Goal: Task Accomplishment & Management: Manage account settings

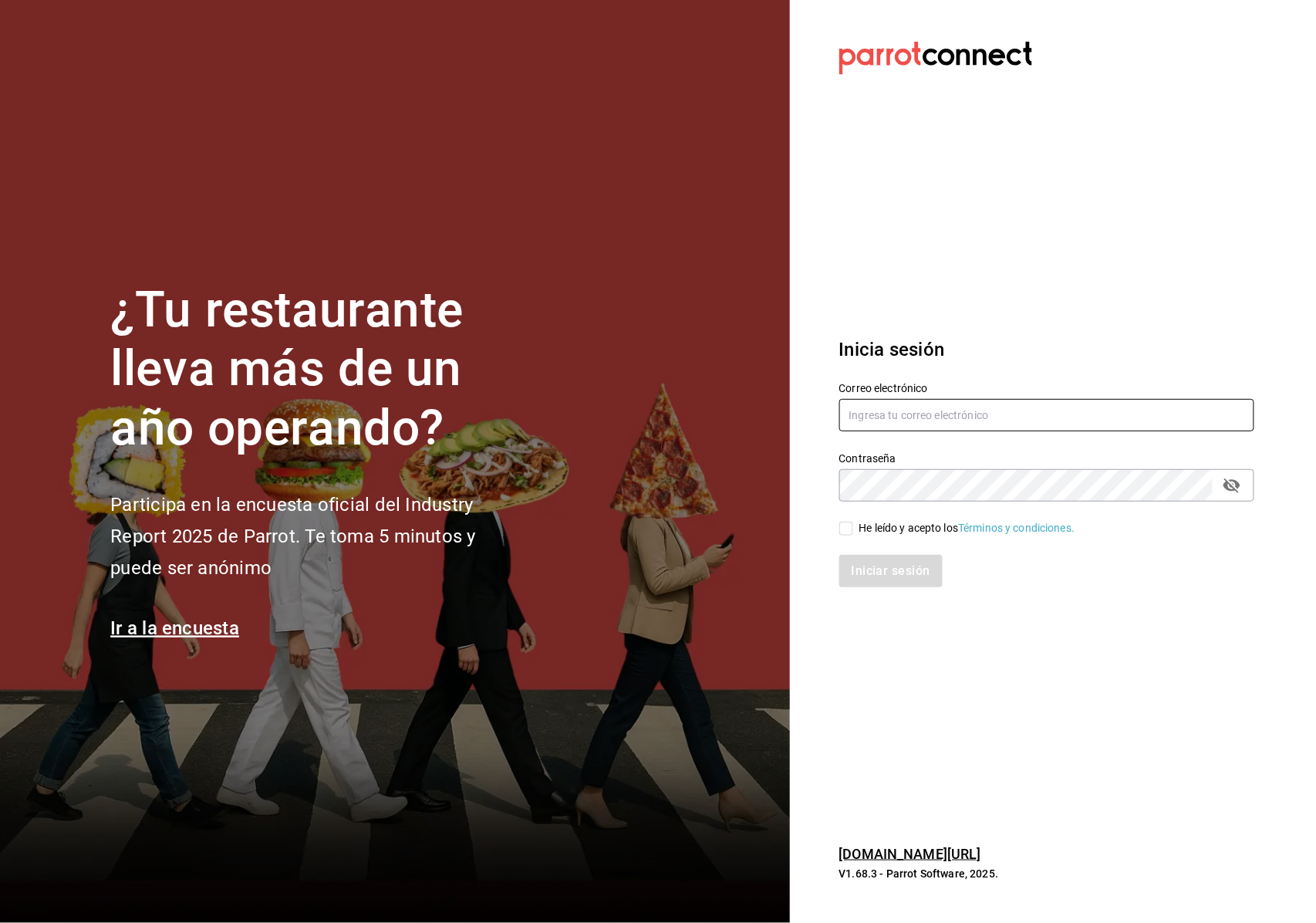
click at [923, 415] on input "text" at bounding box center [1047, 415] width 415 height 32
click at [954, 441] on div "Contraseña Contraseña" at bounding box center [1037, 467] width 434 height 68
click at [897, 412] on input "text" at bounding box center [1047, 415] width 415 height 32
type input "m.gabrielalopez@gmail.com"
click at [918, 501] on div "He leído y acepto los Términos y condiciones." at bounding box center [1037, 519] width 434 height 36
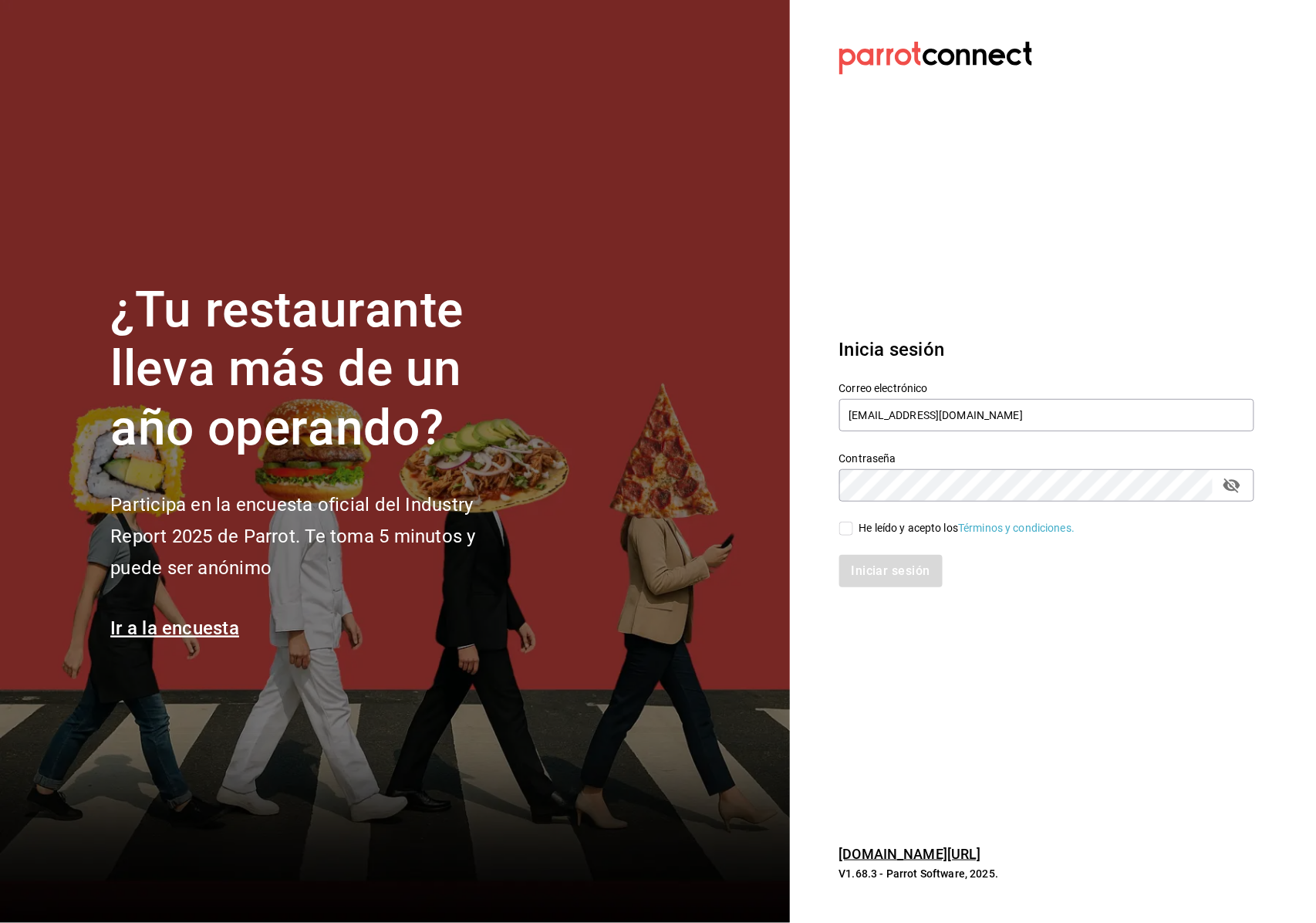
click at [901, 510] on div "He leído y acepto los Términos y condiciones." at bounding box center [1037, 519] width 434 height 36
click at [843, 522] on div "He leído y acepto los Términos y condiciones." at bounding box center [1037, 519] width 434 height 36
click at [860, 537] on div "Iniciar sesión" at bounding box center [1037, 561] width 434 height 51
click at [877, 556] on div "Iniciar sesión" at bounding box center [1047, 571] width 415 height 32
click at [861, 528] on div "He leído y acepto los Términos y condiciones." at bounding box center [967, 528] width 216 height 16
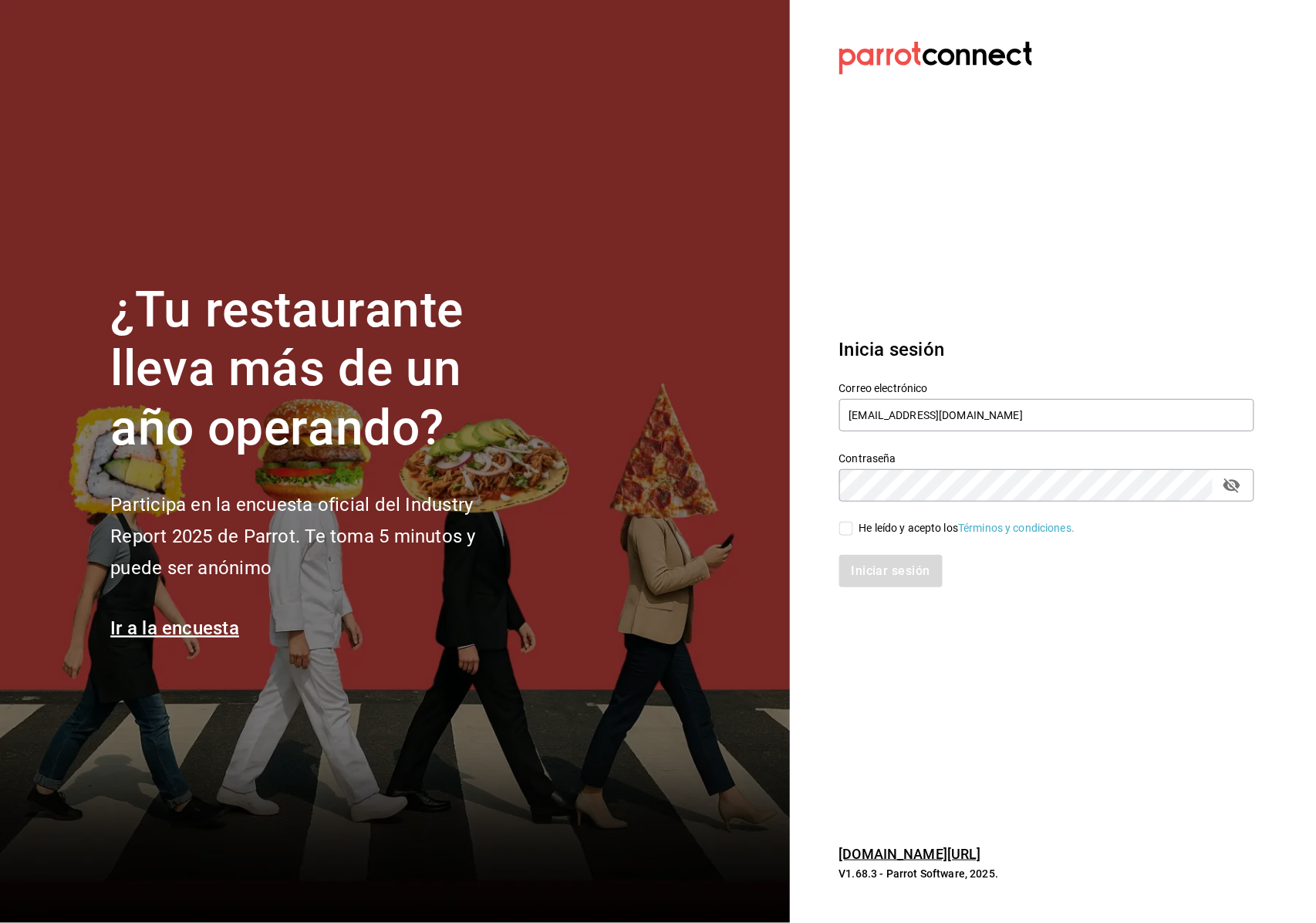
click at [854, 528] on input "He leído y acepto los Términos y condiciones." at bounding box center [846, 528] width 14 height 14
checkbox input "true"
click at [908, 596] on div "Inicia sesión Correo electrónico m.gabrielalopez@gmail.com Contraseña Contraseñ…" at bounding box center [1047, 462] width 415 height 290
click at [911, 578] on button "Iniciar sesión" at bounding box center [892, 571] width 105 height 32
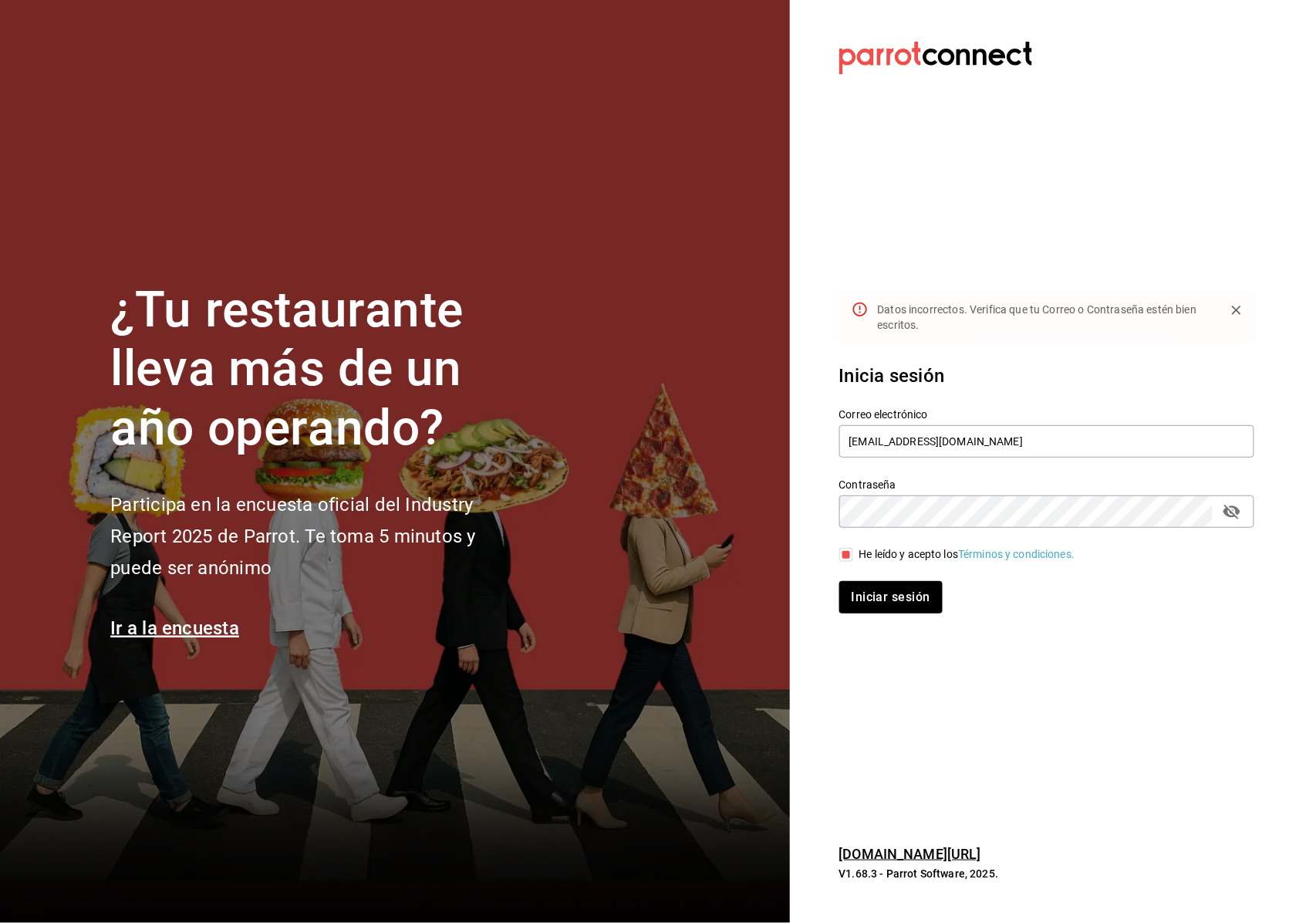
click at [897, 627] on div "Inicia sesión Correo electrónico m.gabrielalopez@gmail.com Contraseña Contraseñ…" at bounding box center [1047, 488] width 415 height 290
click at [889, 624] on div "Inicia sesión Correo electrónico m.gabrielalopez@gmail.com Contraseña Contraseñ…" at bounding box center [1047, 488] width 415 height 290
click at [893, 623] on div "Inicia sesión Correo electrónico m.gabrielalopez@gmail.com Contraseña Contraseñ…" at bounding box center [1047, 488] width 415 height 290
click at [873, 629] on section "Datos incorrectos. Verifica que tu Correo o Contraseña estén bien escritos. Ini…" at bounding box center [1041, 462] width 501 height 923
click at [875, 617] on div "Inicia sesión Correo electrónico m.gabrielalopez@gmail.com Contraseña Contraseñ…" at bounding box center [1047, 488] width 415 height 290
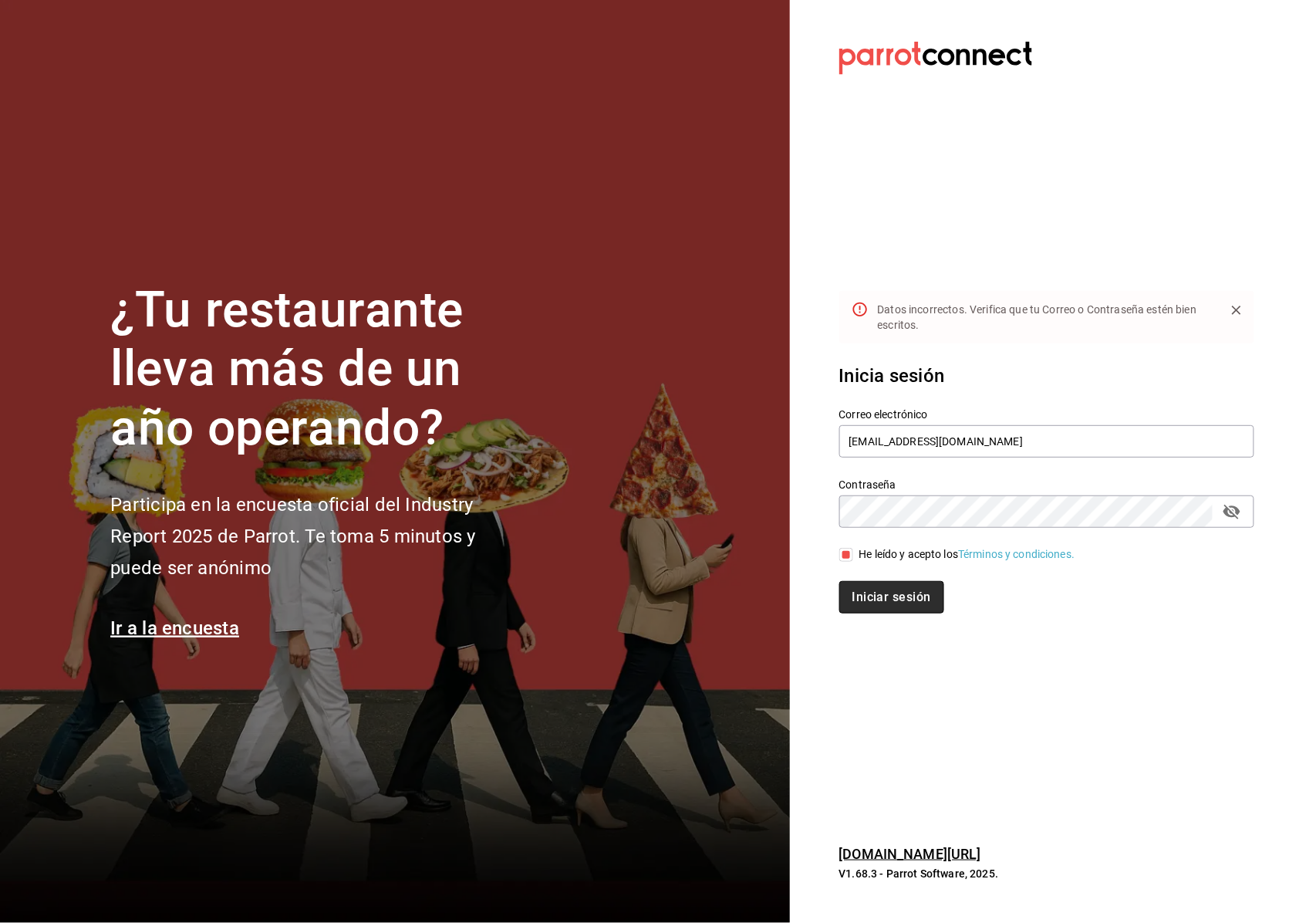
click at [873, 611] on button "Iniciar sesión" at bounding box center [892, 597] width 105 height 32
click at [924, 460] on div "Contraseña Contraseña" at bounding box center [1037, 494] width 434 height 68
click at [926, 448] on input "m.gabrielalopez@gmail.com" at bounding box center [1047, 441] width 415 height 32
type input "m.gabrielalopez093@gmail.com"
click at [890, 605] on button "Iniciar sesión" at bounding box center [892, 597] width 105 height 32
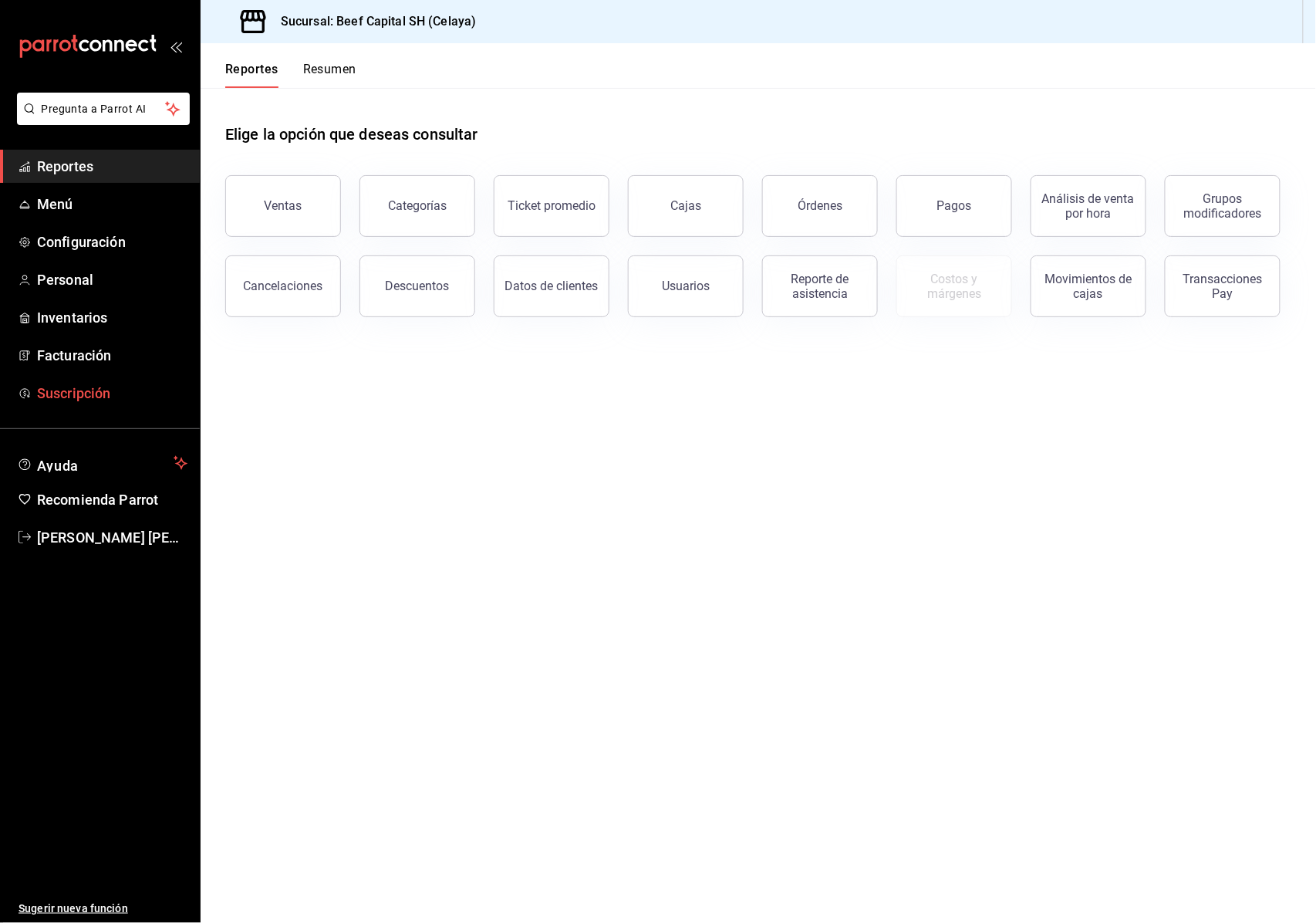
click at [75, 378] on link "Suscripción" at bounding box center [100, 393] width 200 height 33
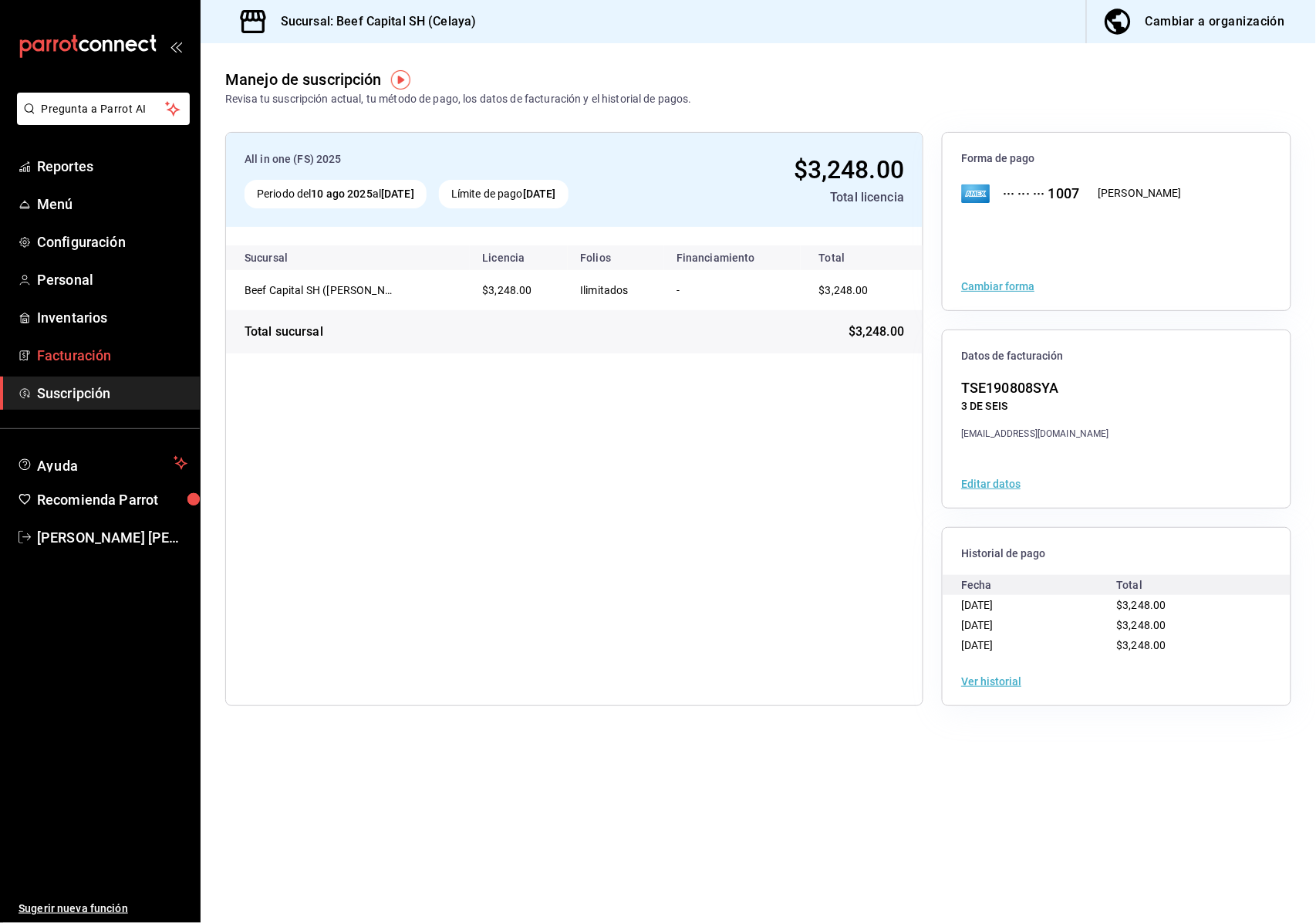
click at [81, 368] on link "Facturación" at bounding box center [100, 355] width 200 height 33
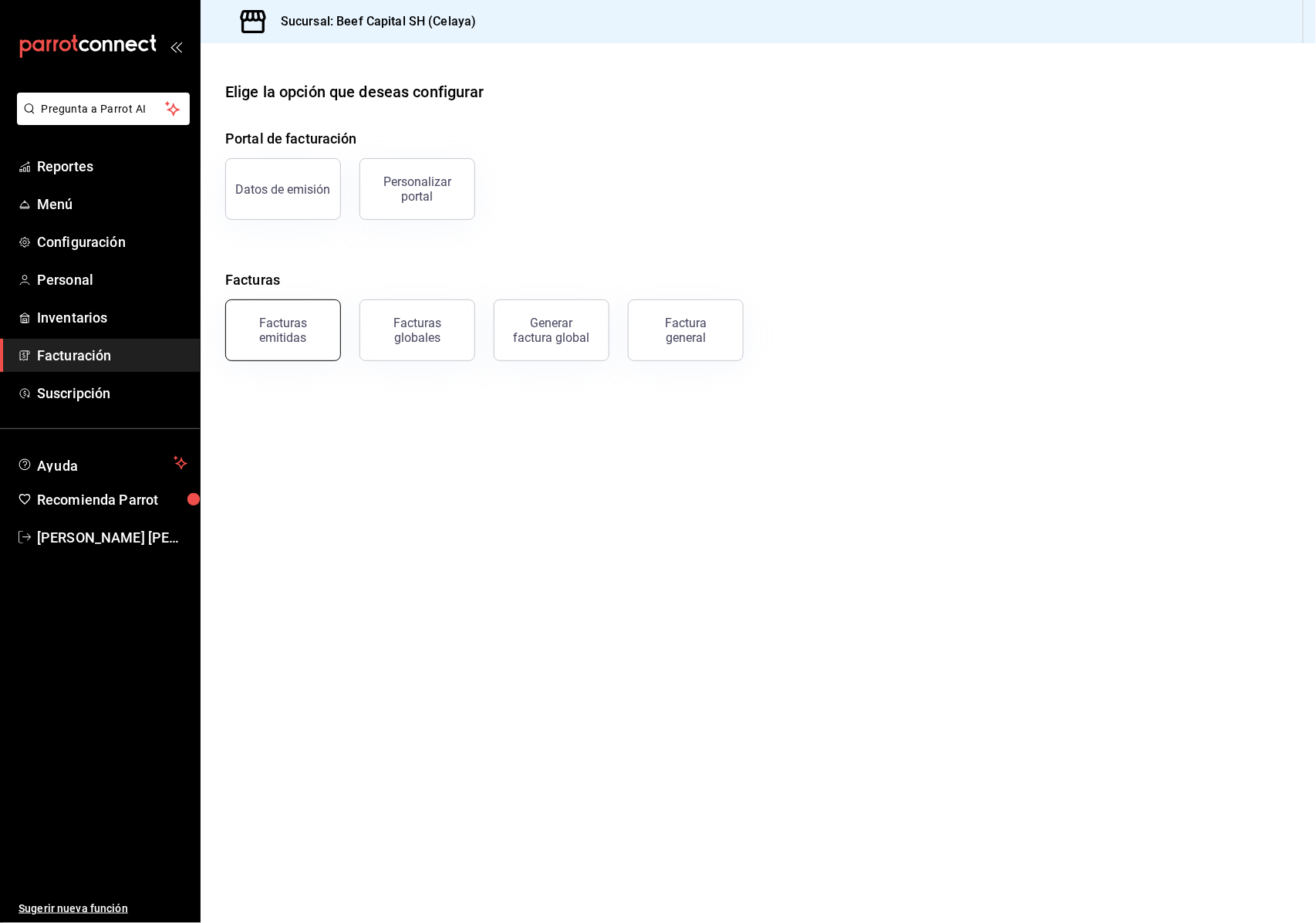
click at [257, 360] on div "Facturas emitidas" at bounding box center [274, 321] width 135 height 80
click at [267, 368] on main "Elige la opción que deseas configurar Portal de facturación Datos de emisión Pe…" at bounding box center [758, 483] width 1115 height 880
click at [275, 341] on div "Facturas emitidas" at bounding box center [283, 330] width 96 height 30
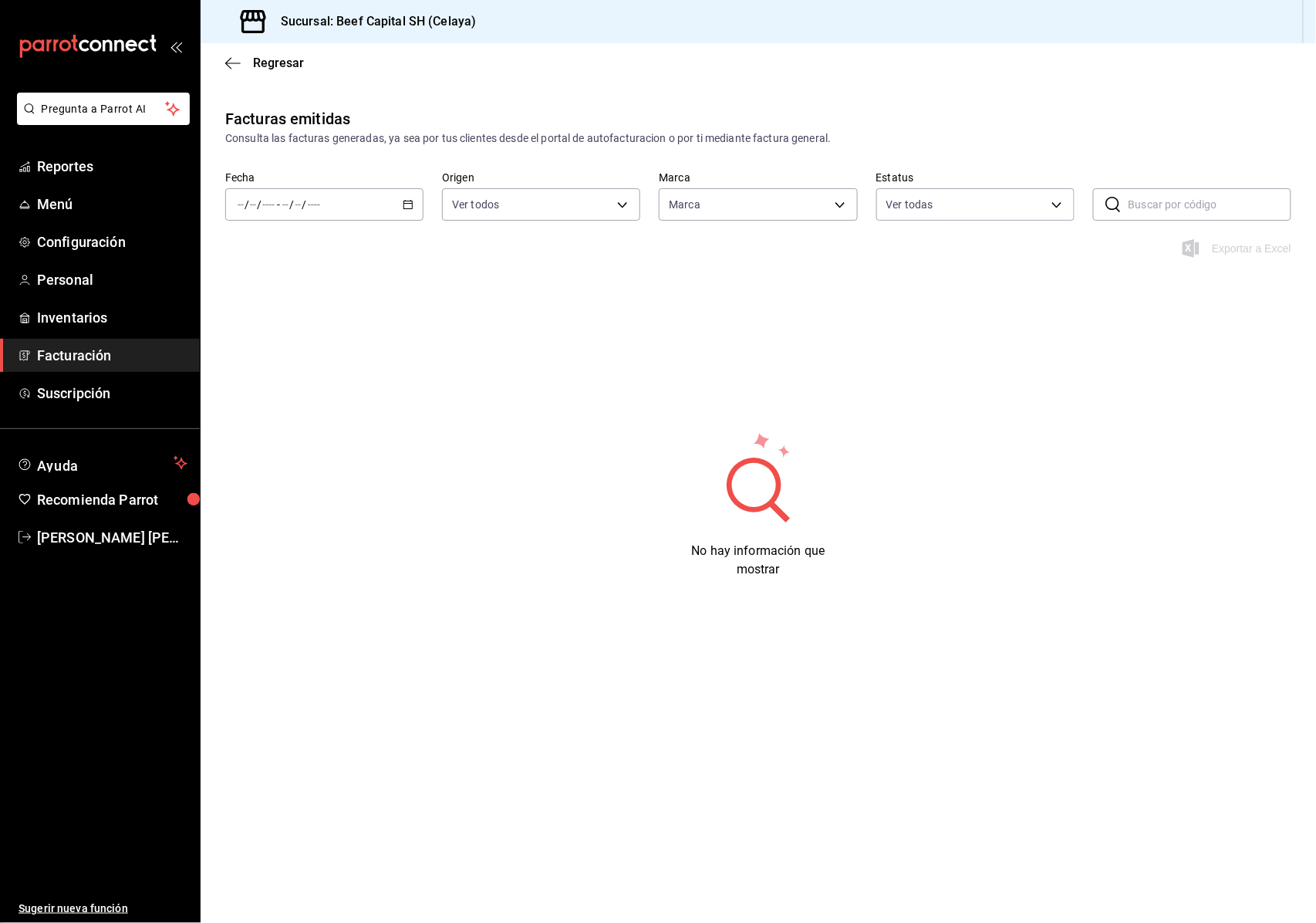
type input "e3bbe20f-edfc-40c7-bd32-db162cca2159"
click at [384, 229] on div "Fecha / / - / / Origen Ver todos ORDER_INVOICE,GENERAL_INVOICE Marca Ver todas …" at bounding box center [758, 205] width 1115 height 68
click at [401, 216] on div "/ / - / /" at bounding box center [324, 204] width 198 height 32
click at [322, 451] on div "No hay información que mostrar" at bounding box center [758, 504] width 1115 height 148
click at [408, 224] on div "Fecha / / - / / Origen Ver todos ORDER_INVOICE,GENERAL_INVOICE Marca Ver todas …" at bounding box center [758, 205] width 1115 height 68
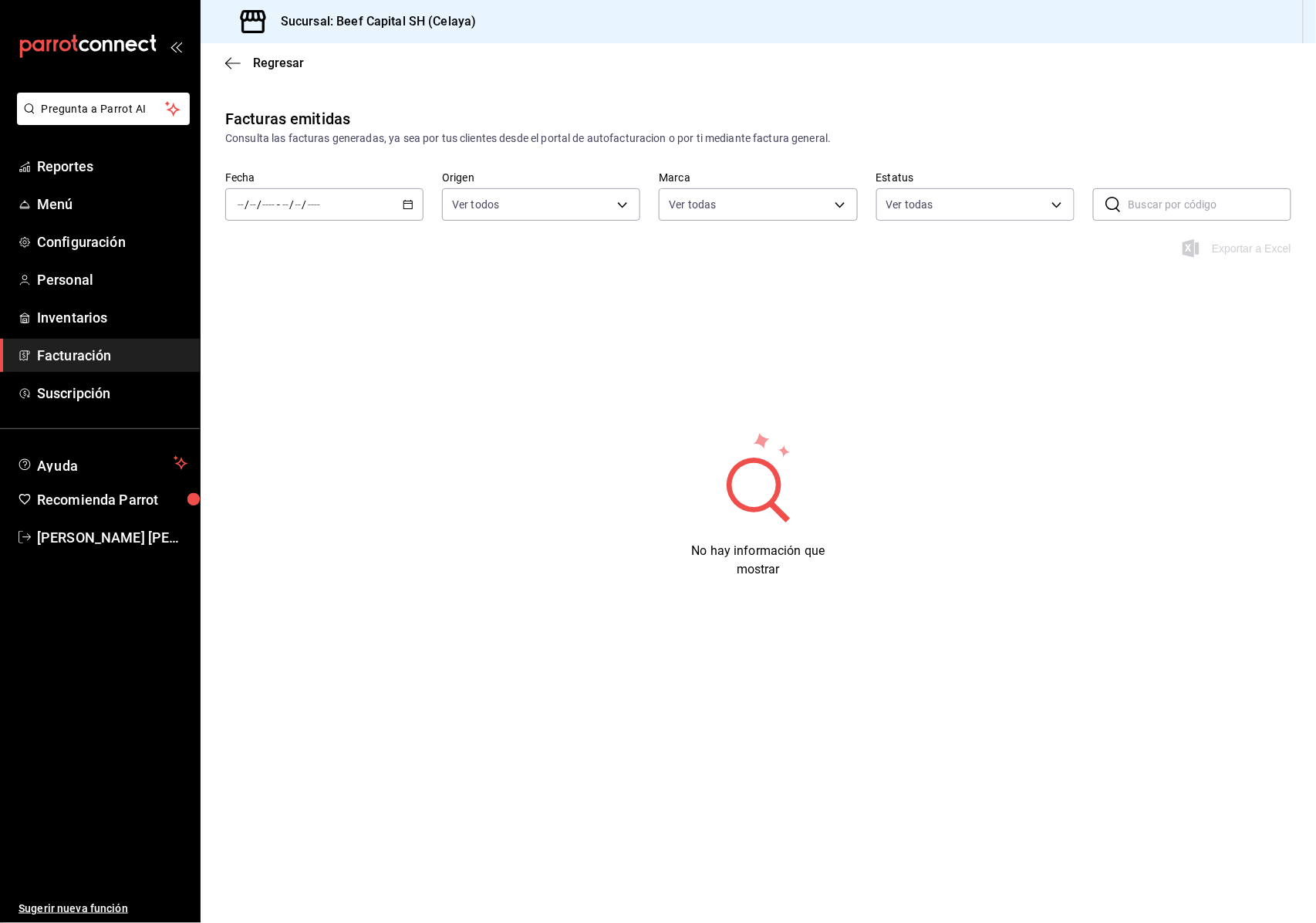
click at [406, 221] on div "Fecha / / - / / Origen Ver todos ORDER_INVOICE,GENERAL_INVOICE Marca Ver todas …" at bounding box center [758, 205] width 1115 height 68
click at [862, 843] on main "Regresar Facturas emitidas Consulta las facturas generadas, ya sea por tus clie…" at bounding box center [758, 483] width 1115 height 880
click at [849, 853] on main "Regresar Facturas emitidas Consulta las facturas generadas, ya sea por tus clie…" at bounding box center [758, 483] width 1115 height 880
click at [847, 852] on main "Regresar Facturas emitidas Consulta las facturas generadas, ya sea por tus clie…" at bounding box center [758, 483] width 1115 height 880
click at [849, 852] on main "Regresar Facturas emitidas Consulta las facturas generadas, ya sea por tus clie…" at bounding box center [758, 483] width 1115 height 880
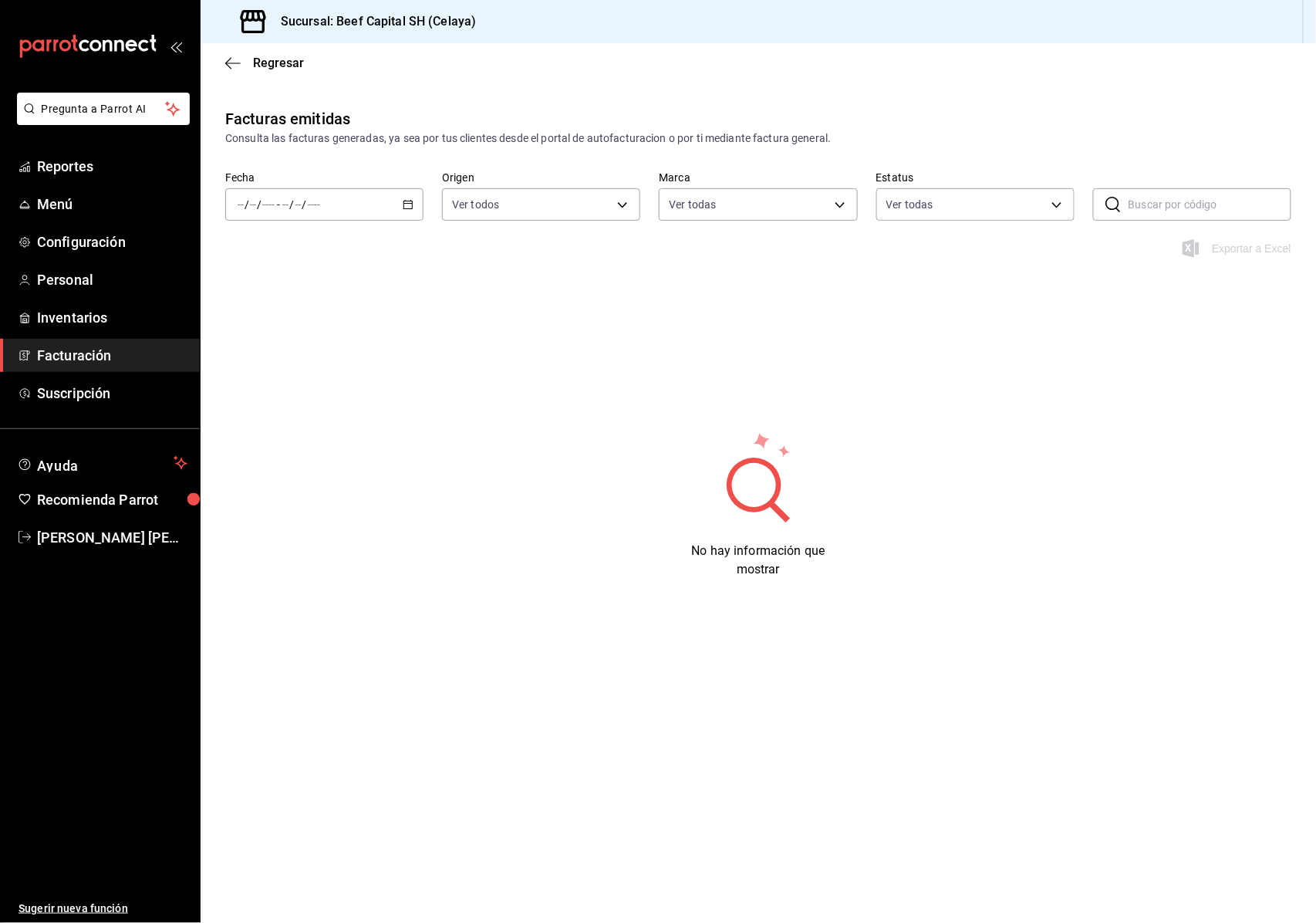
click at [850, 852] on main "Regresar Facturas emitidas Consulta las facturas generadas, ya sea por tus clie…" at bounding box center [758, 483] width 1115 height 880
click at [849, 852] on main "Regresar Facturas emitidas Consulta las facturas generadas, ya sea por tus clie…" at bounding box center [758, 483] width 1115 height 880
click at [852, 852] on main "Regresar Facturas emitidas Consulta las facturas generadas, ya sea por tus clie…" at bounding box center [758, 483] width 1115 height 880
click at [849, 852] on main "Regresar Facturas emitidas Consulta las facturas generadas, ya sea por tus clie…" at bounding box center [758, 483] width 1115 height 880
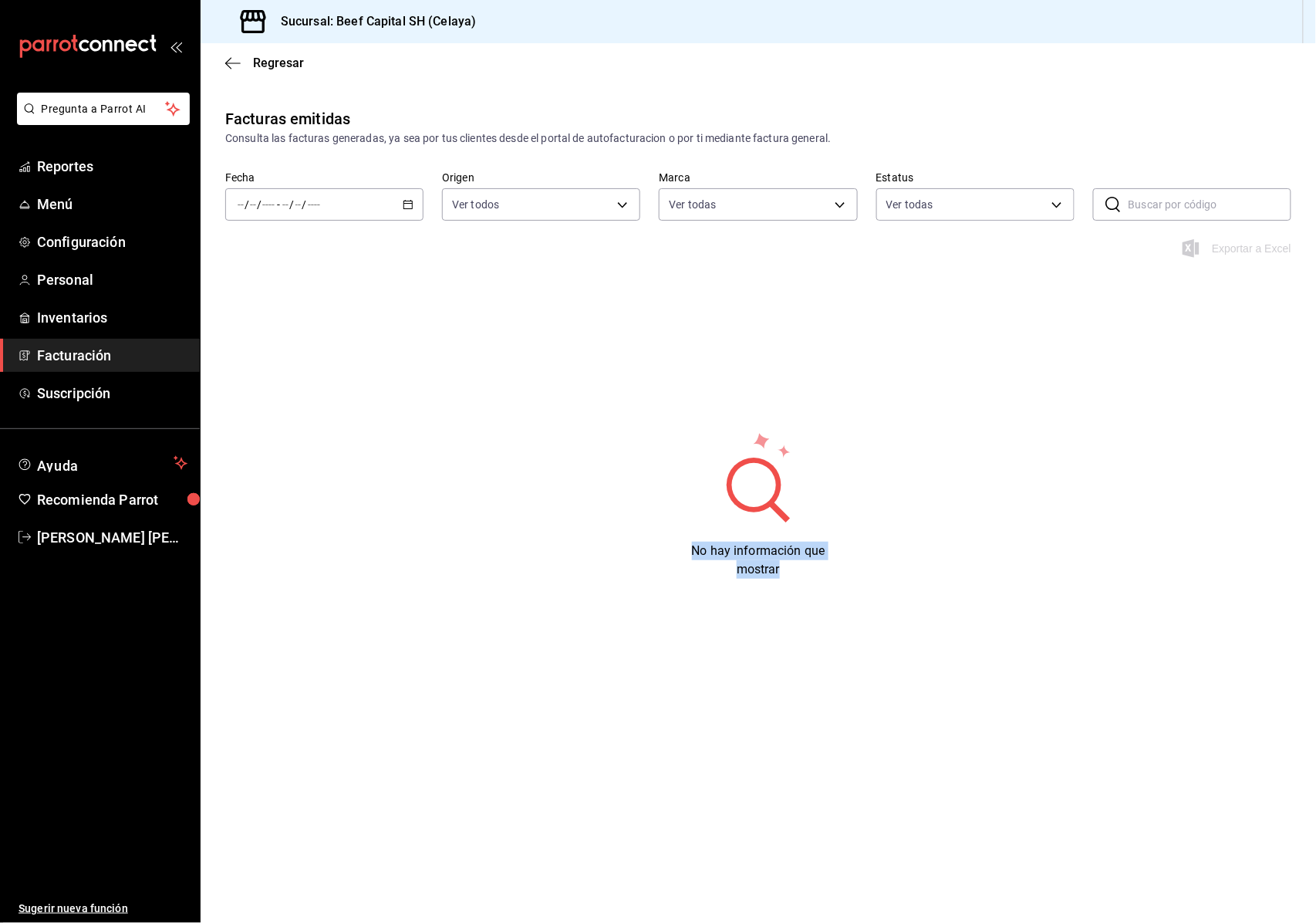
click at [850, 852] on main "Regresar Facturas emitidas Consulta las facturas generadas, ya sea por tus clie…" at bounding box center [758, 483] width 1115 height 880
click at [849, 852] on main "Regresar Facturas emitidas Consulta las facturas generadas, ya sea por tus clie…" at bounding box center [758, 483] width 1115 height 880
click at [850, 852] on main "Regresar Facturas emitidas Consulta las facturas generadas, ya sea por tus clie…" at bounding box center [758, 483] width 1115 height 880
click at [849, 852] on main "Regresar Facturas emitidas Consulta las facturas generadas, ya sea por tus clie…" at bounding box center [758, 483] width 1115 height 880
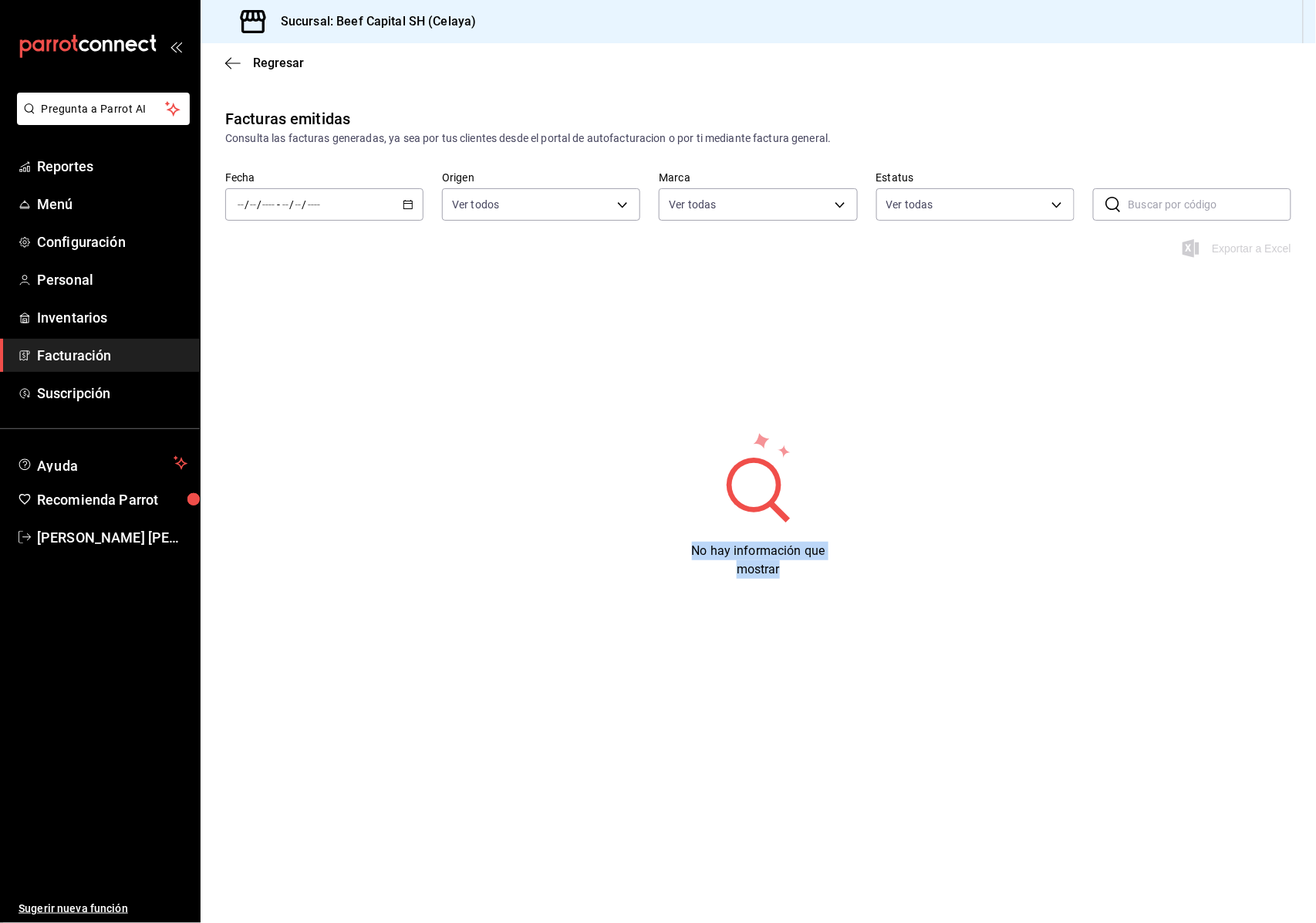
click at [849, 852] on main "Regresar Facturas emitidas Consulta las facturas generadas, ya sea por tus clie…" at bounding box center [758, 483] width 1115 height 880
click at [850, 852] on main "Regresar Facturas emitidas Consulta las facturas generadas, ya sea por tus clie…" at bounding box center [758, 483] width 1115 height 880
click at [847, 852] on main "Regresar Facturas emitidas Consulta las facturas generadas, ya sea por tus clie…" at bounding box center [758, 483] width 1115 height 880
click at [845, 852] on main "Regresar Facturas emitidas Consulta las facturas generadas, ya sea por tus clie…" at bounding box center [758, 483] width 1115 height 880
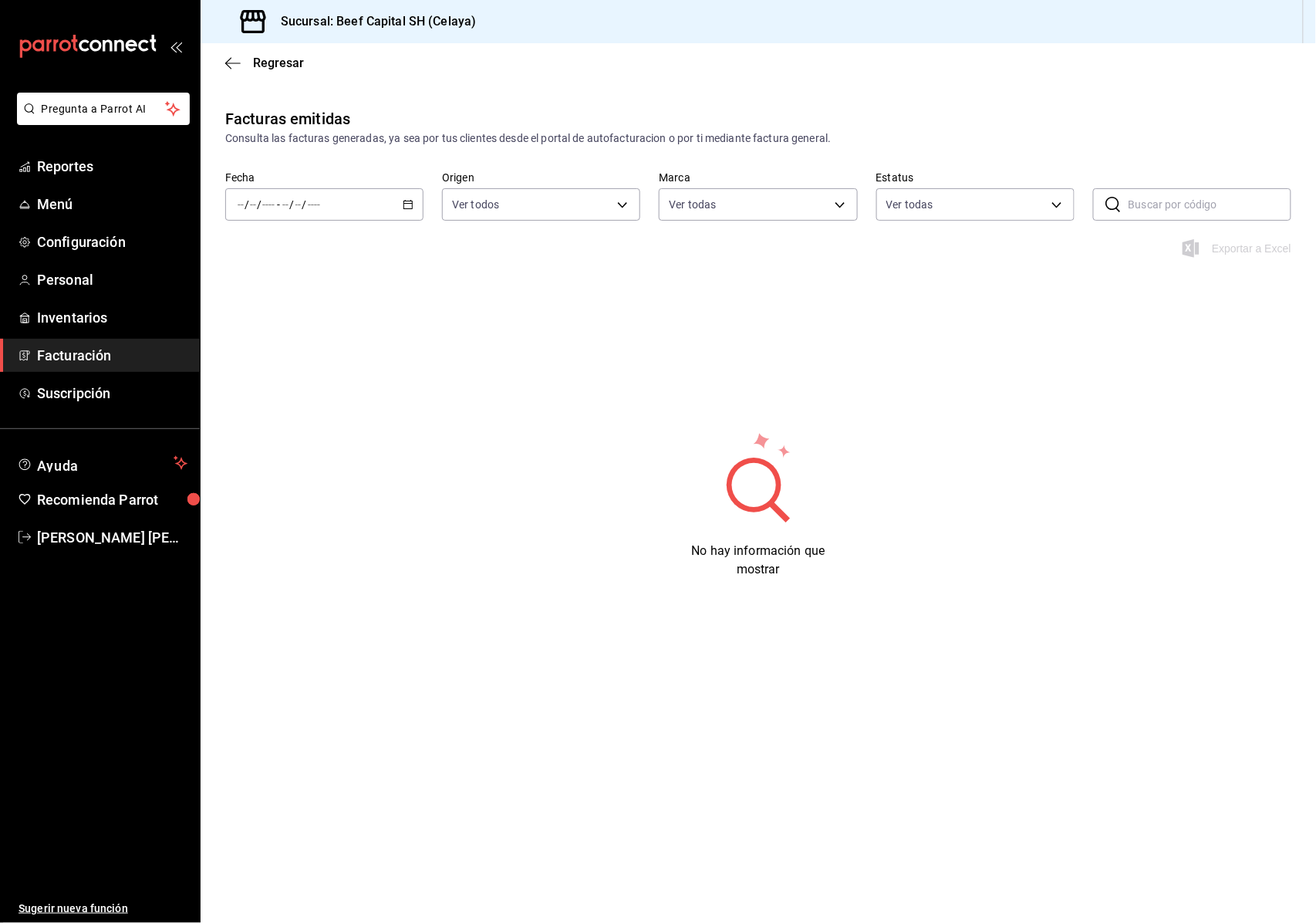
click at [852, 852] on main "Regresar Facturas emitidas Consulta las facturas generadas, ya sea por tus clie…" at bounding box center [758, 483] width 1115 height 880
click at [850, 852] on main "Regresar Facturas emitidas Consulta las facturas generadas, ya sea por tus clie…" at bounding box center [758, 483] width 1115 height 880
drag, startPoint x: 850, startPoint y: 852, endPoint x: 811, endPoint y: 849, distance: 39.1
click at [811, 849] on main "Regresar Facturas emitidas Consulta las facturas generadas, ya sea por tus clie…" at bounding box center [758, 483] width 1115 height 880
click at [810, 848] on main "Regresar Facturas emitidas Consulta las facturas generadas, ya sea por tus clie…" at bounding box center [758, 483] width 1115 height 880
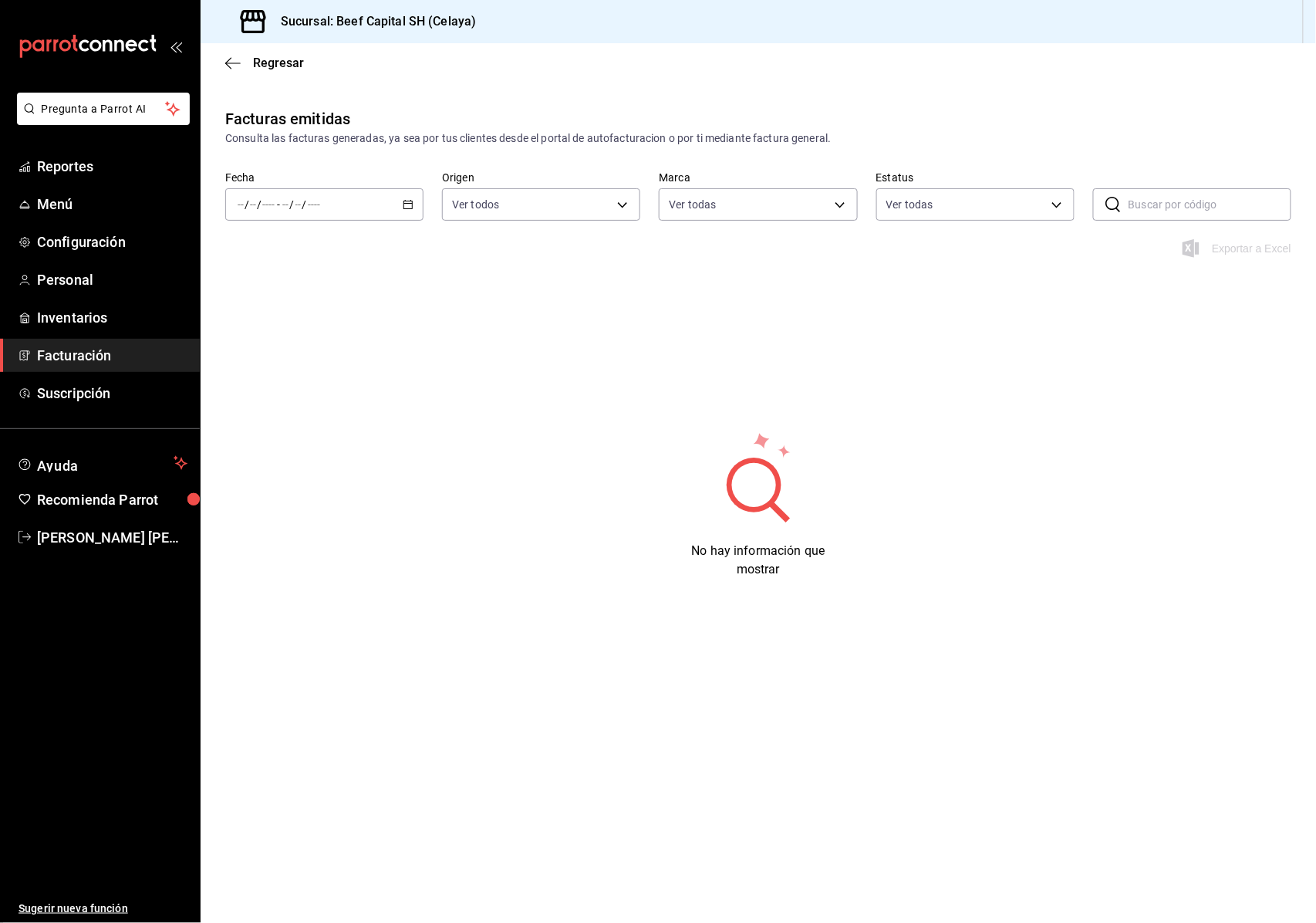
click at [810, 848] on main "Regresar Facturas emitidas Consulta las facturas generadas, ya sea por tus clie…" at bounding box center [758, 483] width 1115 height 880
click at [810, 847] on main "Regresar Facturas emitidas Consulta las facturas generadas, ya sea por tus clie…" at bounding box center [758, 483] width 1115 height 880
click at [811, 848] on main "Regresar Facturas emitidas Consulta las facturas generadas, ya sea por tus clie…" at bounding box center [758, 483] width 1115 height 880
click at [816, 848] on main "Regresar Facturas emitidas Consulta las facturas generadas, ya sea por tus clie…" at bounding box center [758, 483] width 1115 height 880
click at [811, 848] on main "Regresar Facturas emitidas Consulta las facturas generadas, ya sea por tus clie…" at bounding box center [758, 483] width 1115 height 880
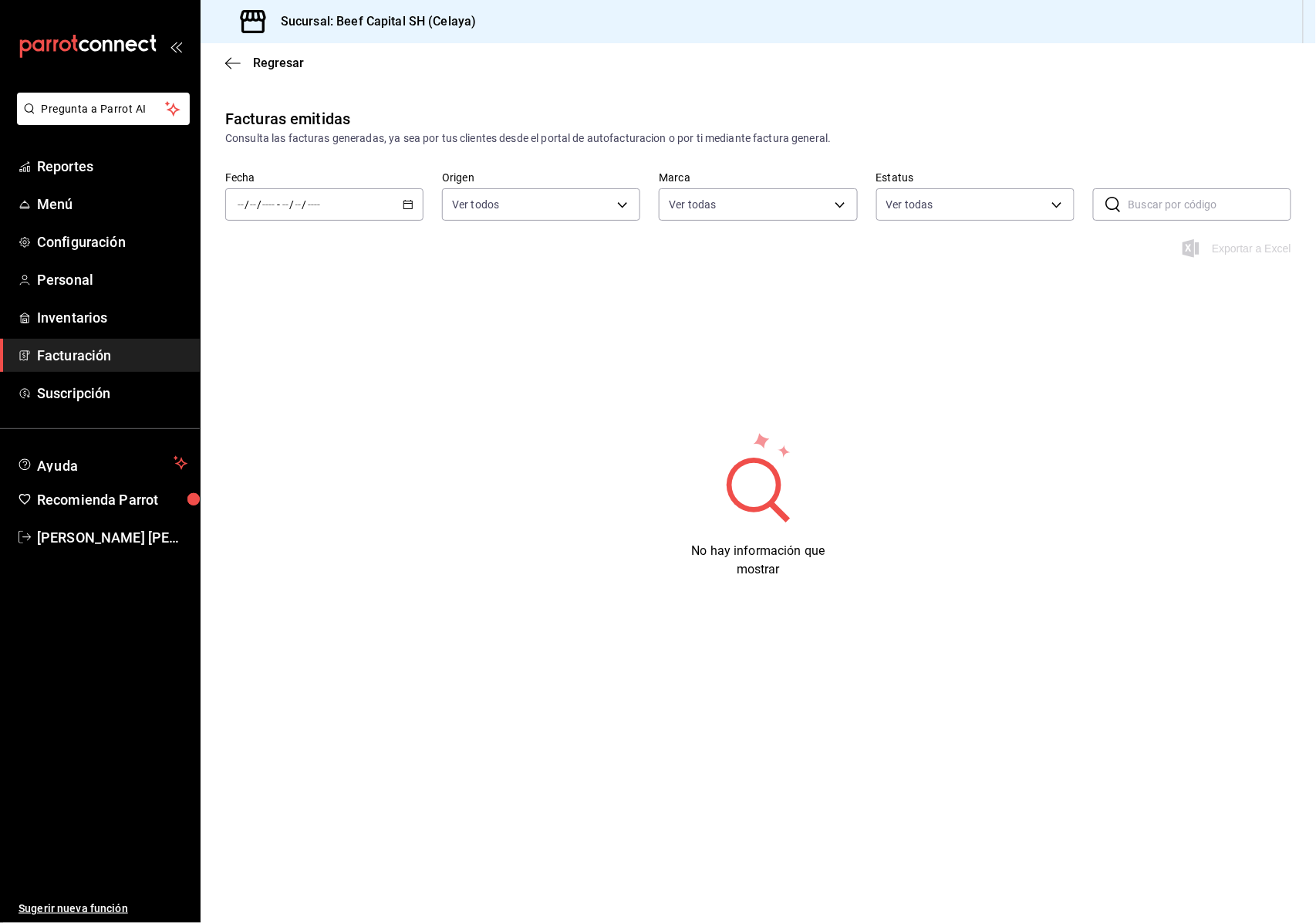
click at [811, 848] on main "Regresar Facturas emitidas Consulta las facturas generadas, ya sea por tus clie…" at bounding box center [758, 483] width 1115 height 880
click at [815, 848] on main "Regresar Facturas emitidas Consulta las facturas generadas, ya sea por tus clie…" at bounding box center [758, 483] width 1115 height 880
click at [816, 848] on main "Regresar Facturas emitidas Consulta las facturas generadas, ya sea por tus clie…" at bounding box center [758, 483] width 1115 height 880
drag, startPoint x: 819, startPoint y: 845, endPoint x: 812, endPoint y: 856, distance: 13.0
click at [812, 856] on main "Regresar Facturas emitidas Consulta las facturas generadas, ya sea por tus clie…" at bounding box center [758, 483] width 1115 height 880
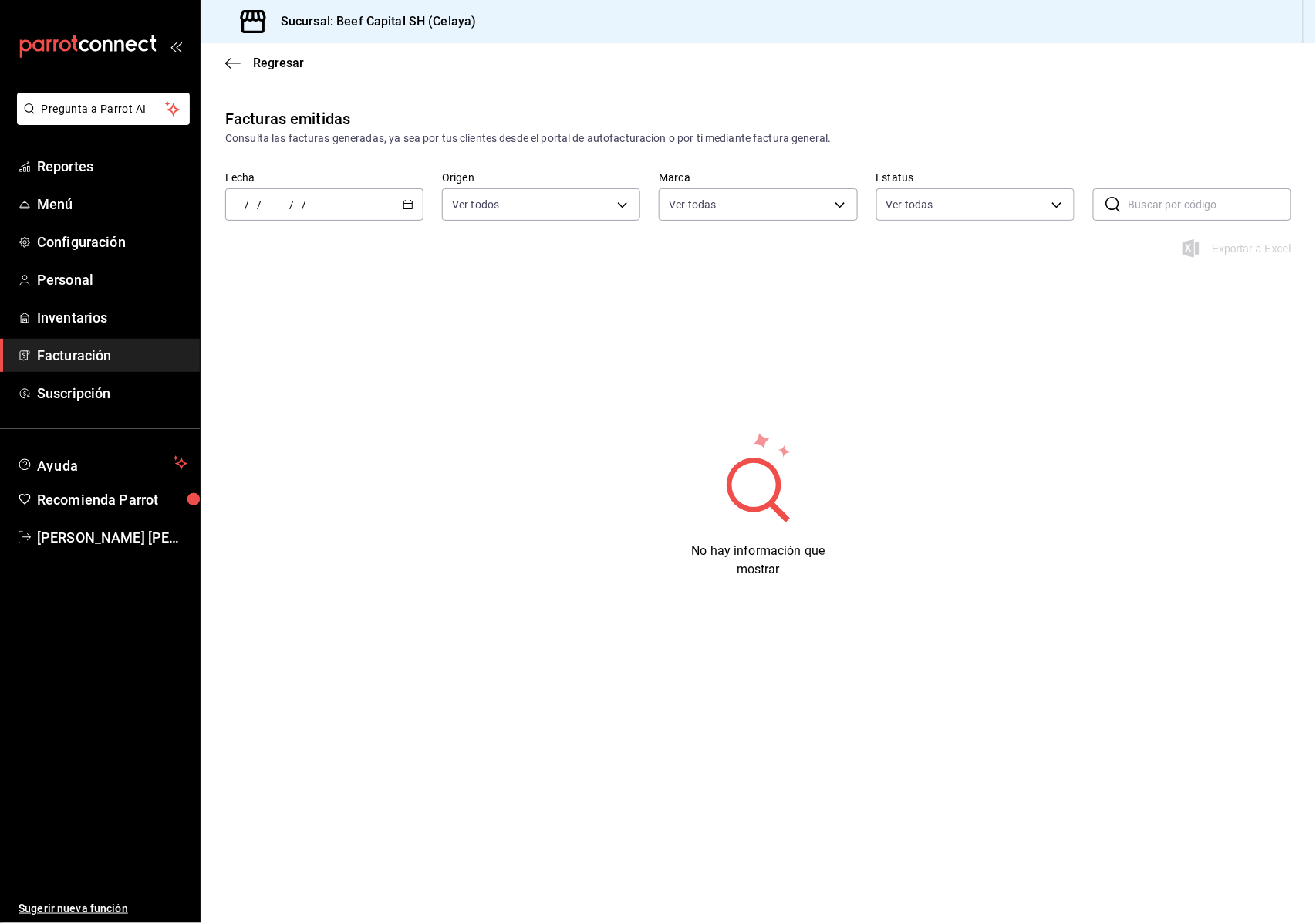
click at [770, 858] on main "Regresar Facturas emitidas Consulta las facturas generadas, ya sea por tus clie…" at bounding box center [758, 483] width 1115 height 880
drag, startPoint x: 754, startPoint y: 856, endPoint x: 1315, endPoint y: 756, distance: 569.8
click at [412, 207] on icon "button" at bounding box center [408, 204] width 11 height 11
click at [290, 424] on span "Rango de fechas" at bounding box center [297, 424] width 119 height 16
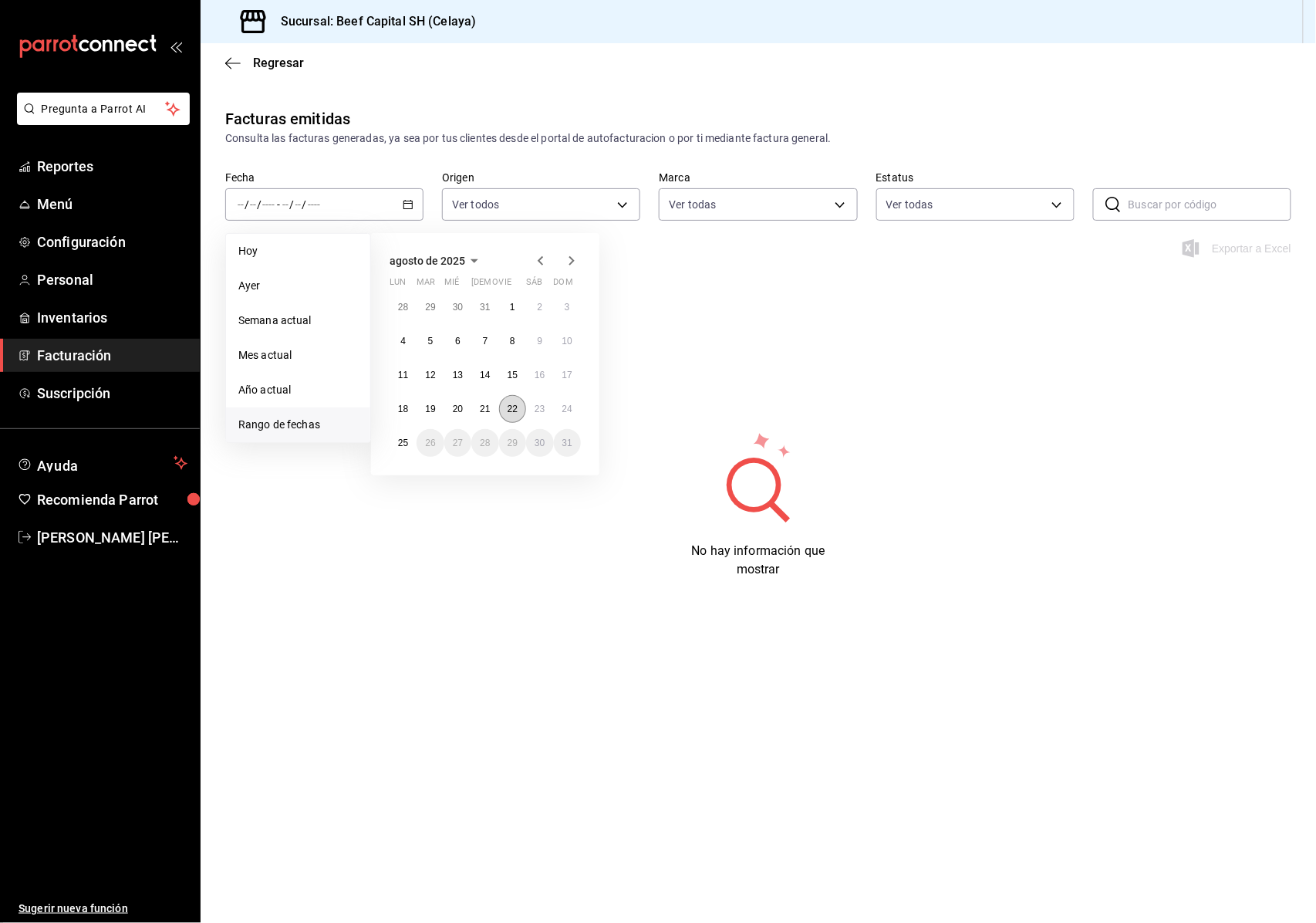
click at [512, 414] on button "22" at bounding box center [512, 408] width 27 height 28
click at [403, 443] on abbr "25" at bounding box center [403, 443] width 10 height 11
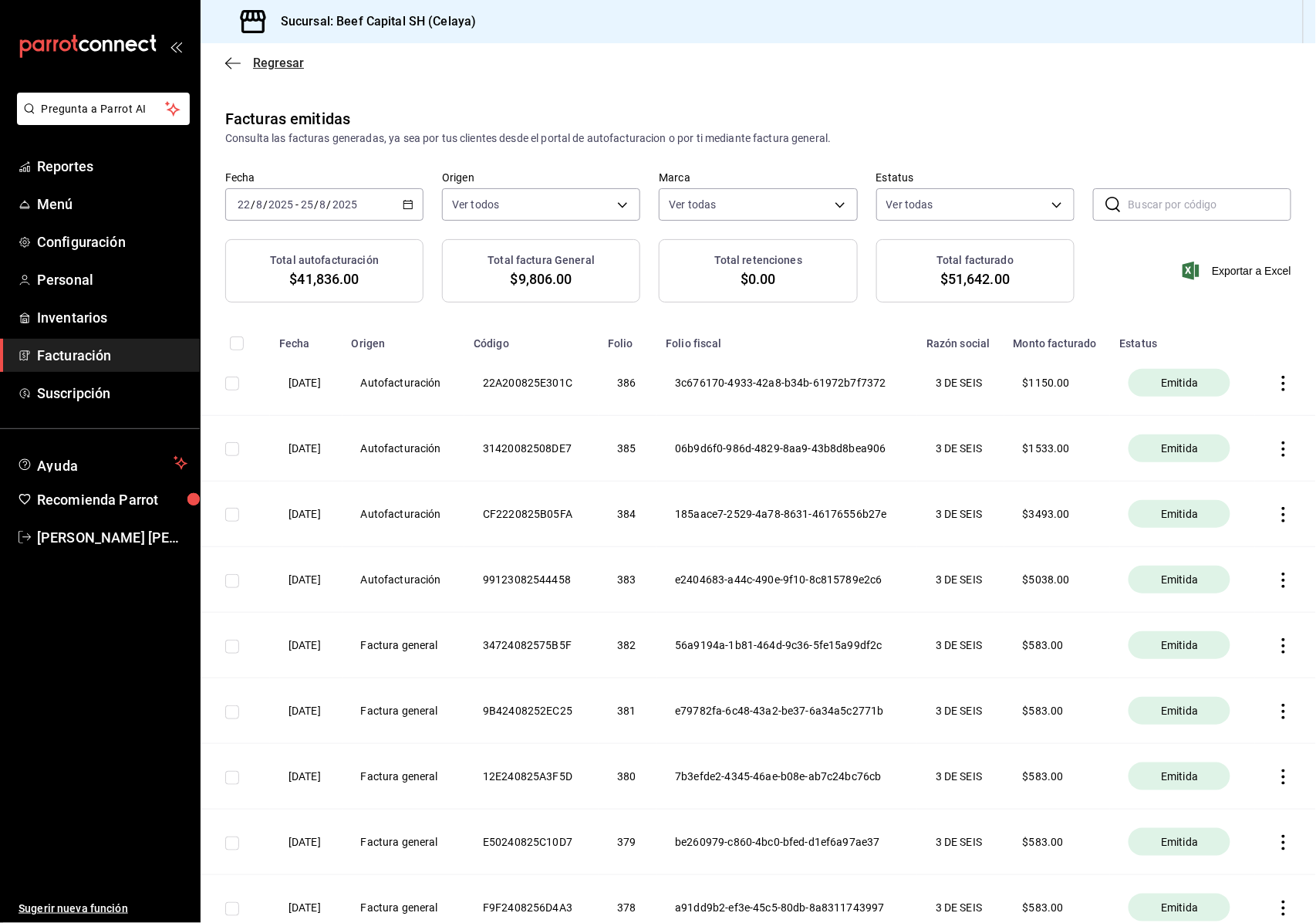
click at [225, 66] on icon "button" at bounding box center [233, 64] width 15 height 14
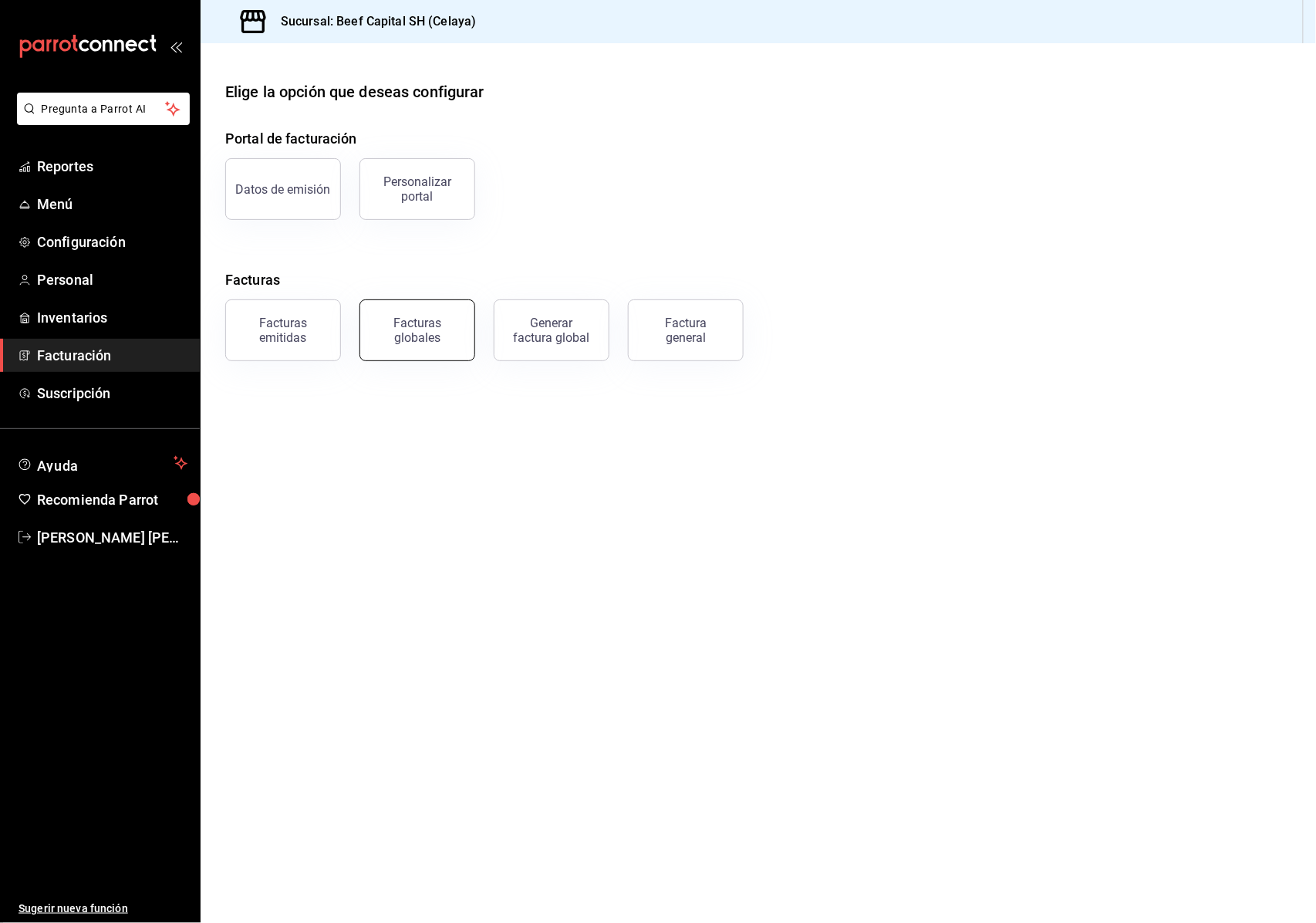
click at [420, 325] on div "Facturas globales" at bounding box center [417, 330] width 96 height 30
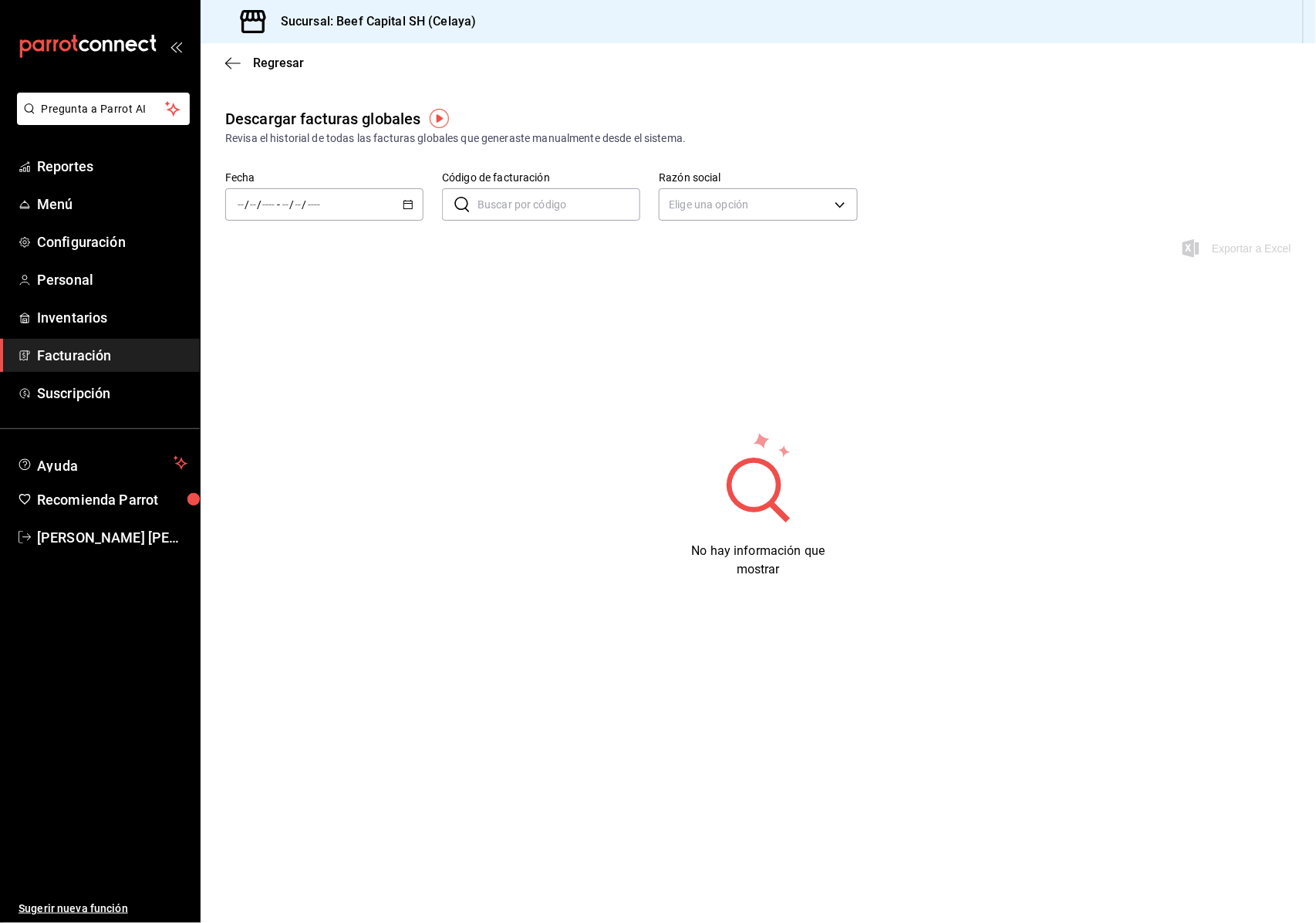
click at [406, 202] on icon "button" at bounding box center [408, 204] width 11 height 11
click at [294, 426] on span "Rango de fechas" at bounding box center [297, 424] width 119 height 16
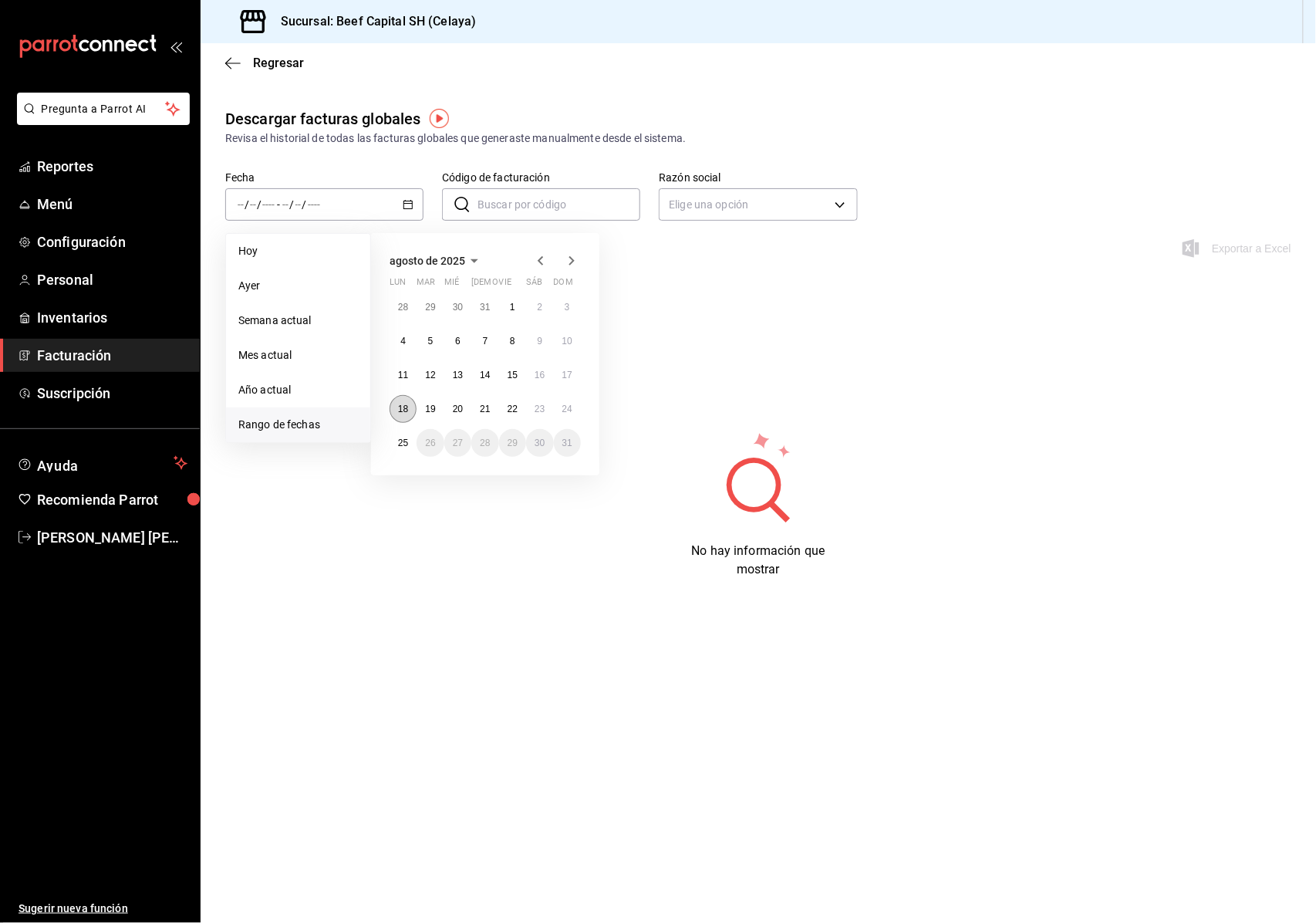
click at [408, 411] on abbr "18" at bounding box center [403, 408] width 10 height 11
click at [572, 411] on button "24" at bounding box center [567, 408] width 27 height 28
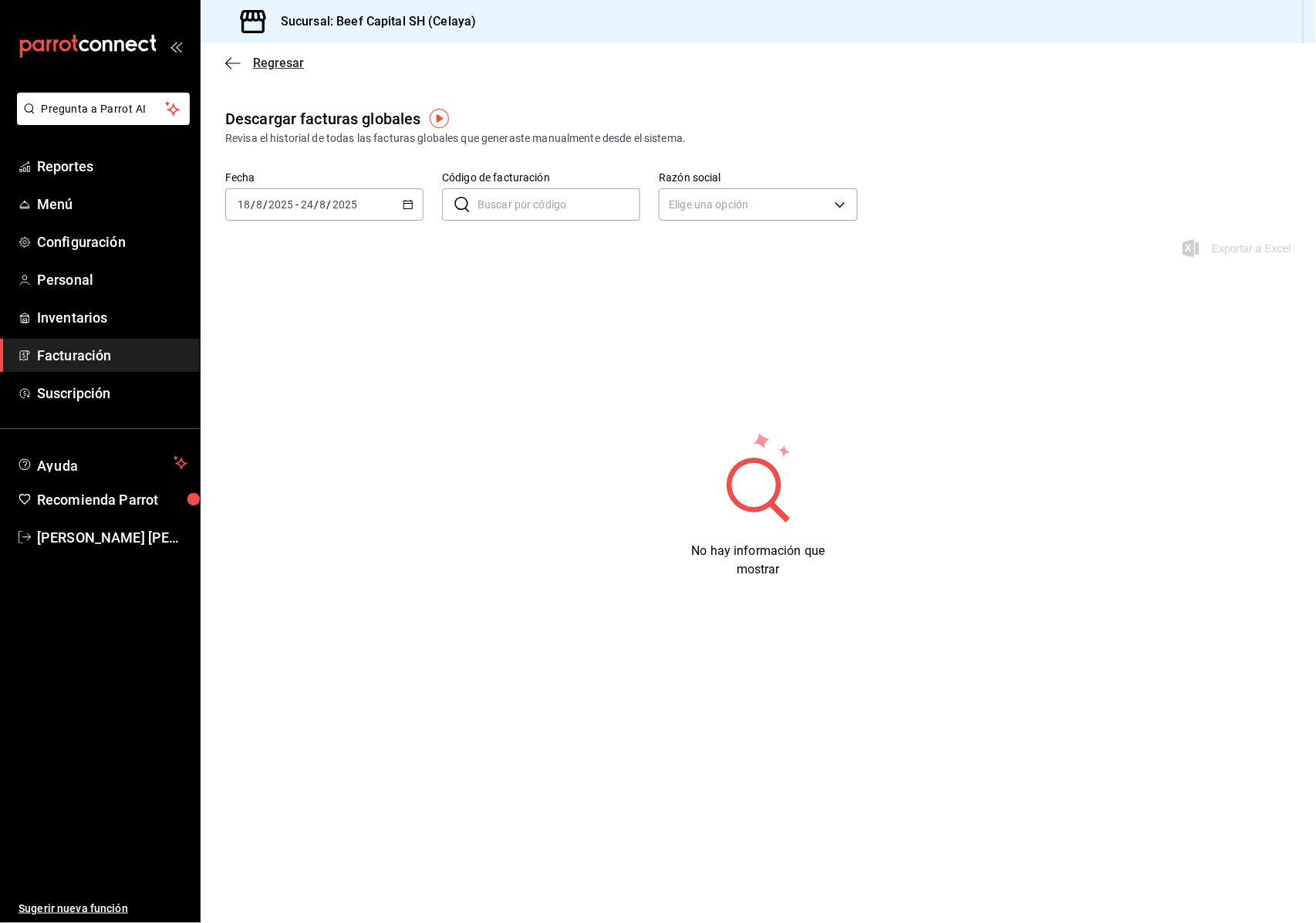
click at [227, 63] on icon "button" at bounding box center [233, 63] width 15 height 1
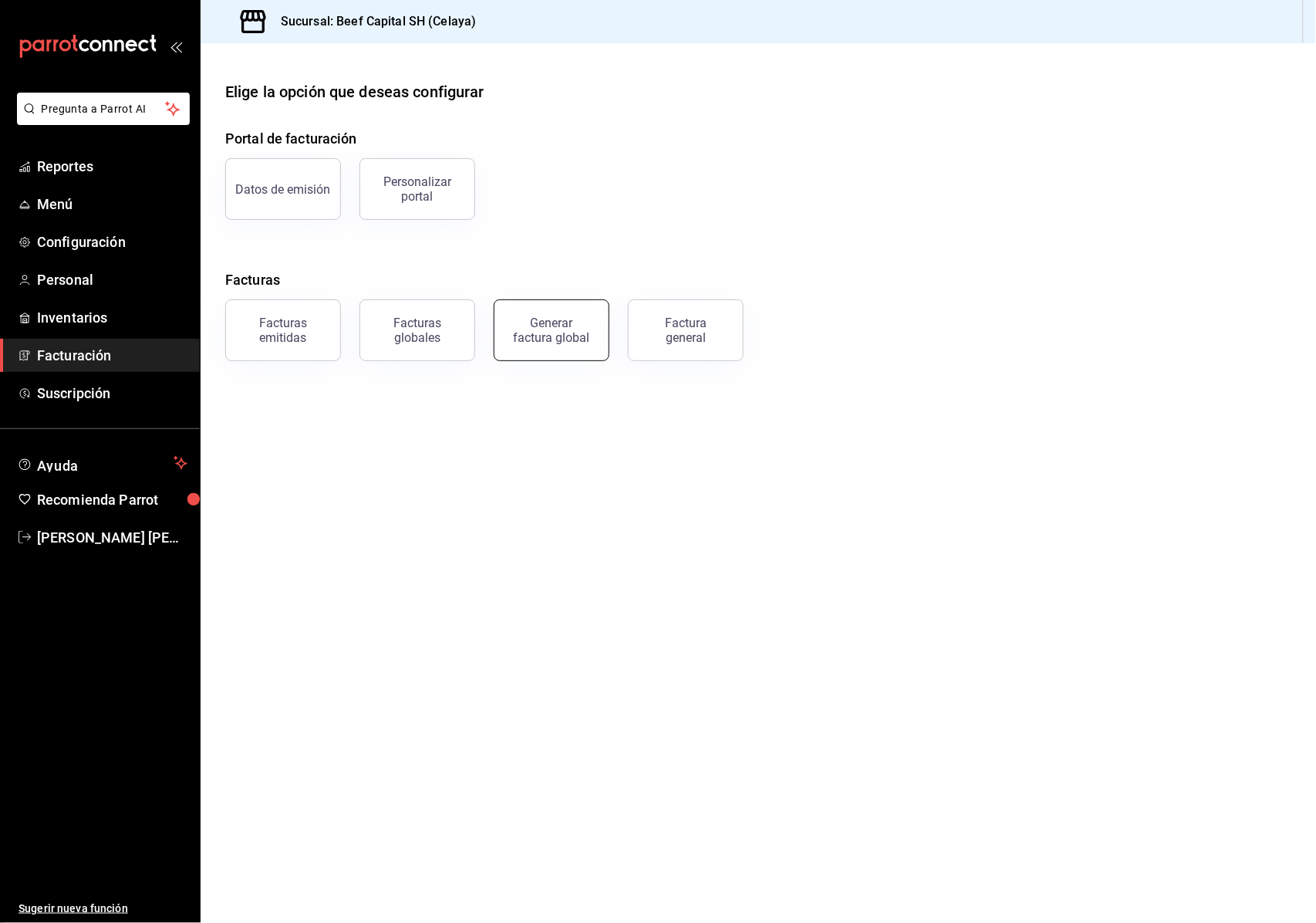
click at [517, 342] on div "Generar factura global" at bounding box center [551, 330] width 77 height 30
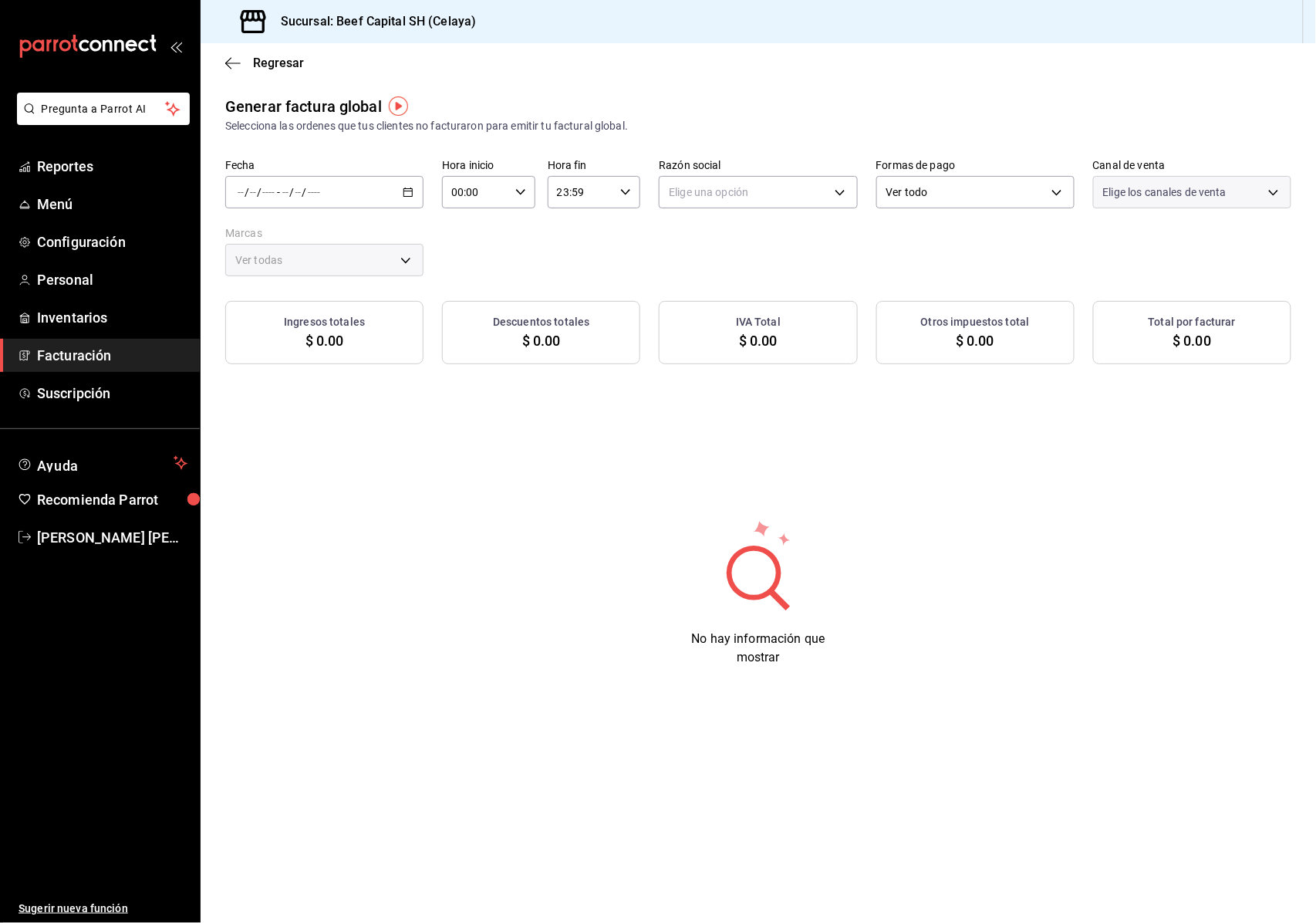
type input "PARROT,UBER_EATS,RAPPI,DIDI_FOOD,ONLINE"
click at [407, 188] on \(Stroke\) "button" at bounding box center [407, 192] width 9 height 8
click at [290, 241] on span "Rango de fechas" at bounding box center [297, 238] width 119 height 16
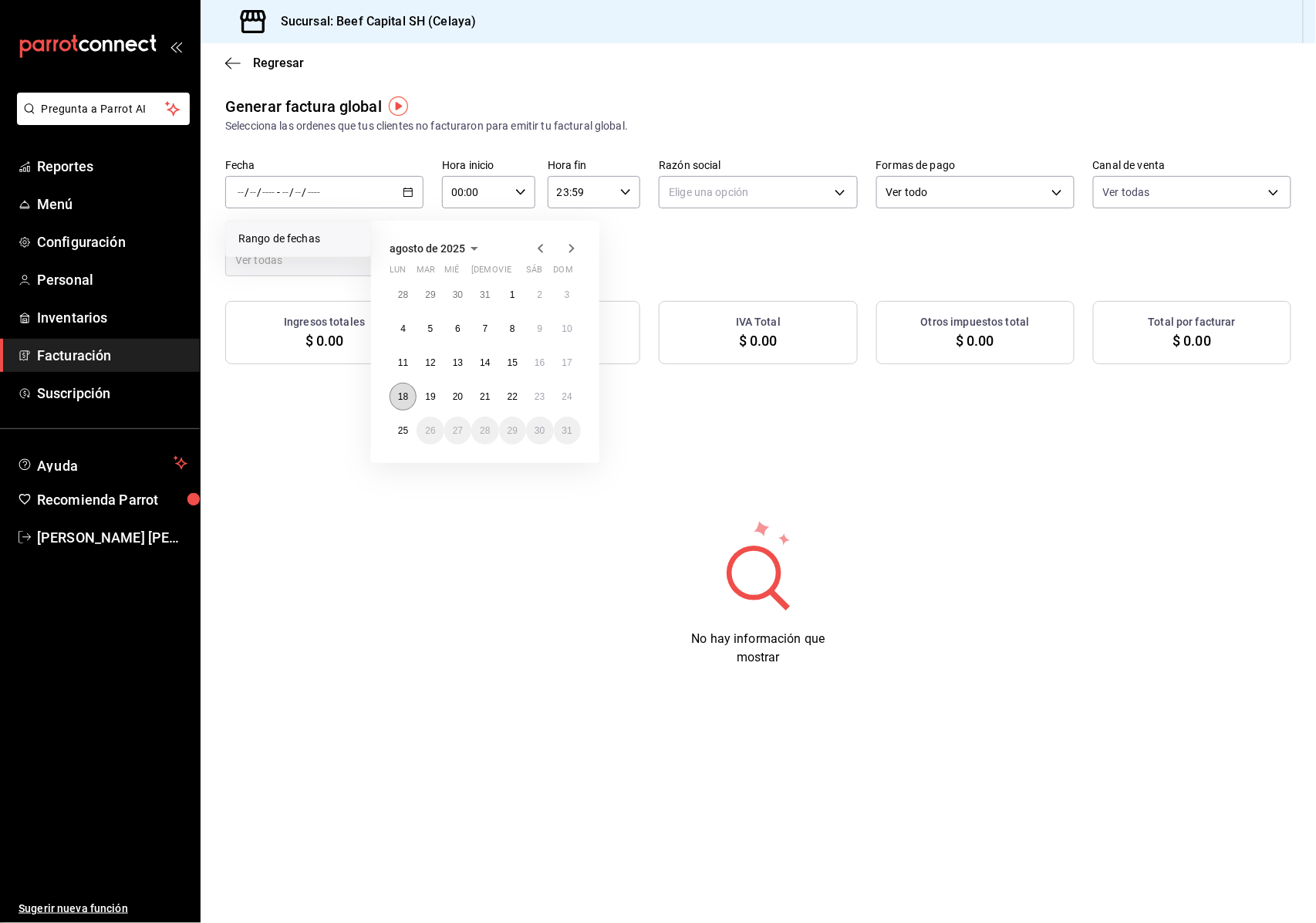
drag, startPoint x: 405, startPoint y: 392, endPoint x: 451, endPoint y: 390, distance: 46.0
click at [404, 392] on abbr "18" at bounding box center [403, 396] width 10 height 11
click at [563, 394] on abbr "24" at bounding box center [567, 396] width 10 height 11
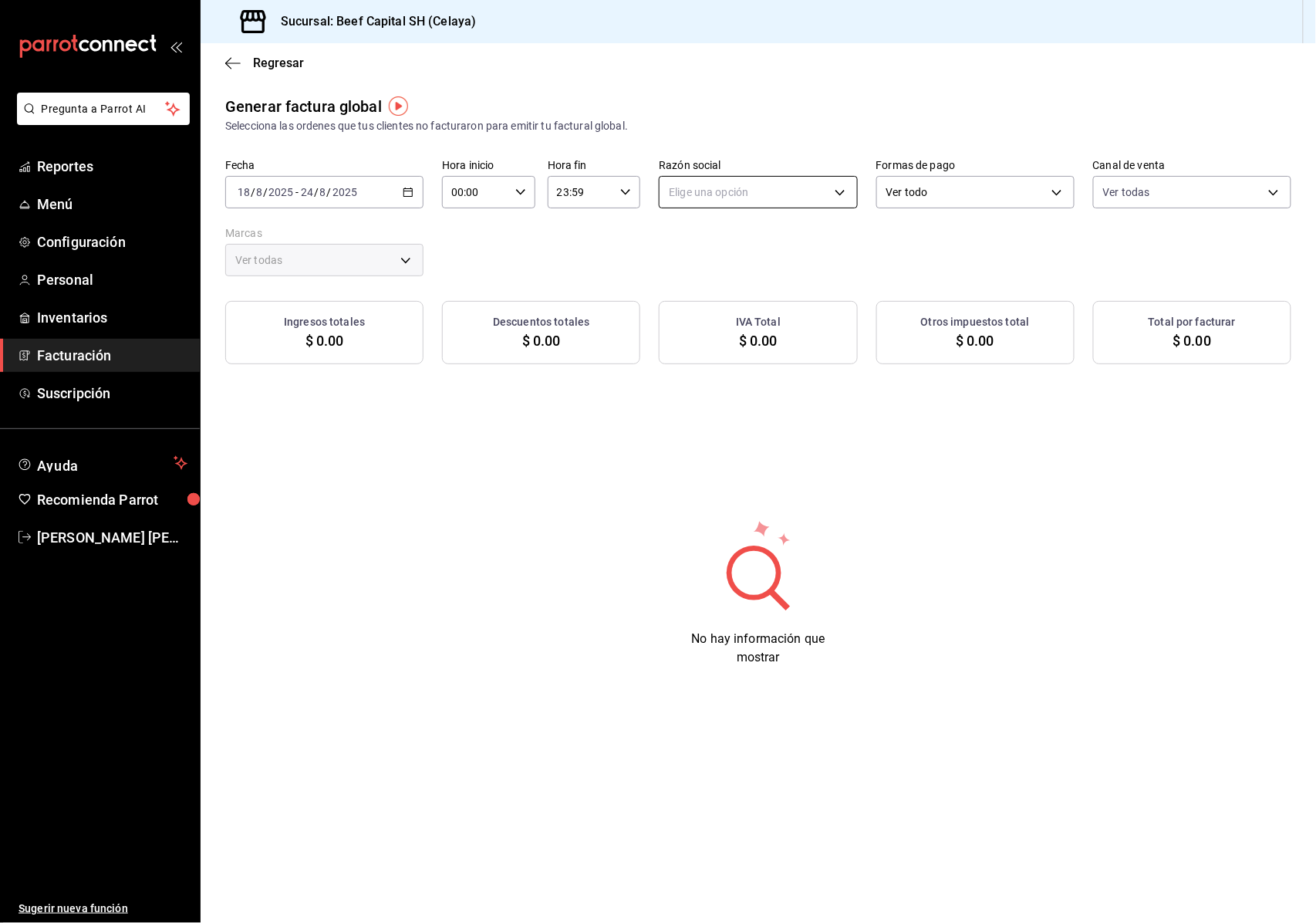
click at [840, 189] on body "Pregunta a Parrot AI Reportes Menú Configuración Personal Inventarios Facturaci…" at bounding box center [658, 462] width 1316 height 923
click at [722, 265] on li "3 DE SEIS" at bounding box center [759, 270] width 196 height 29
type input "6daeb321-97cf-4052-8288-c01cdf1e5db9"
type input "e3bbe20f-edfc-40c7-bd32-db162cca2159"
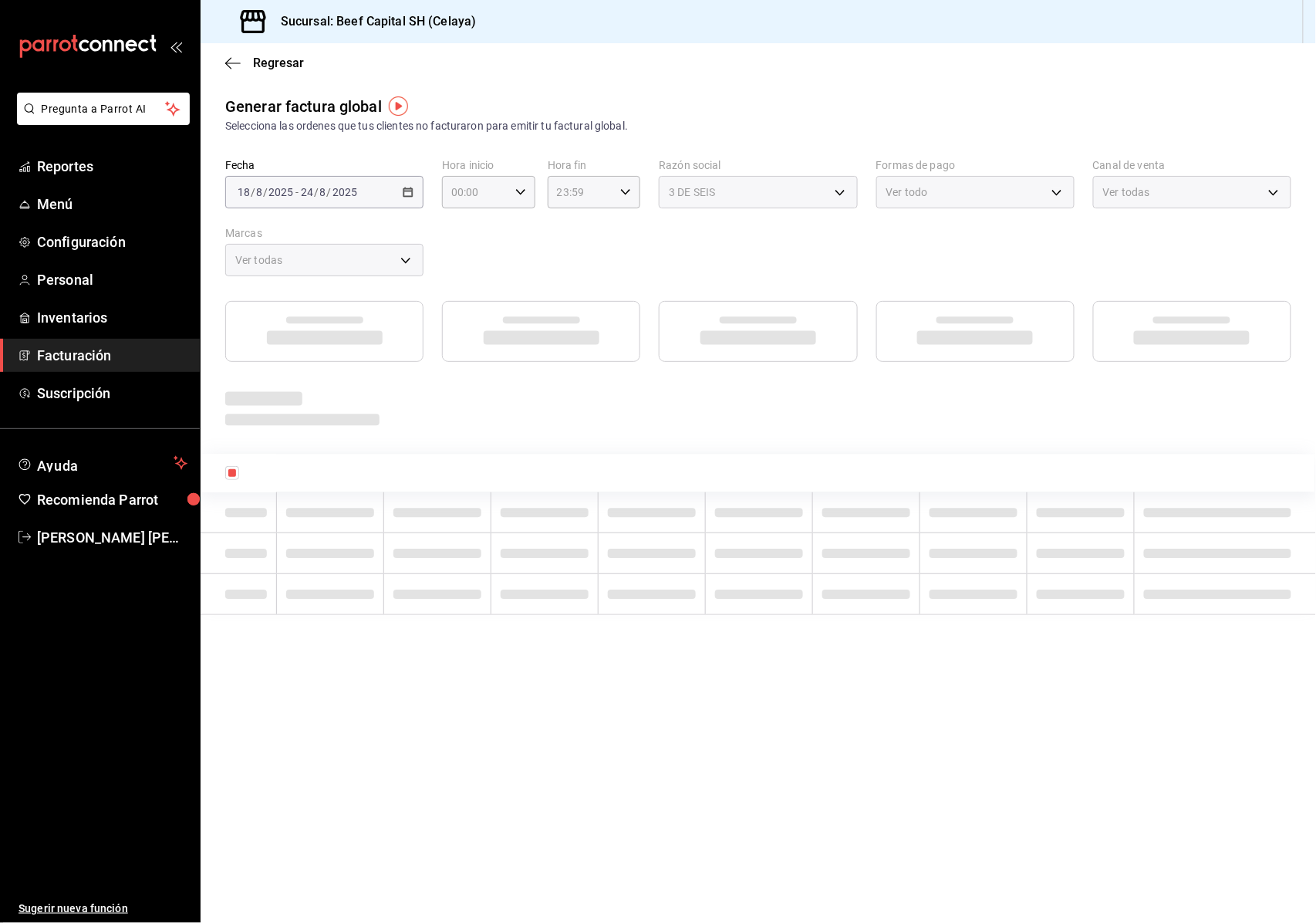
click at [1055, 192] on div "Ver todo" at bounding box center [976, 192] width 198 height 32
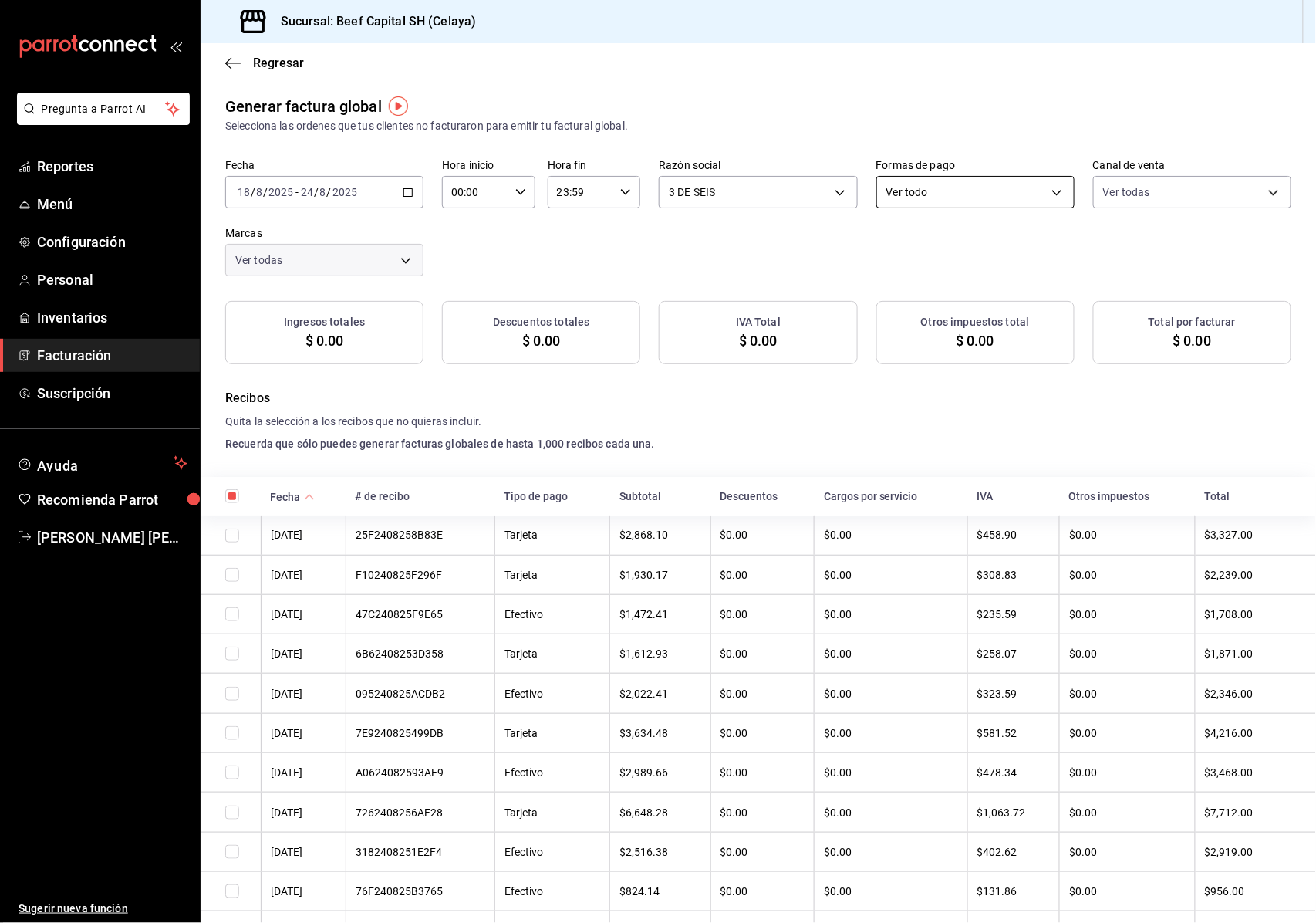
checkbox input "true"
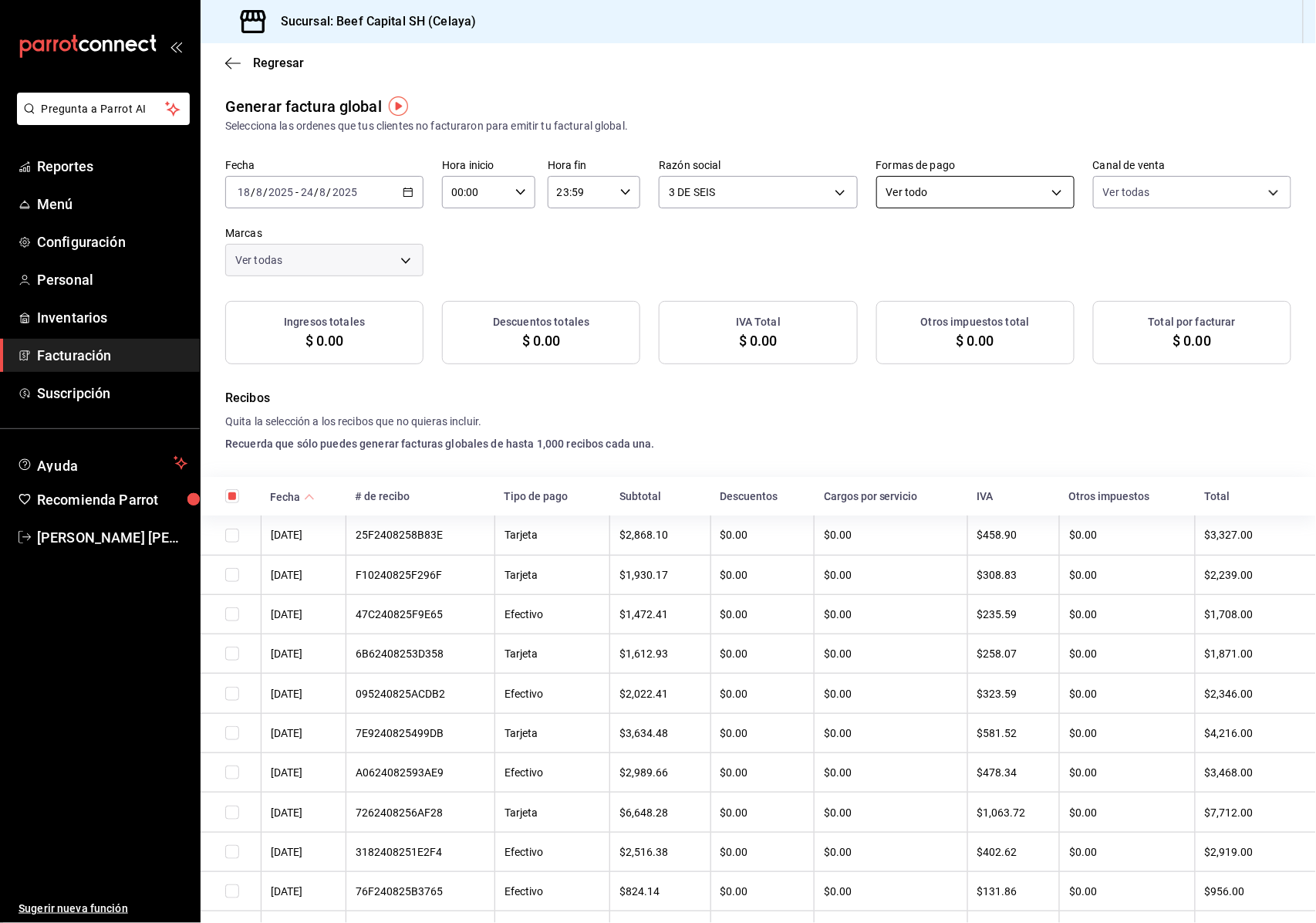
checkbox input "true"
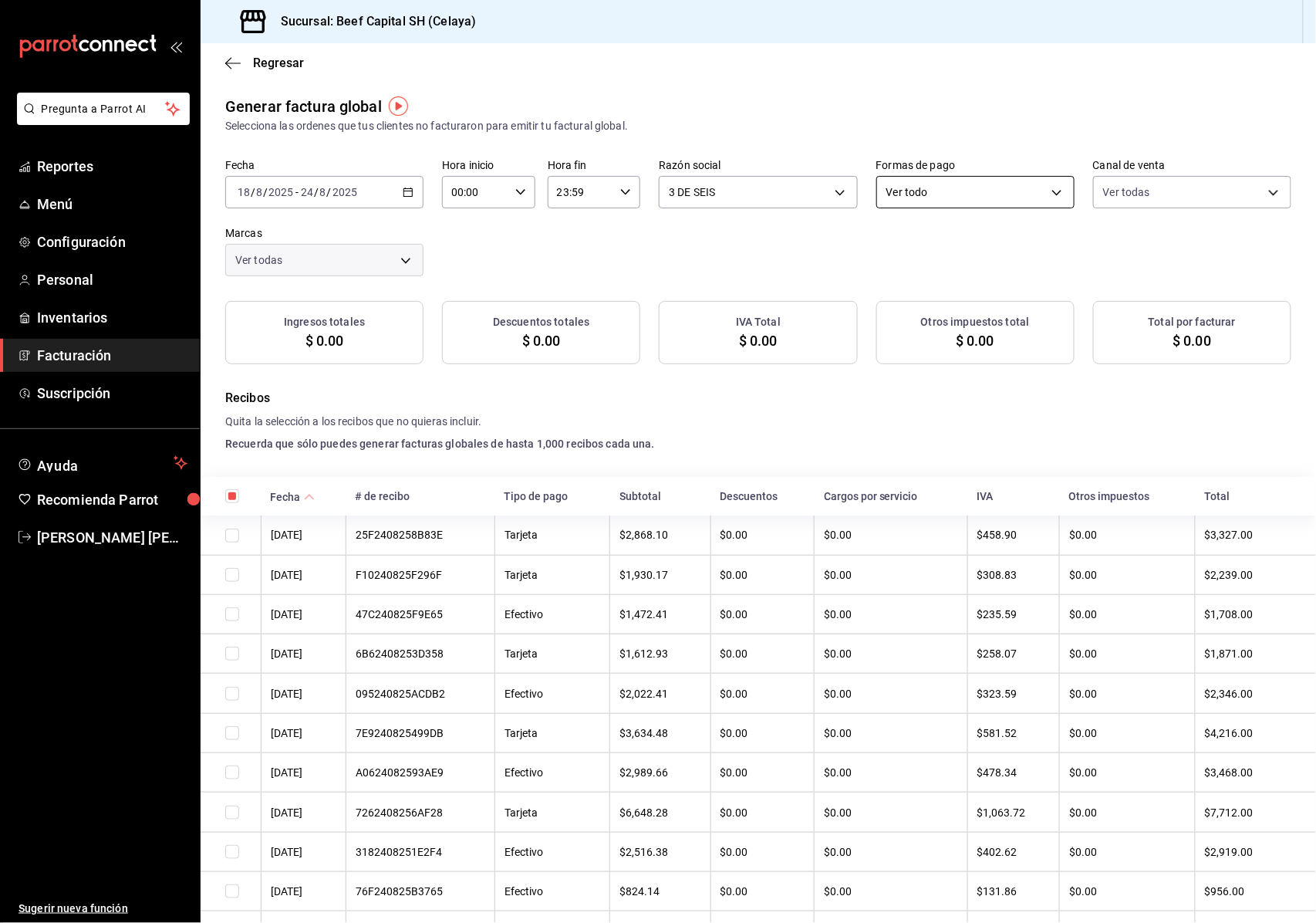
checkbox input "true"
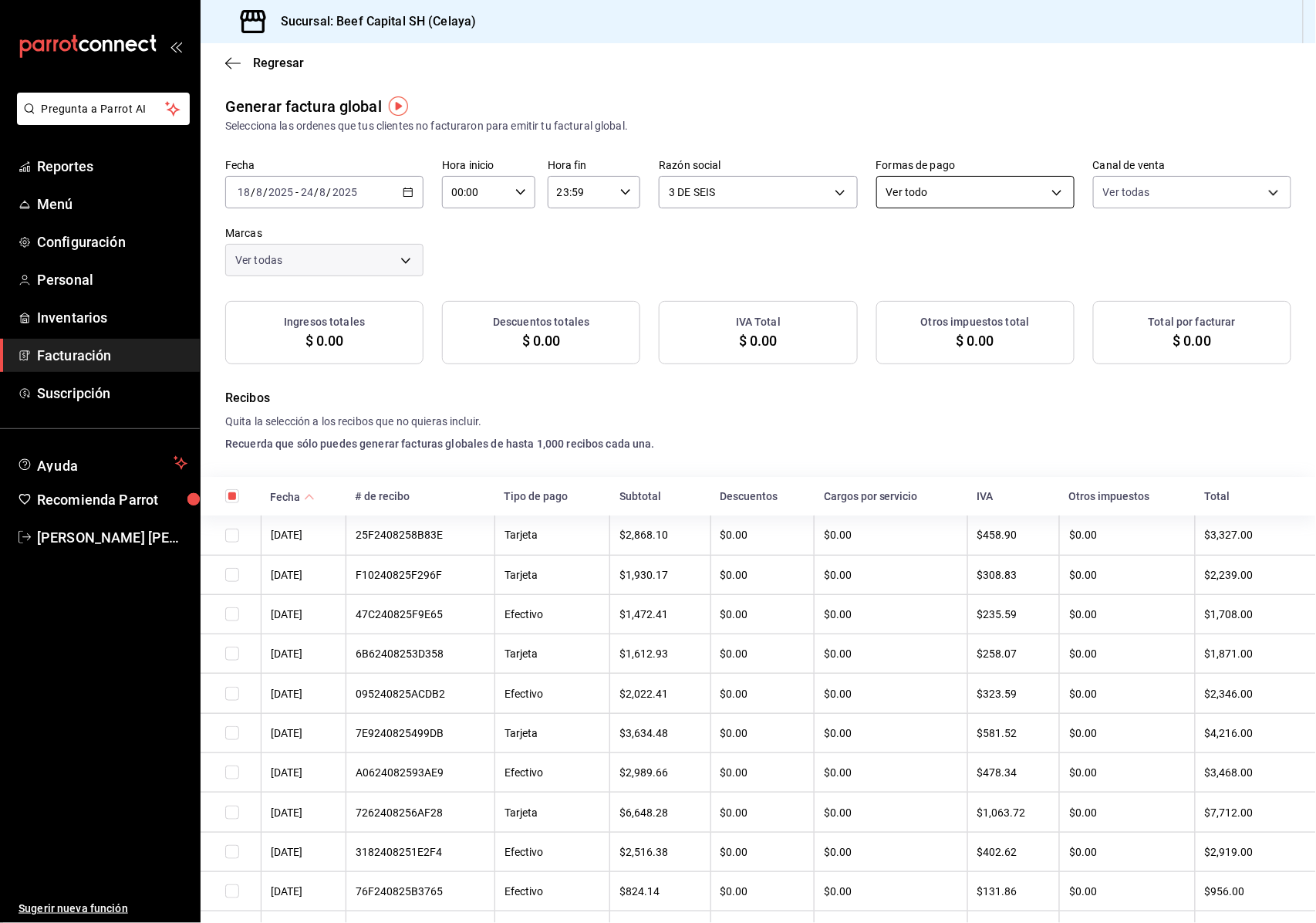
checkbox input "true"
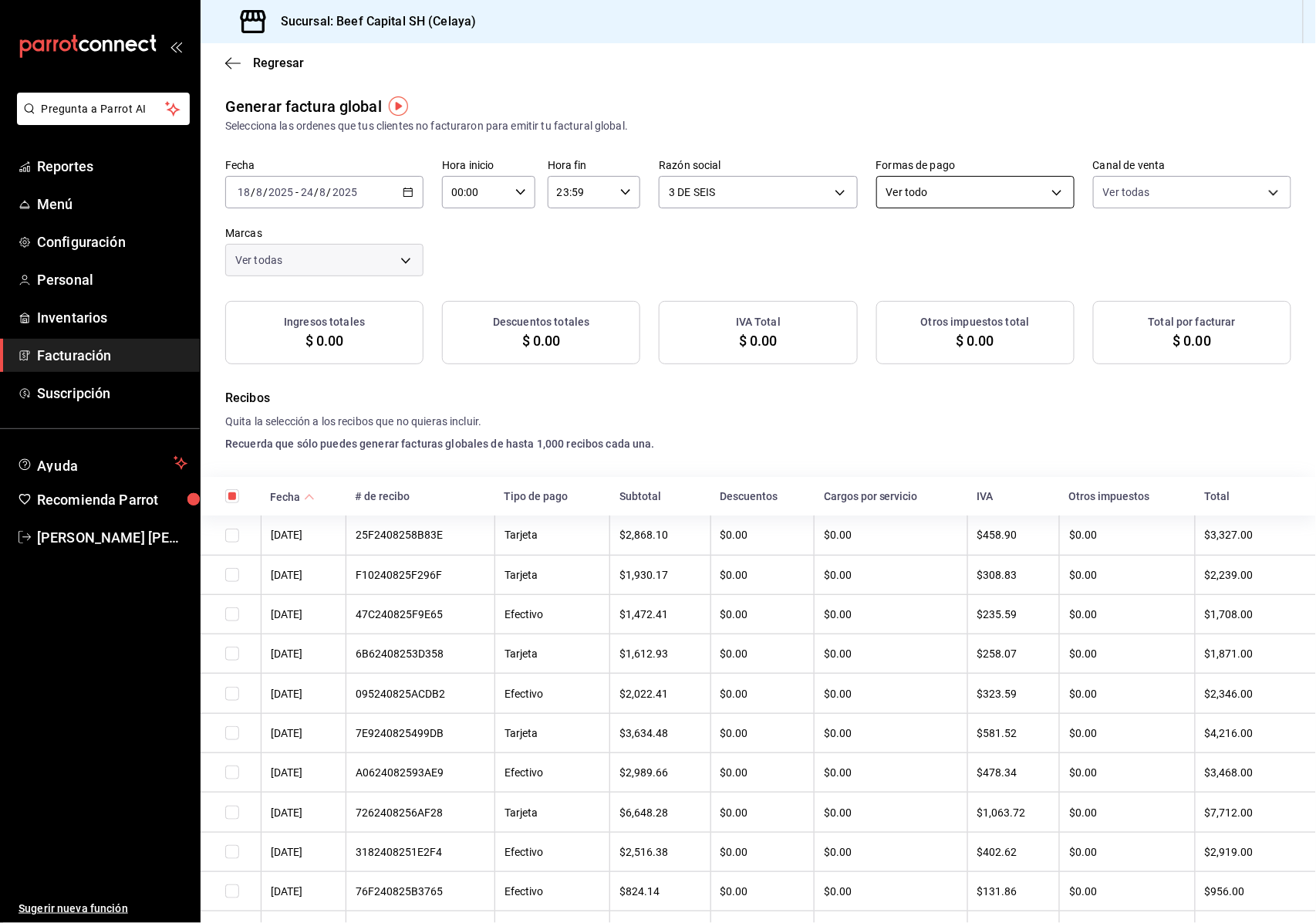
checkbox input "true"
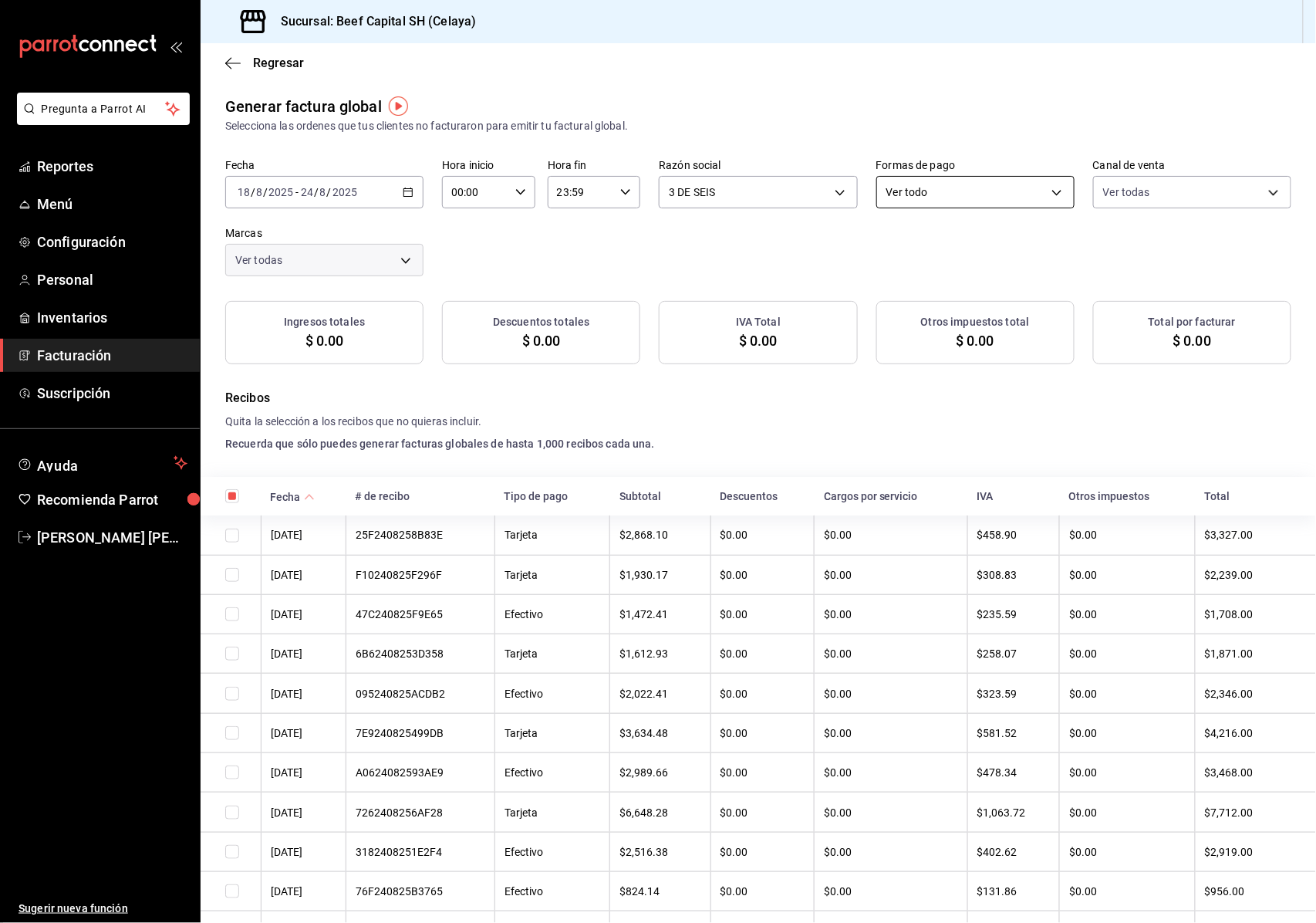
checkbox input "true"
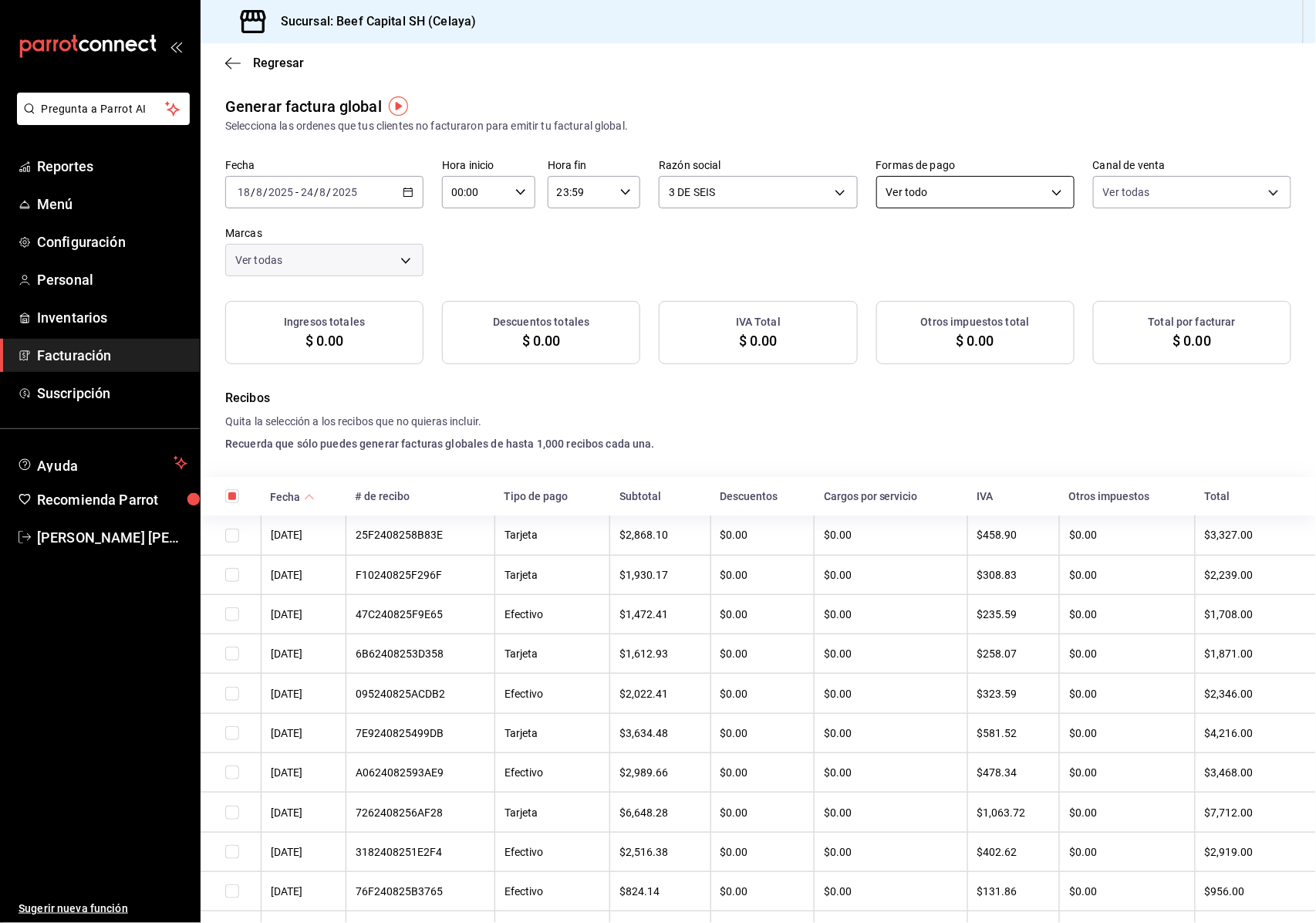
checkbox input "true"
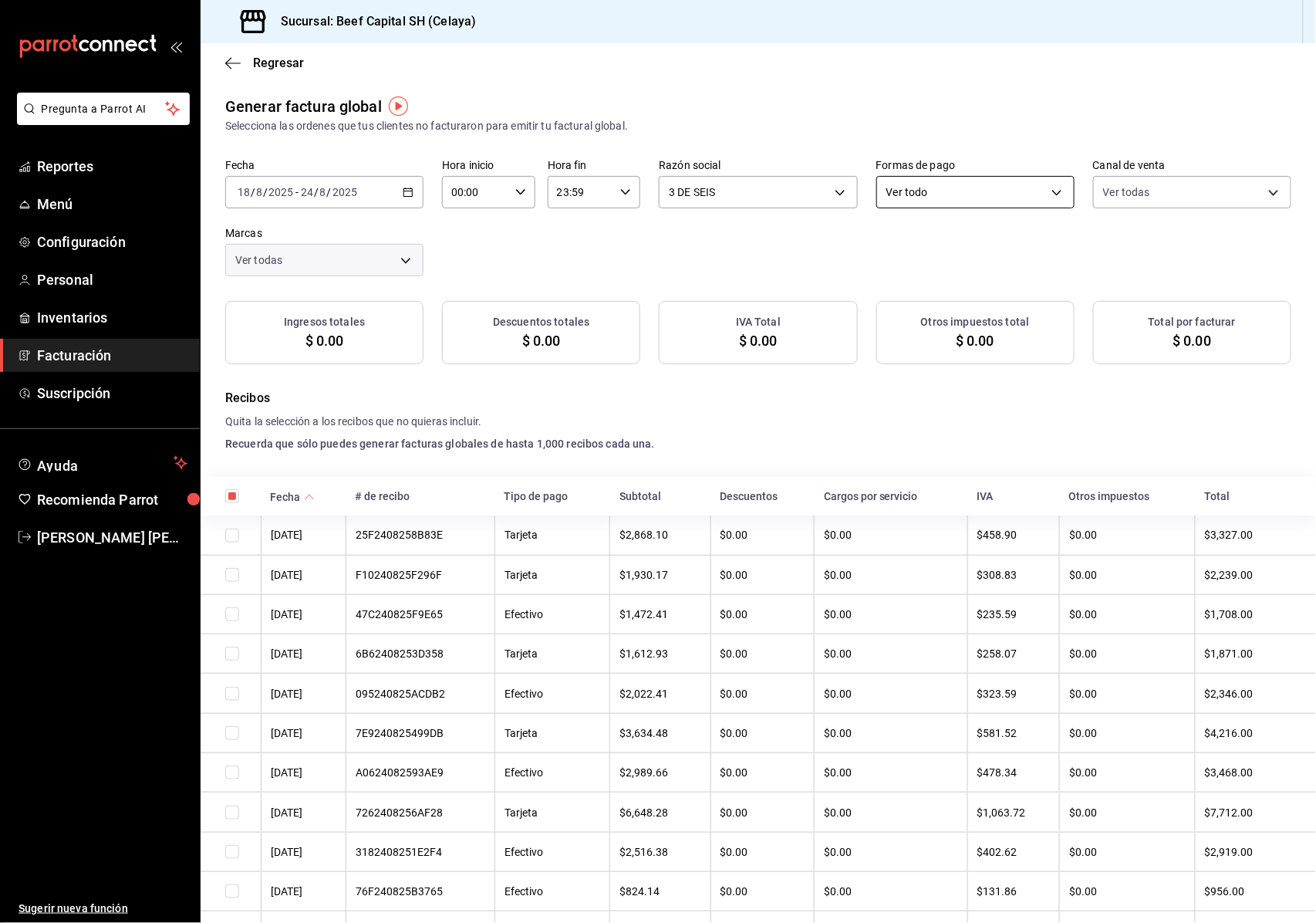
checkbox input "true"
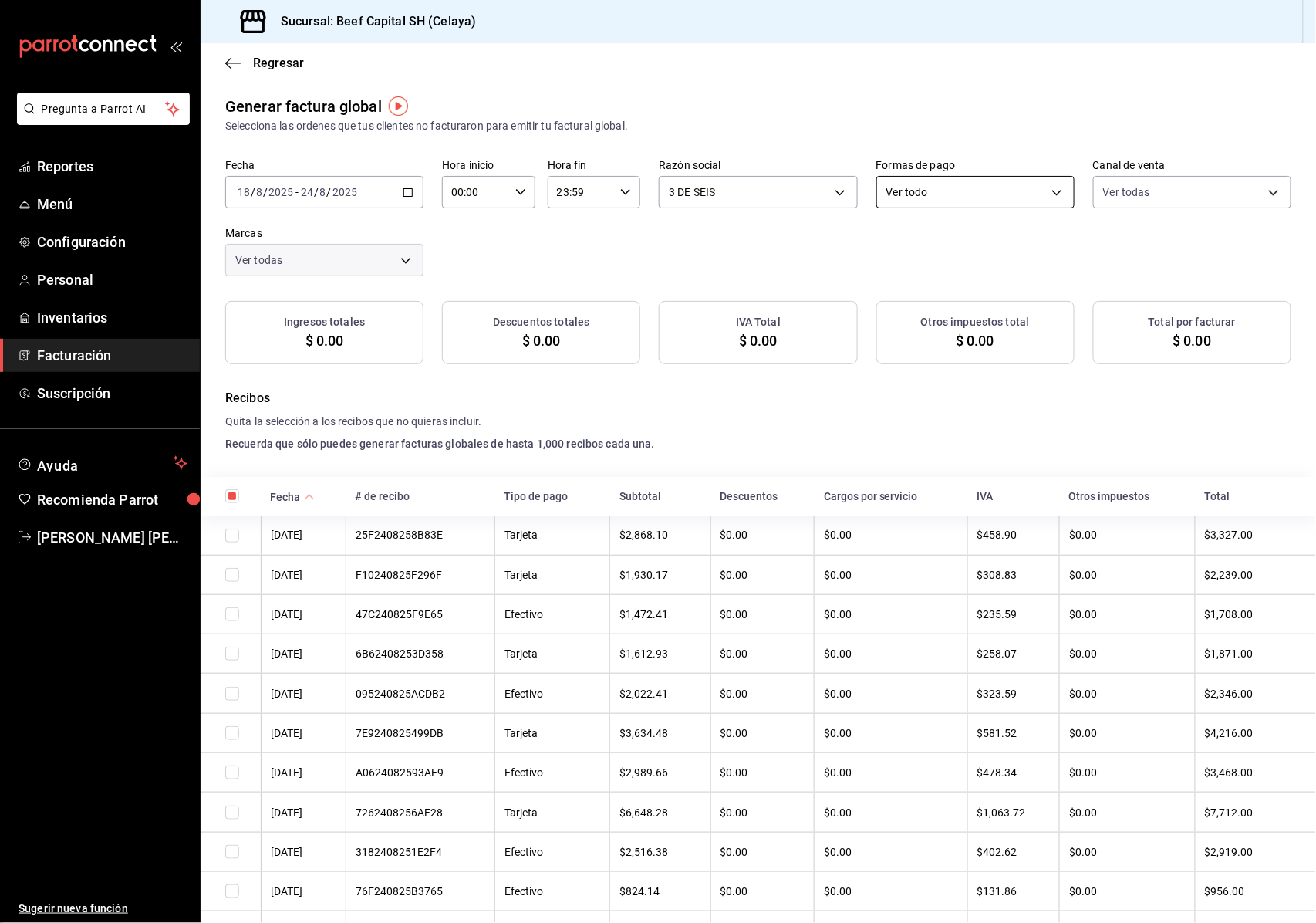
checkbox input "true"
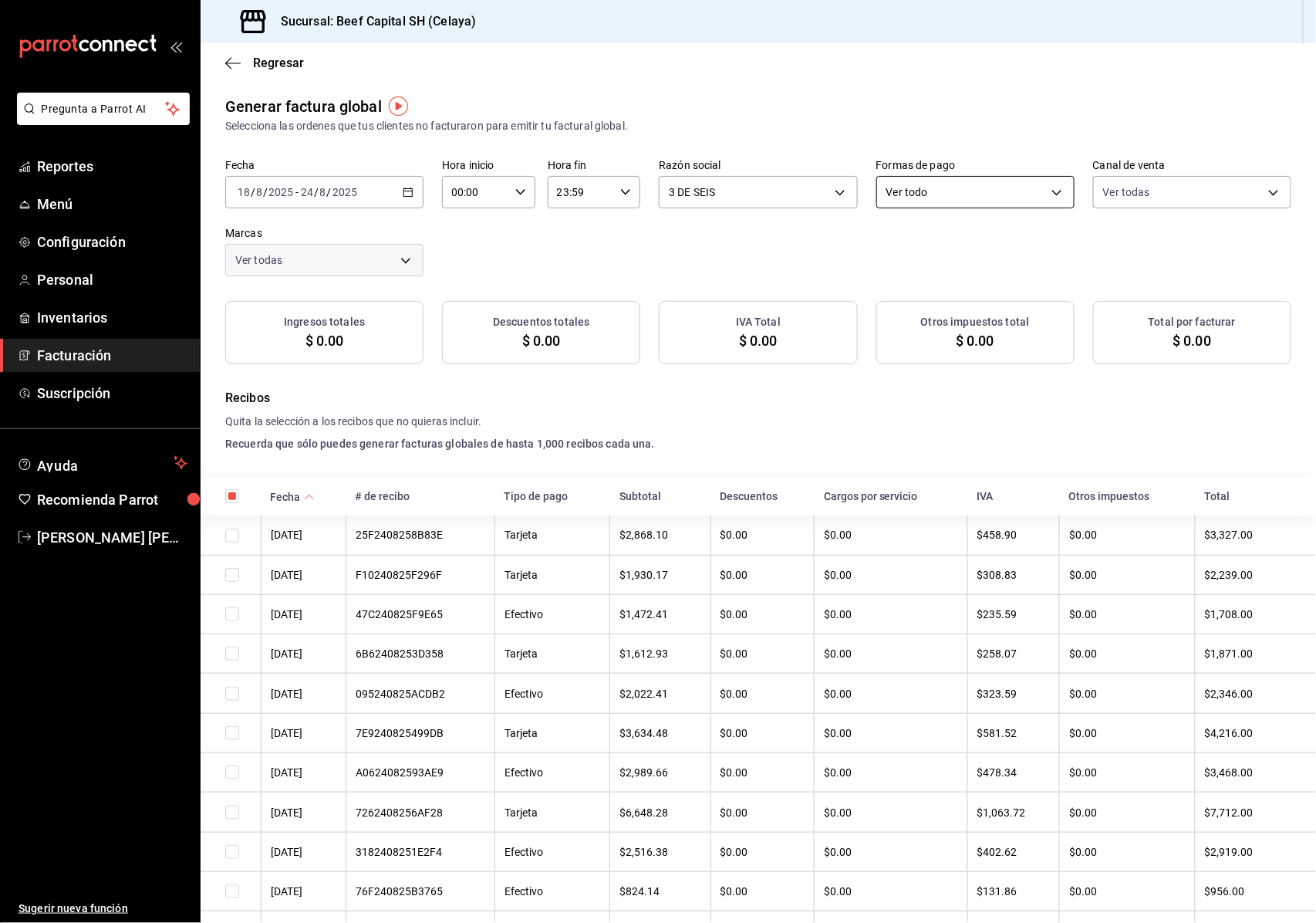
checkbox input "true"
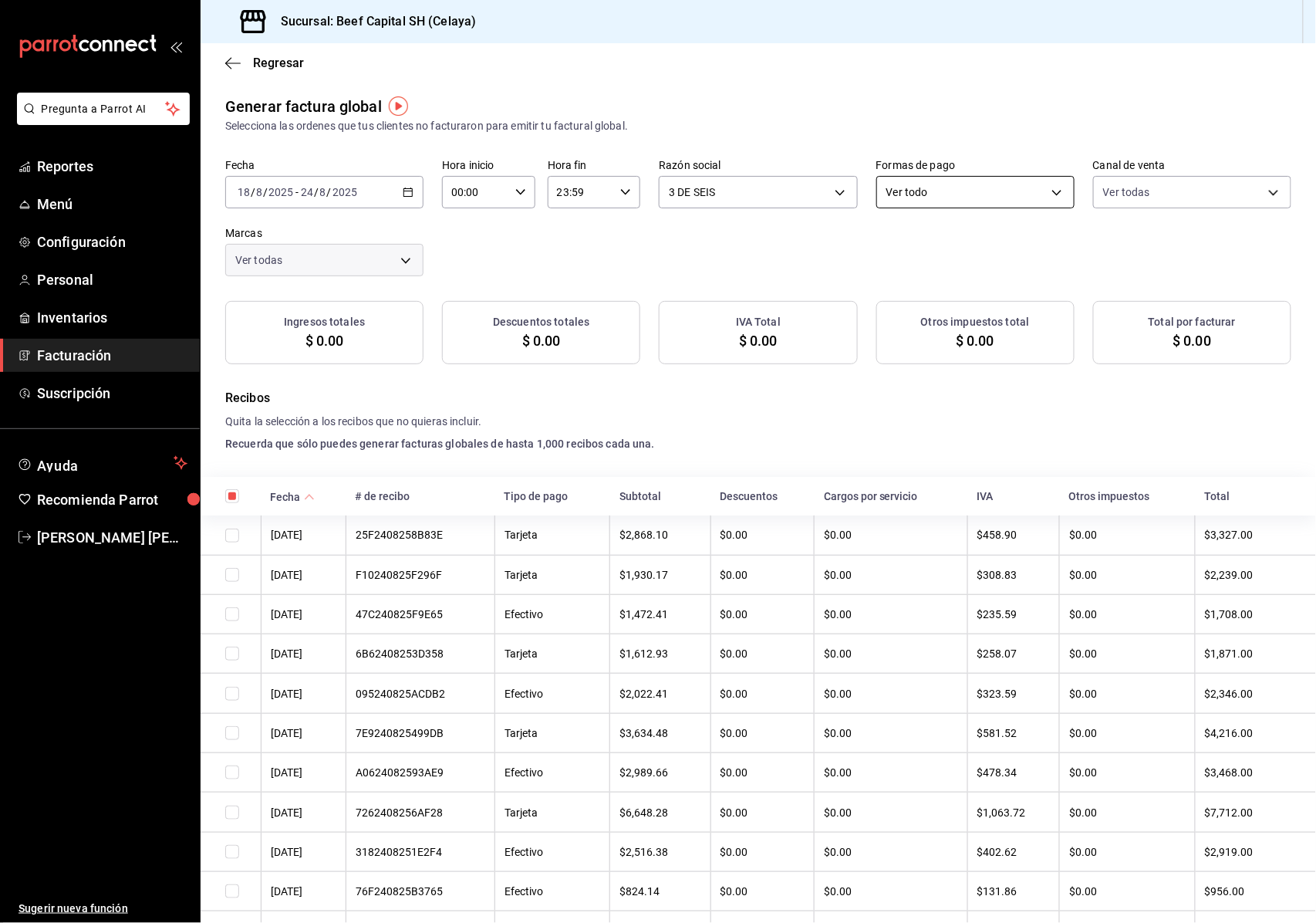
checkbox input "true"
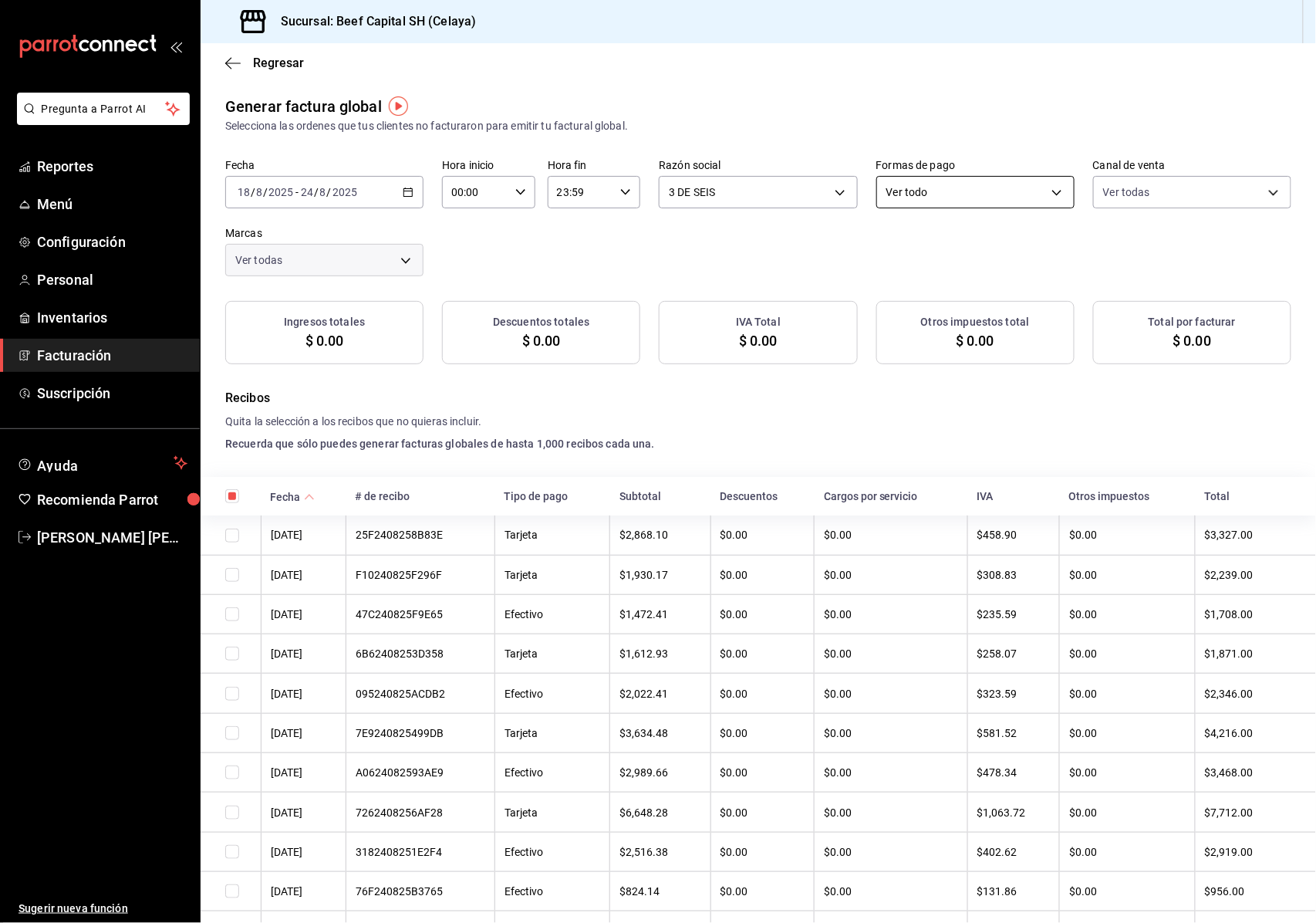
checkbox input "true"
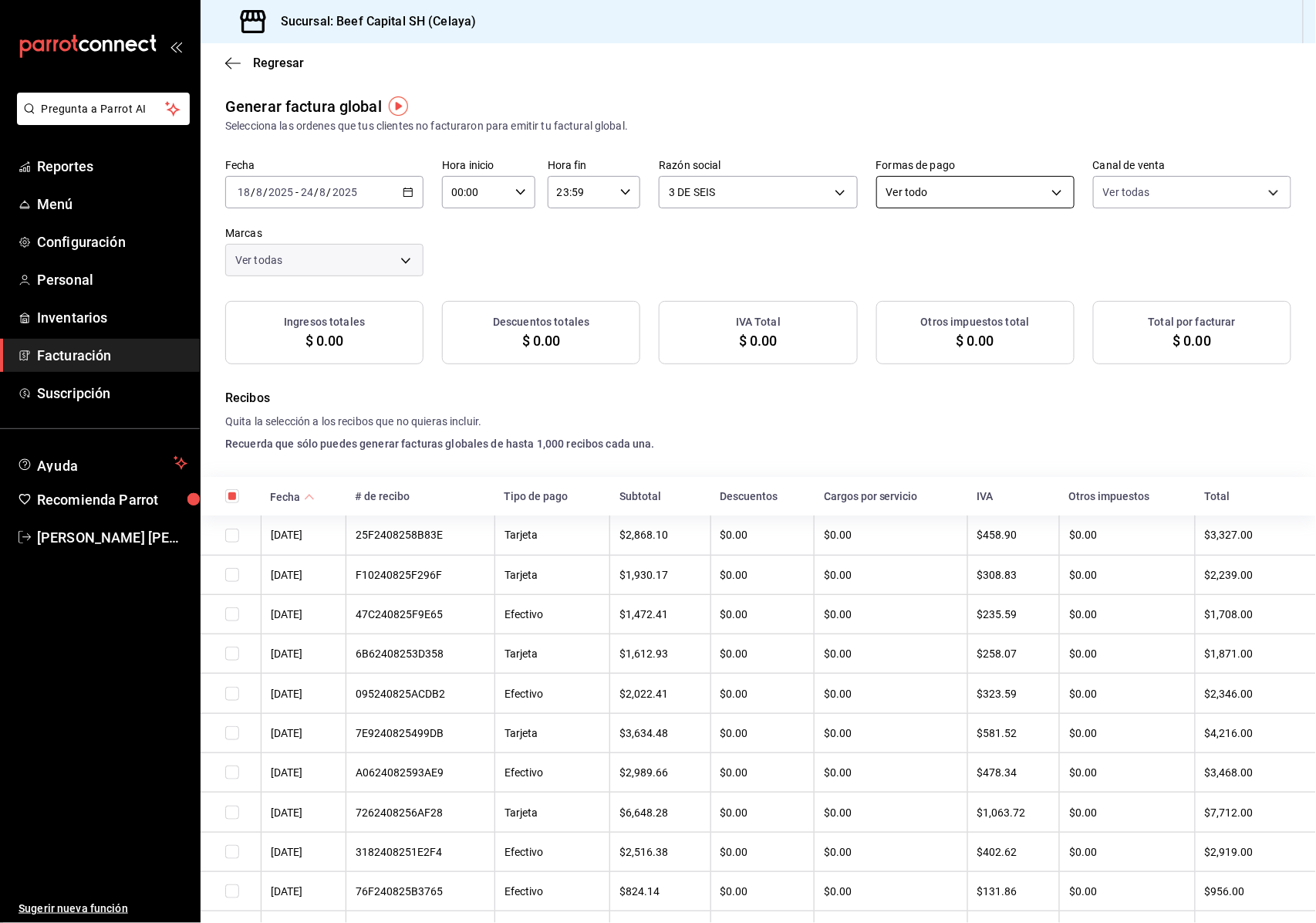
checkbox input "true"
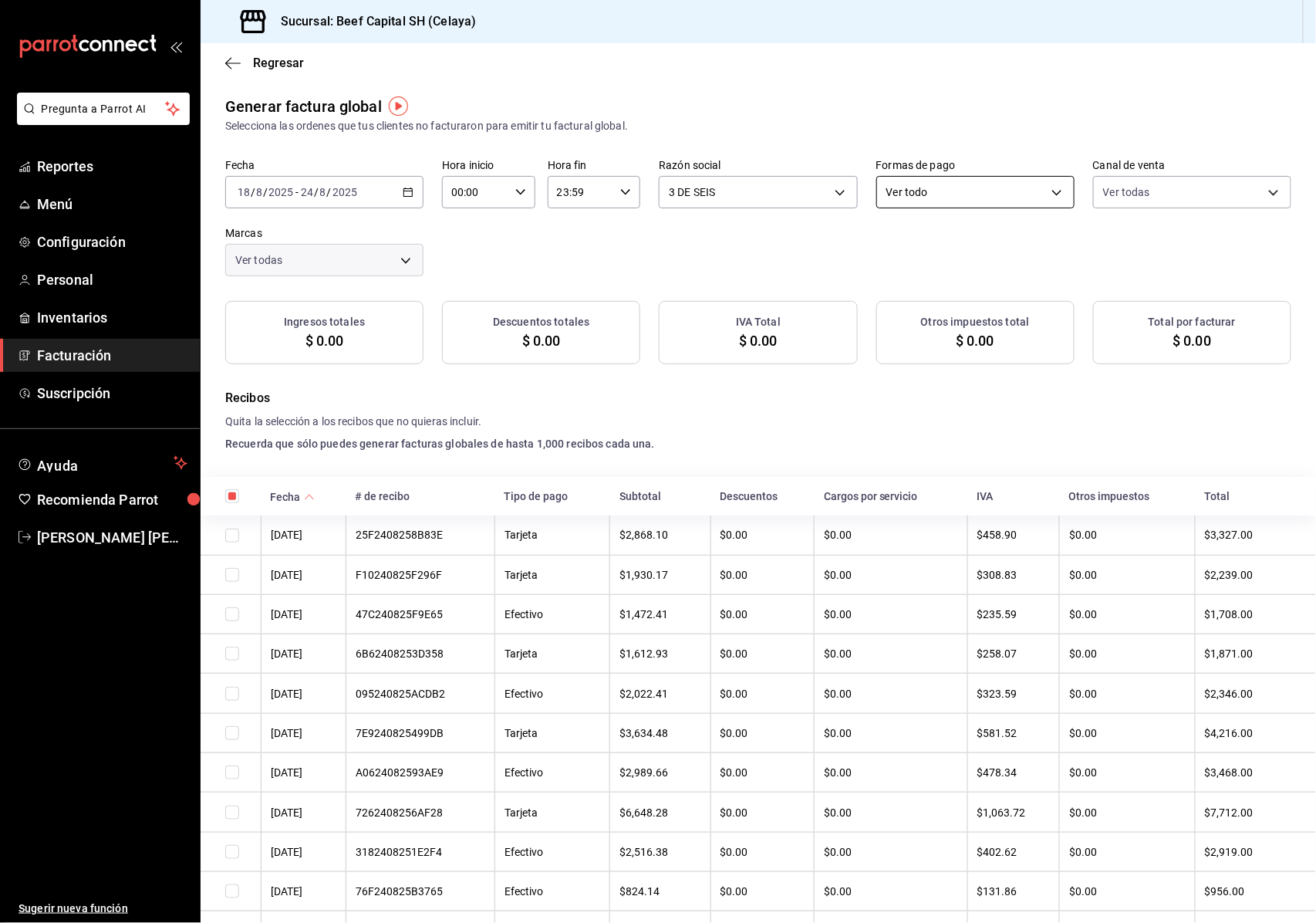
checkbox input "true"
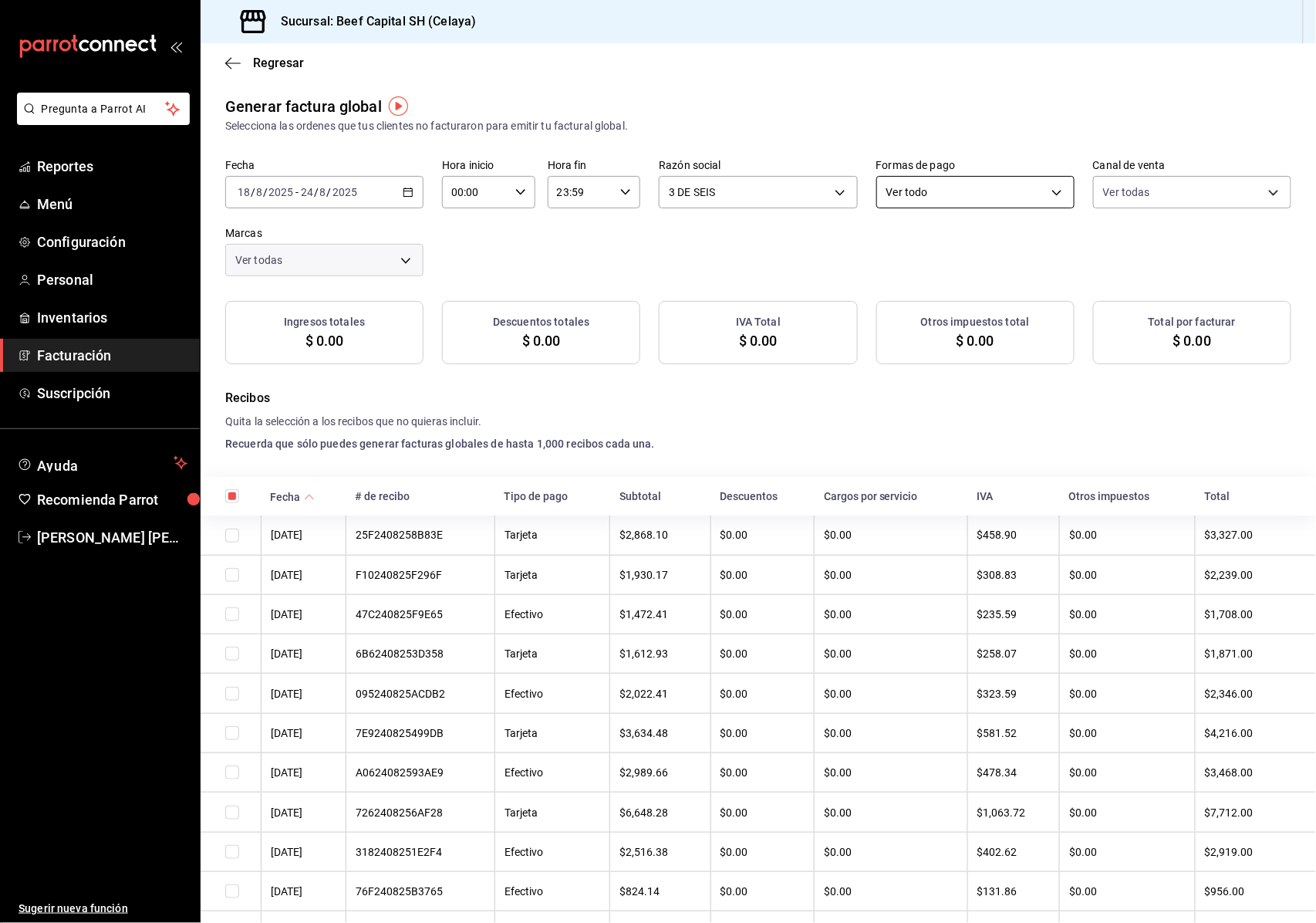
checkbox input "true"
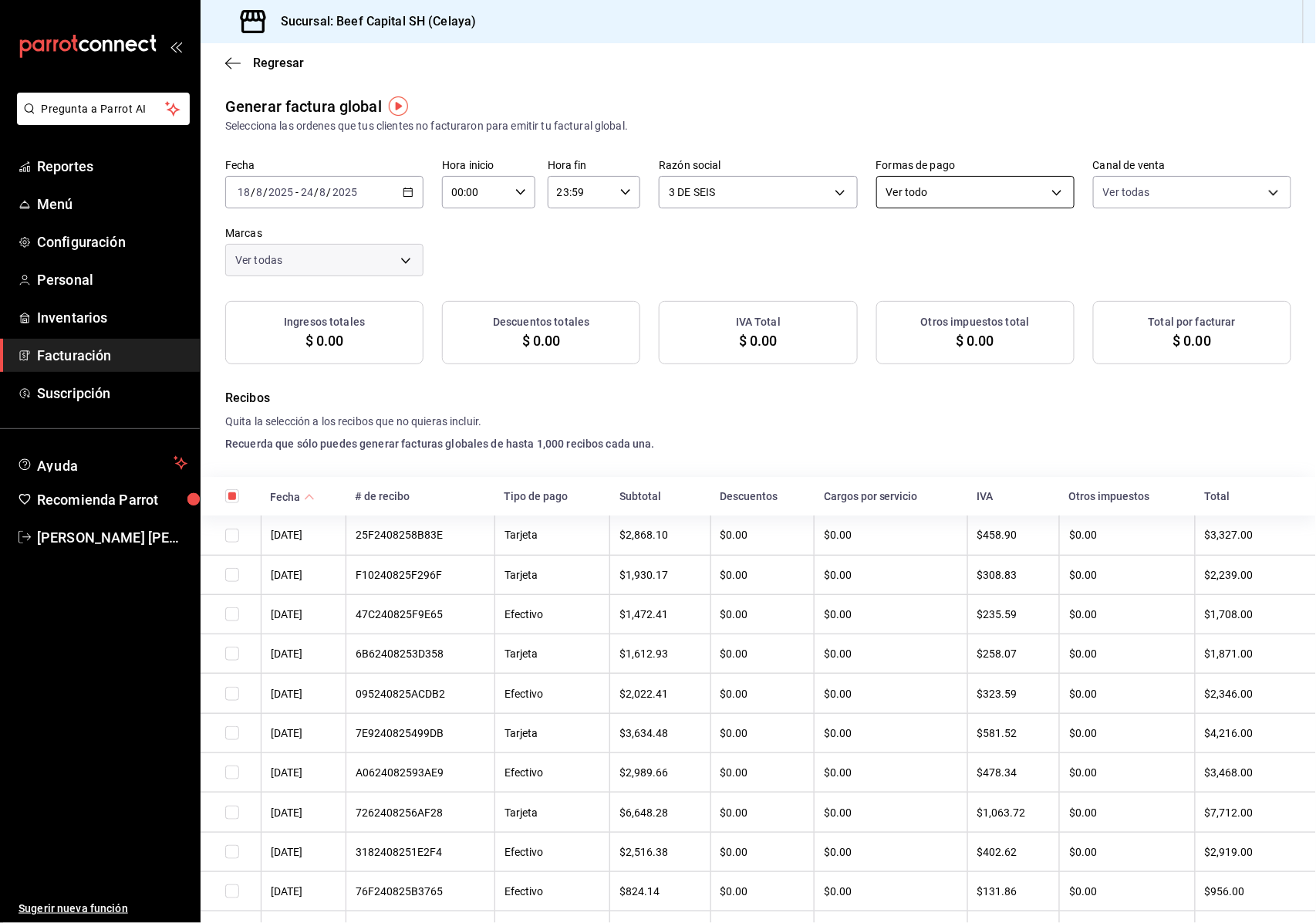
checkbox input "true"
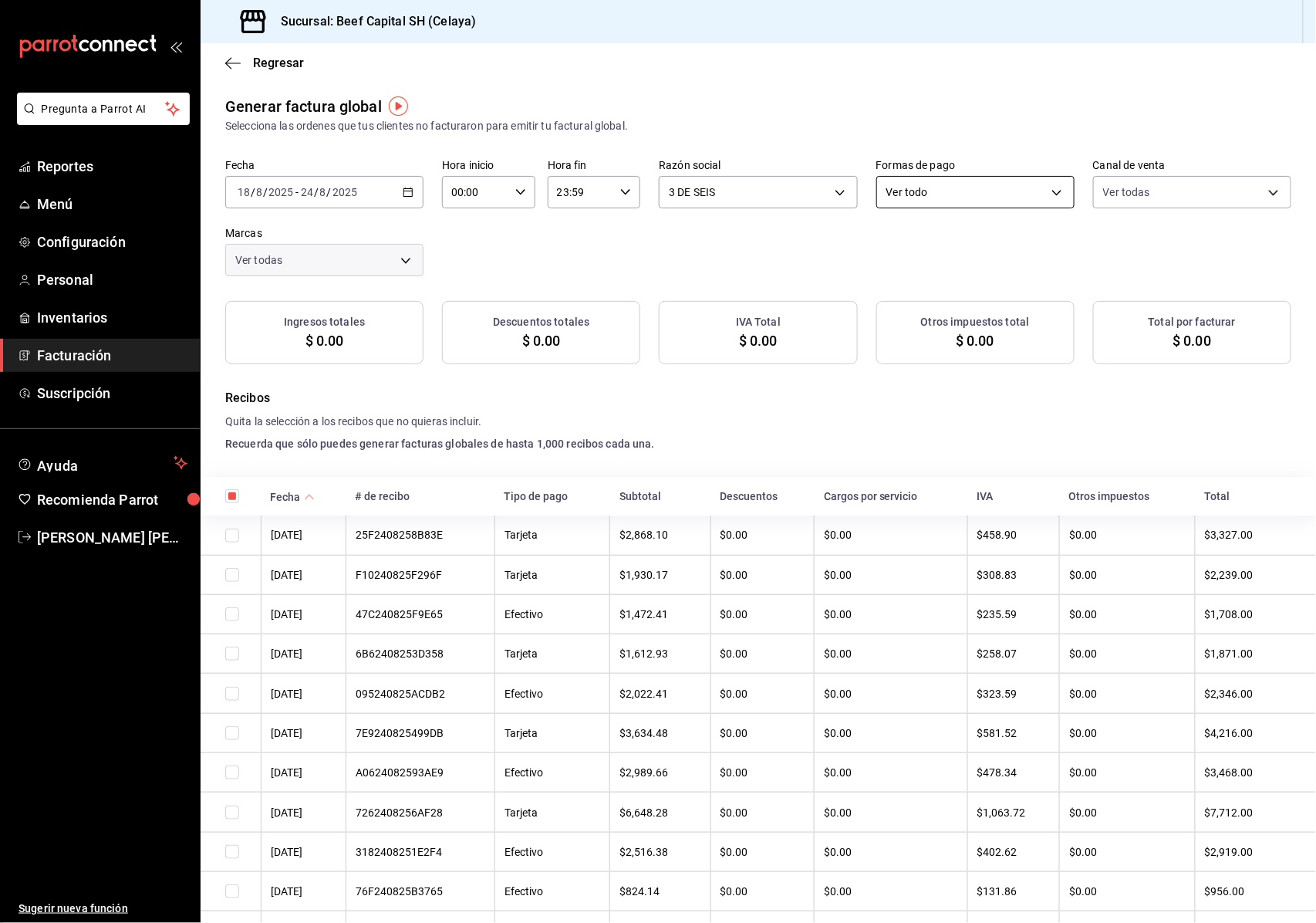
checkbox input "true"
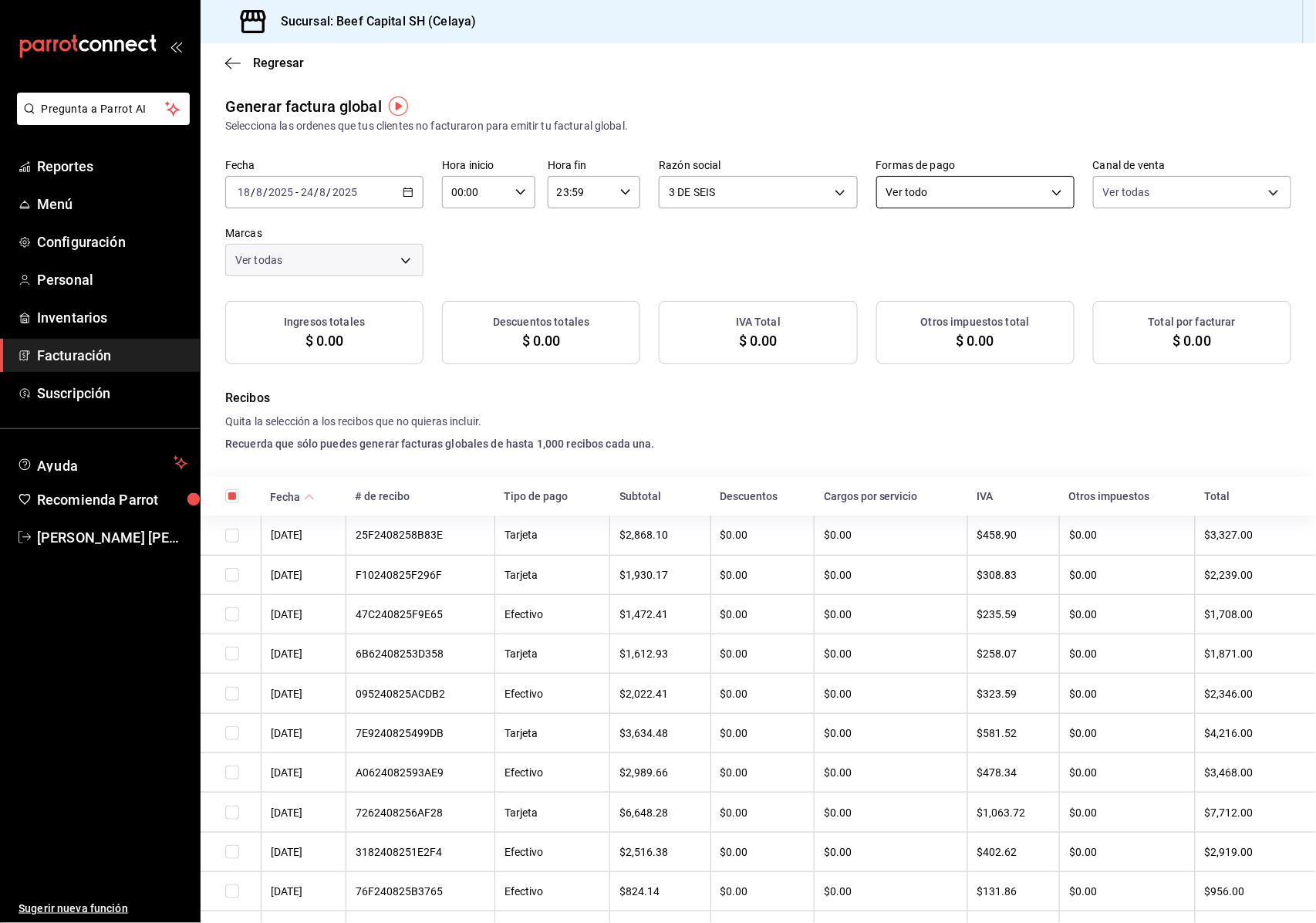
checkbox input "true"
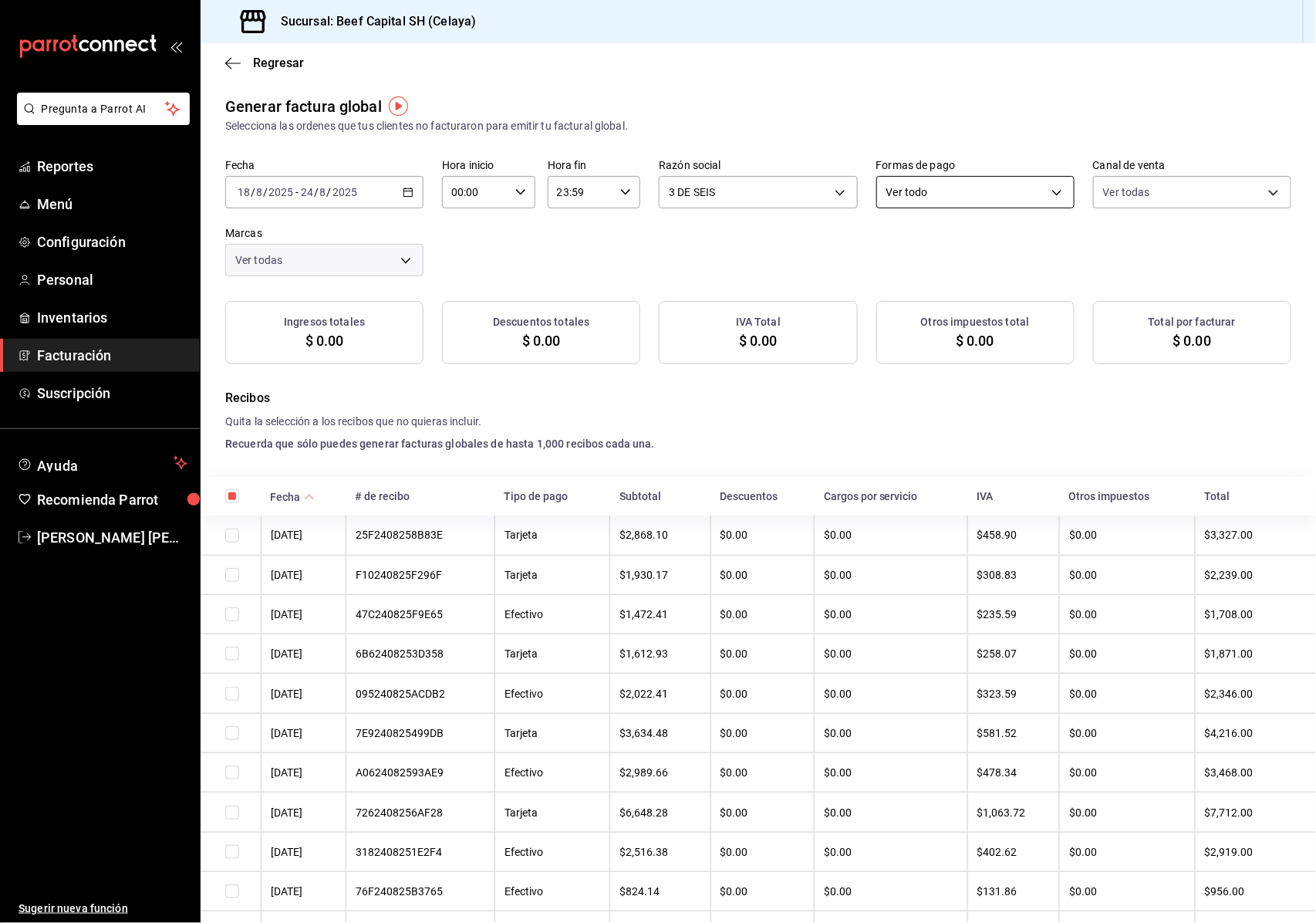
checkbox input "true"
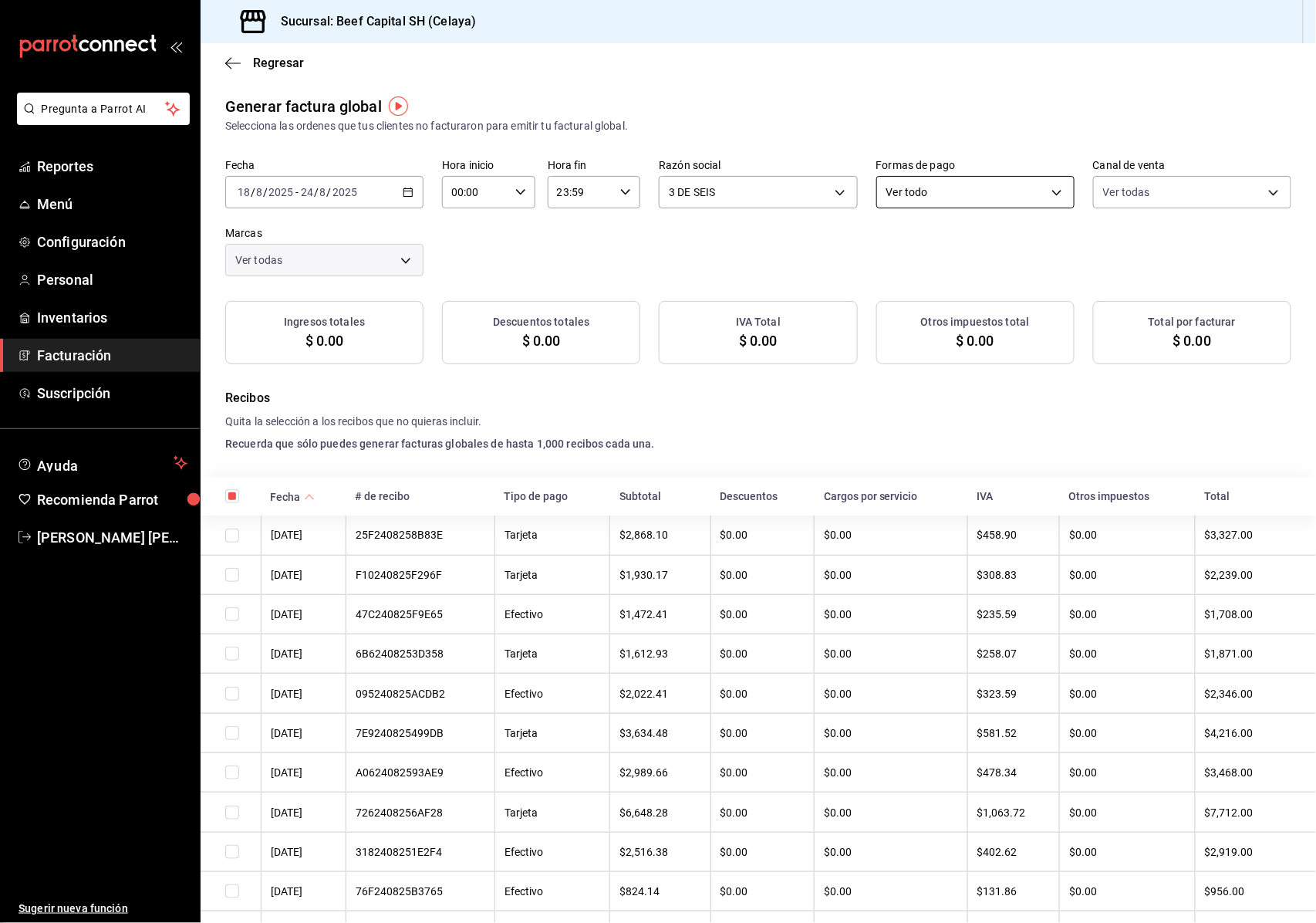
checkbox input "true"
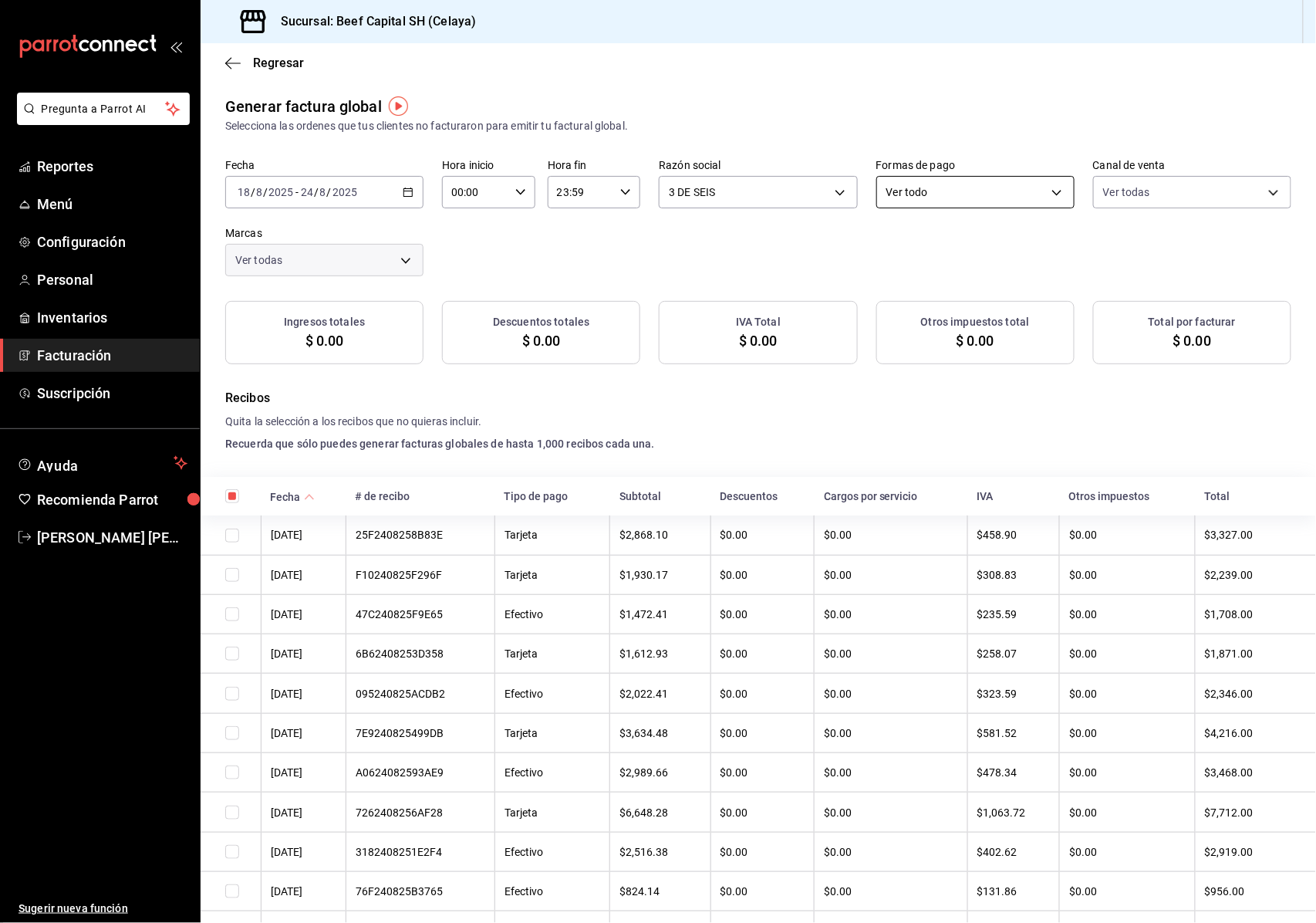
checkbox input "true"
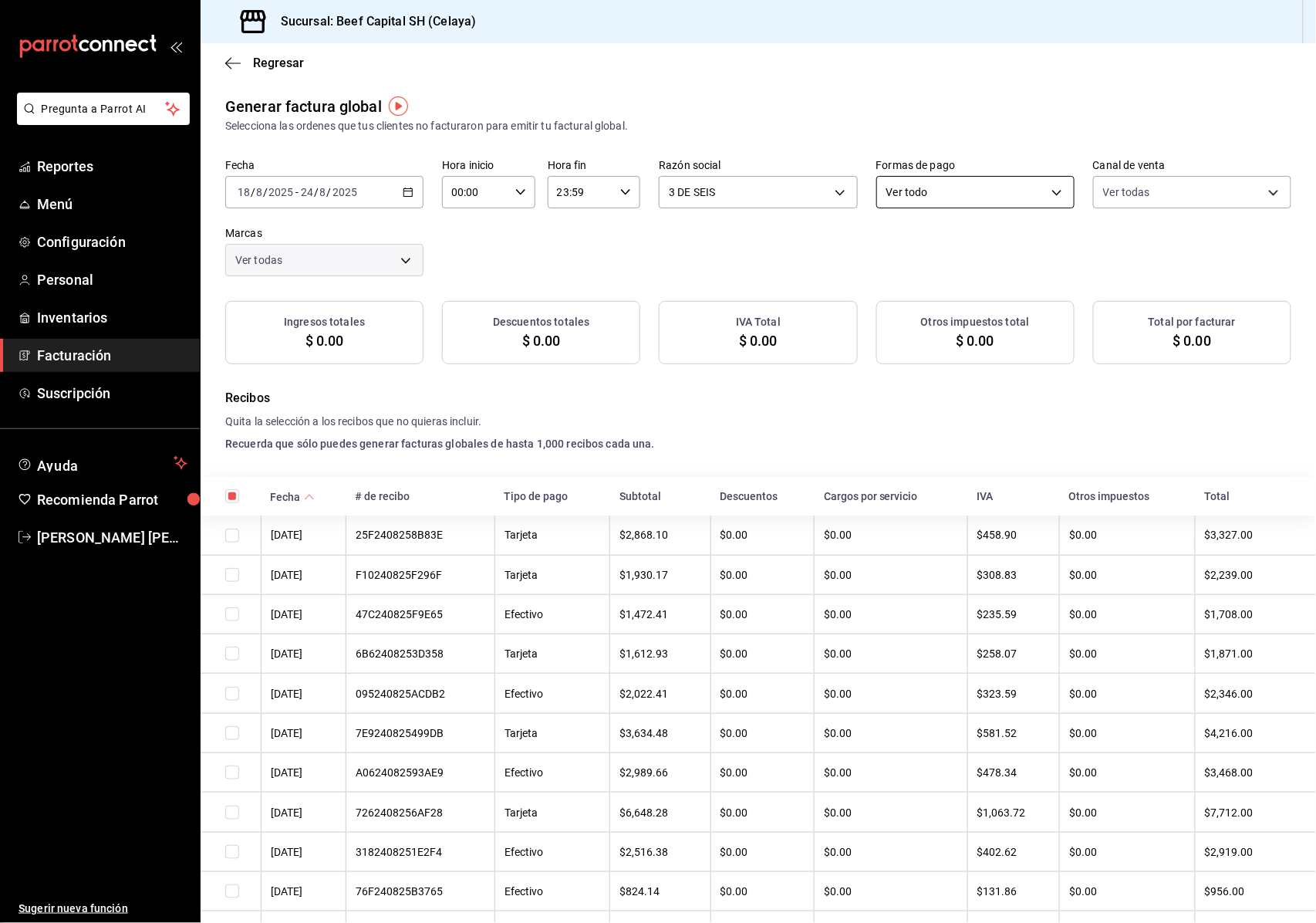
checkbox input "true"
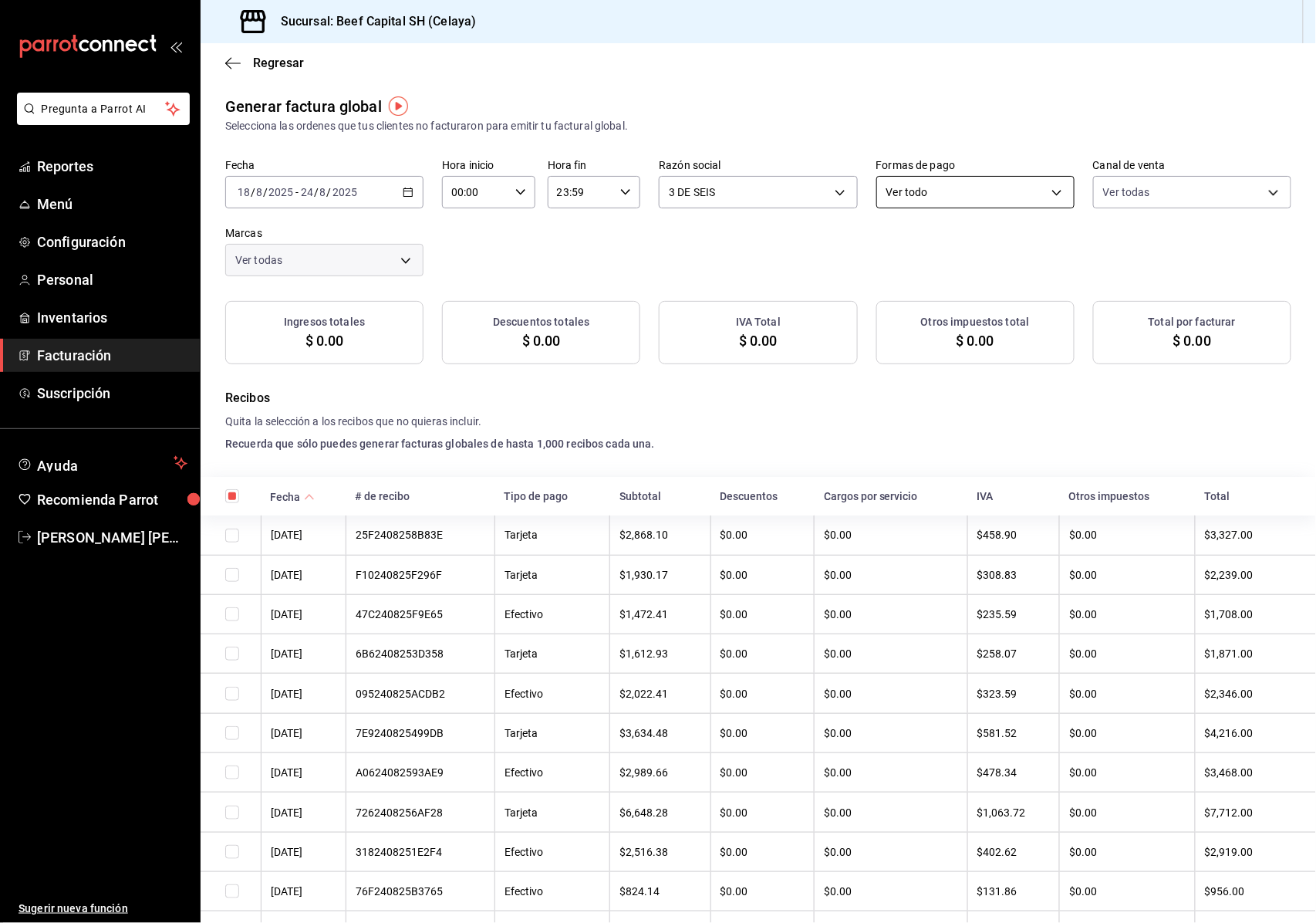
checkbox input "true"
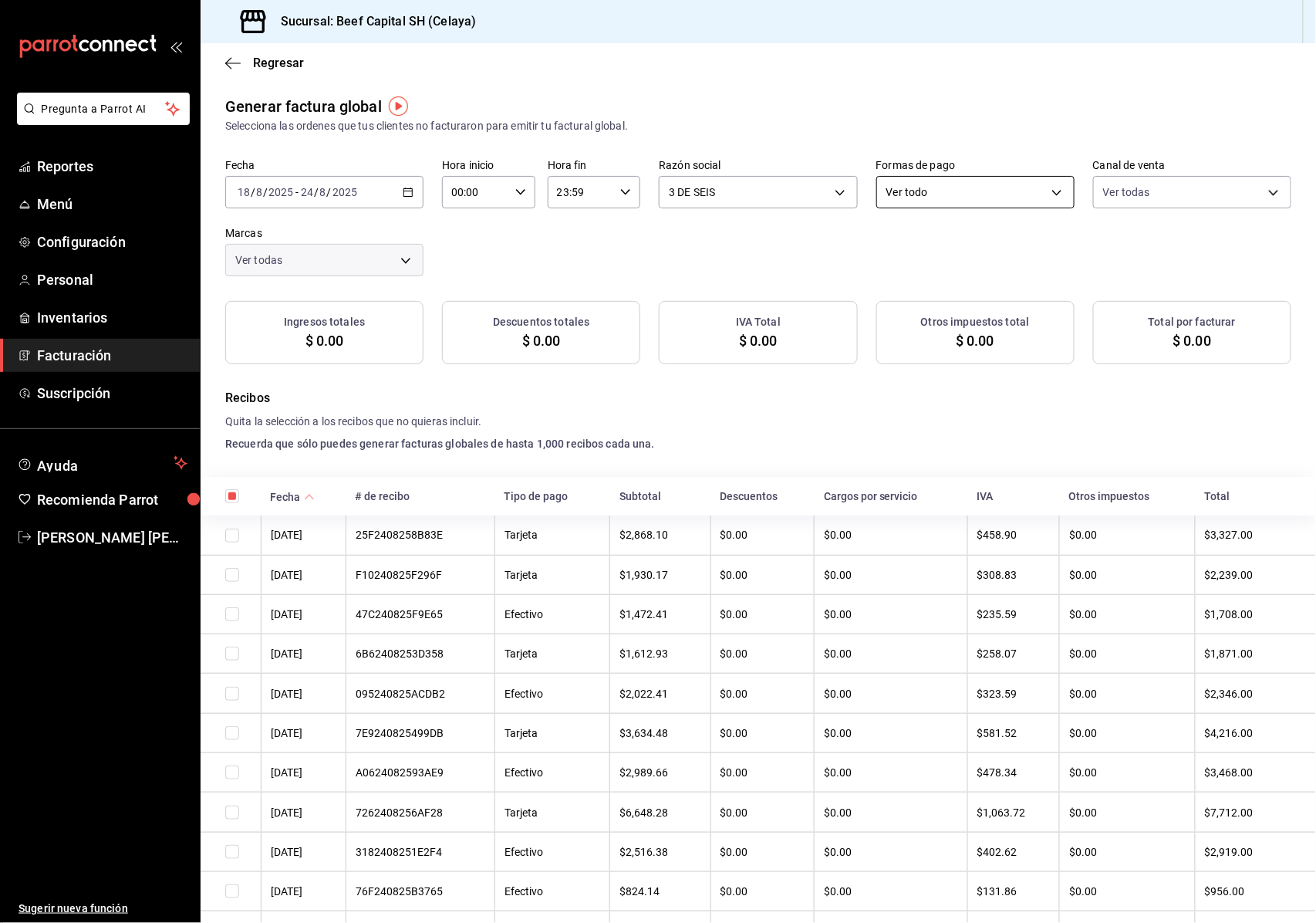
checkbox input "true"
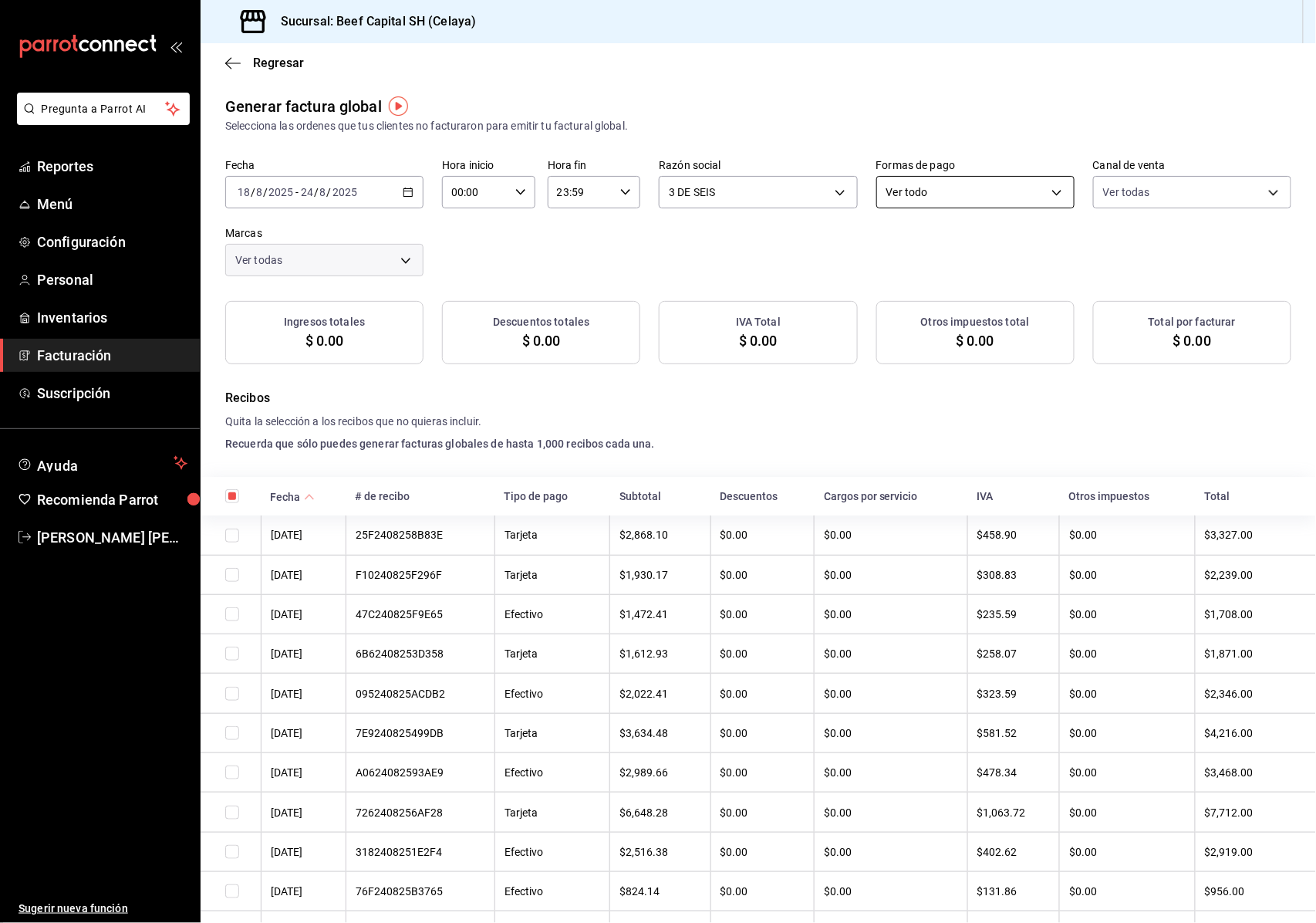
checkbox input "true"
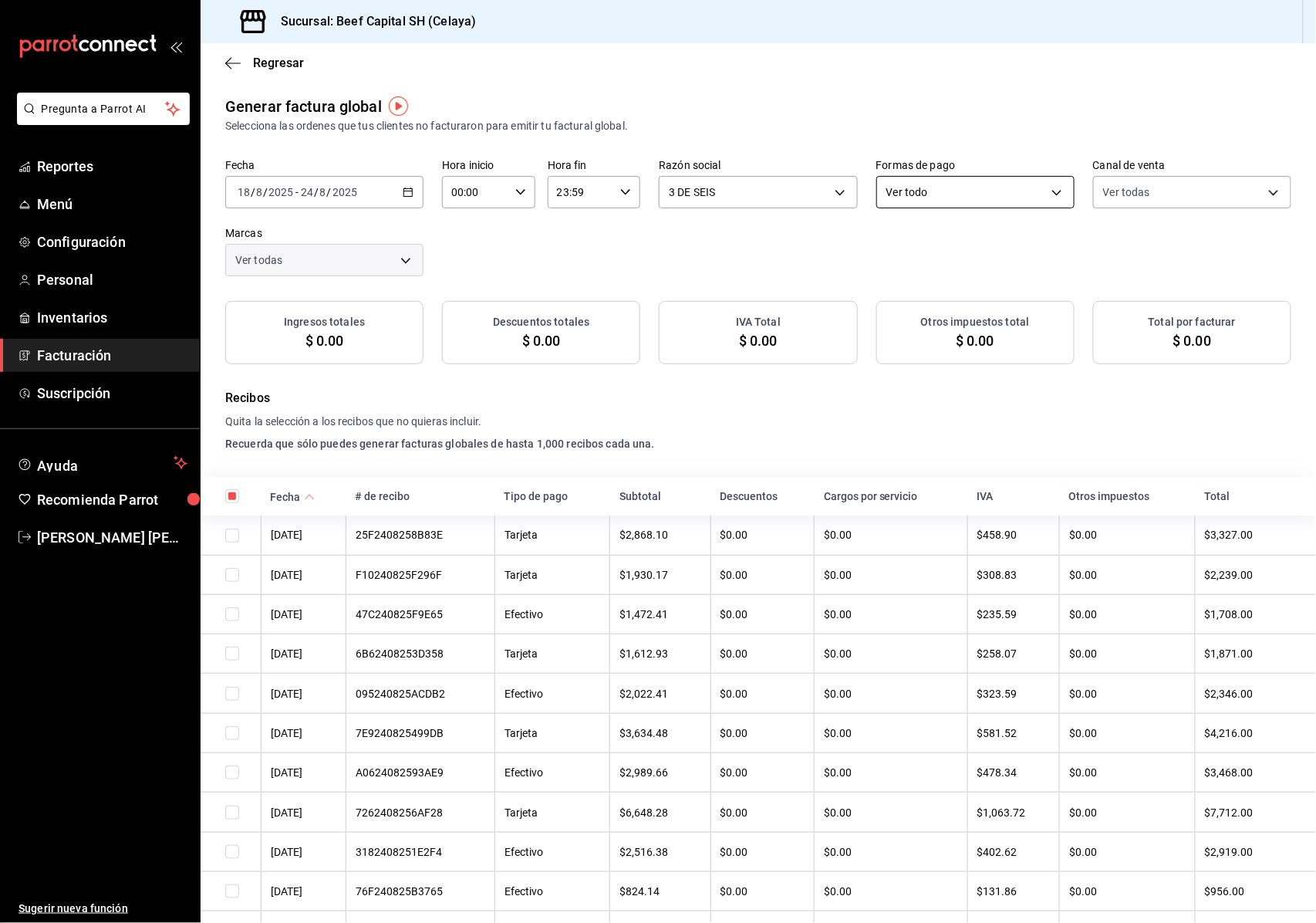
checkbox input "true"
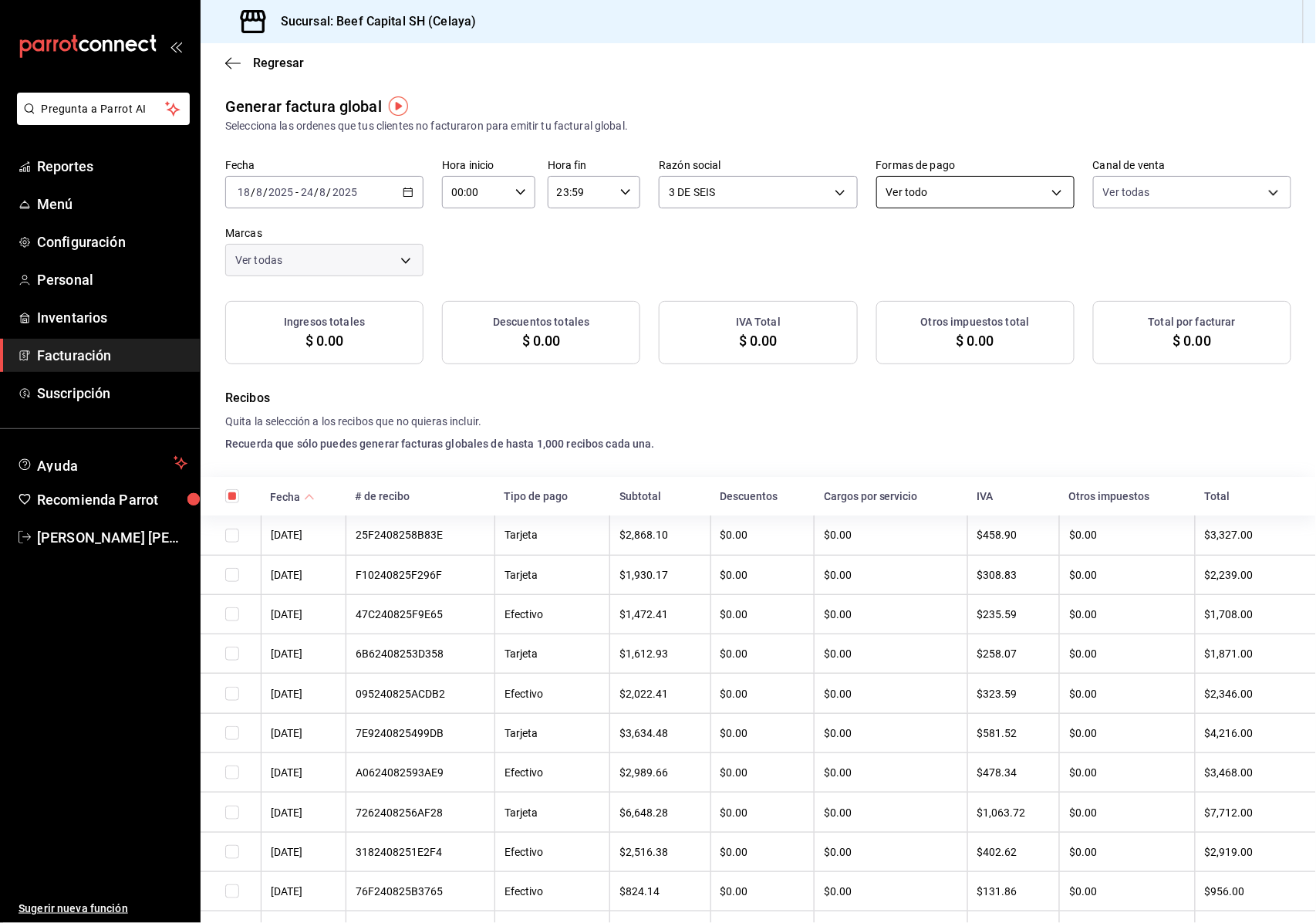
checkbox input "true"
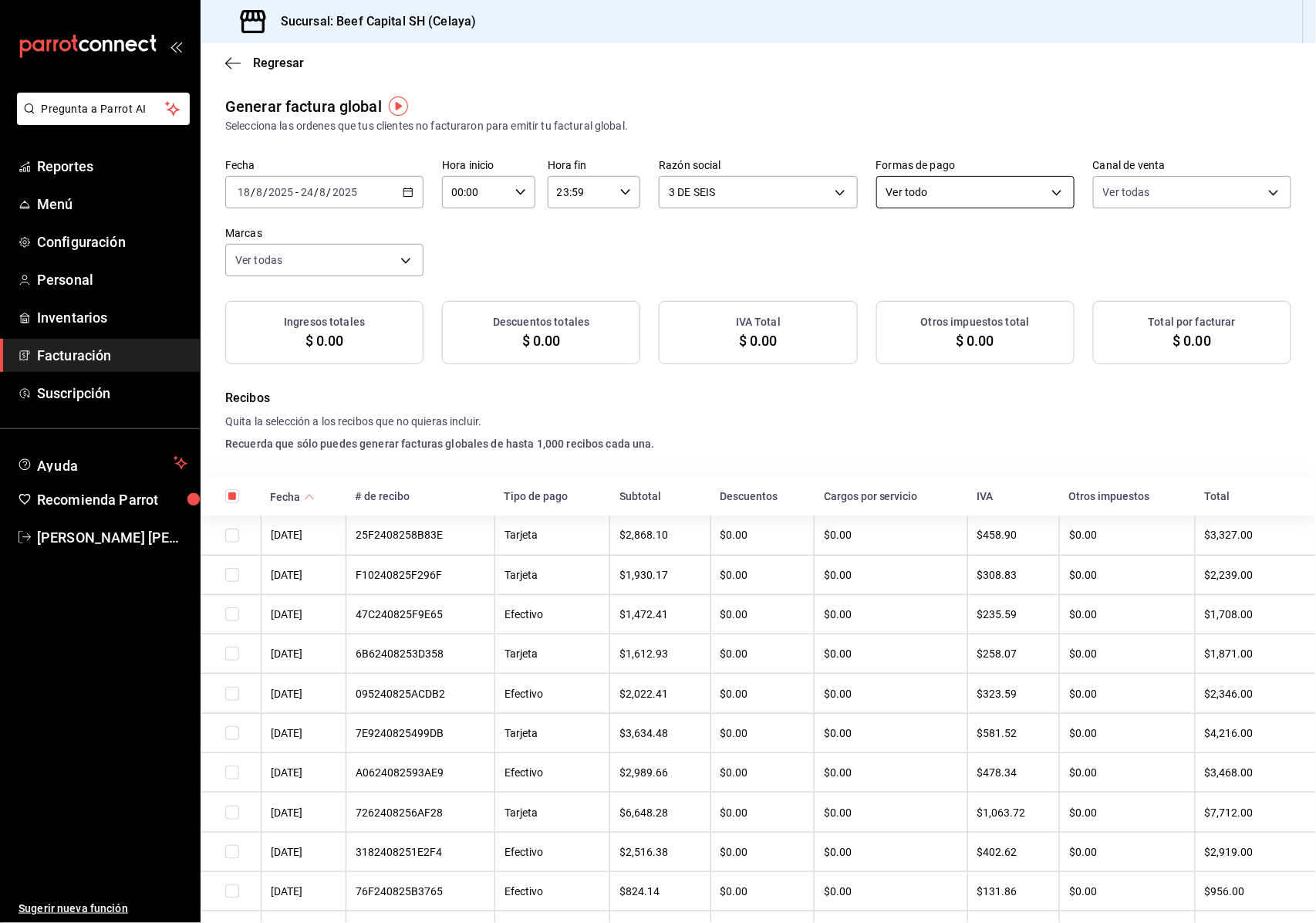
checkbox input "true"
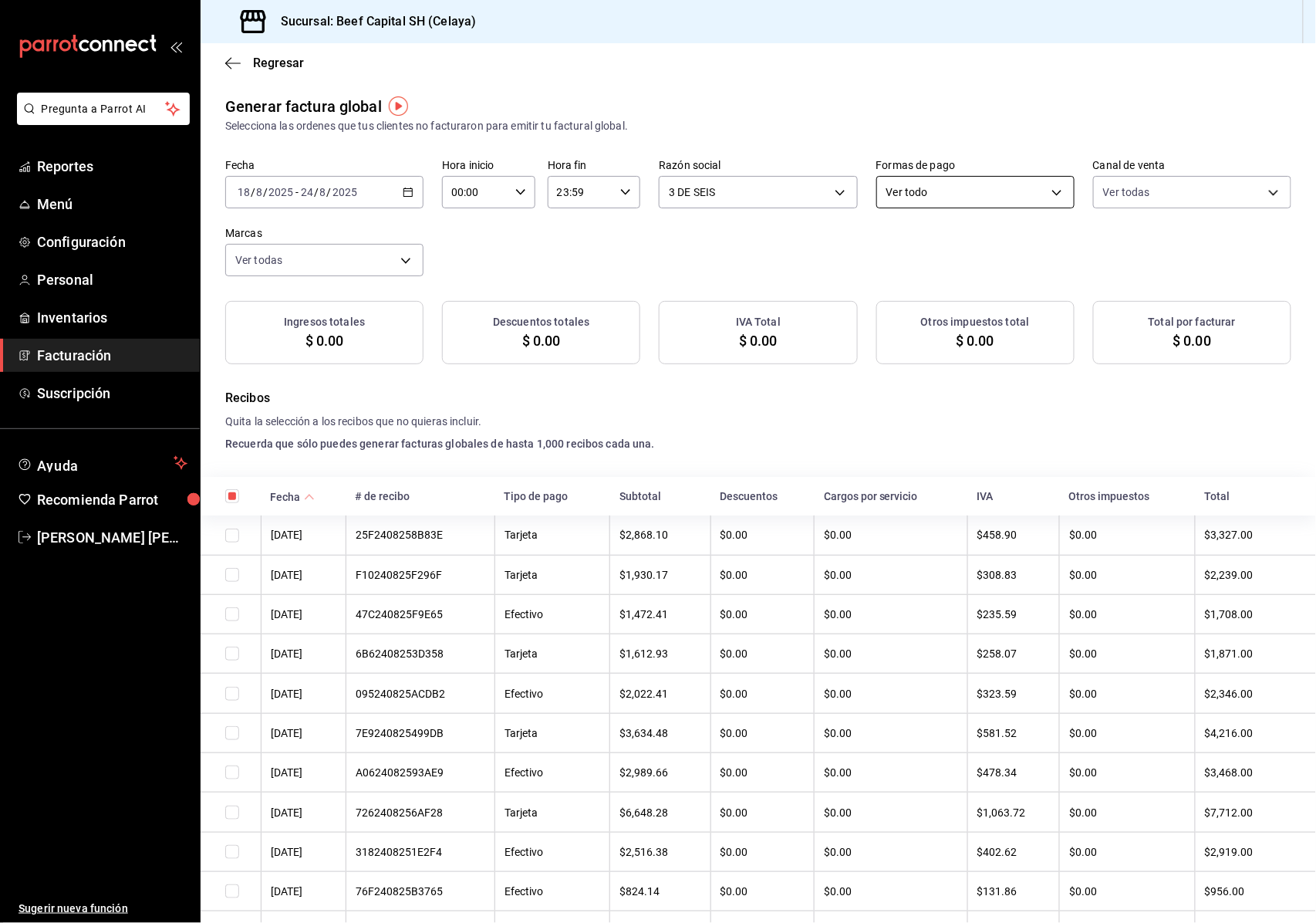
checkbox input "true"
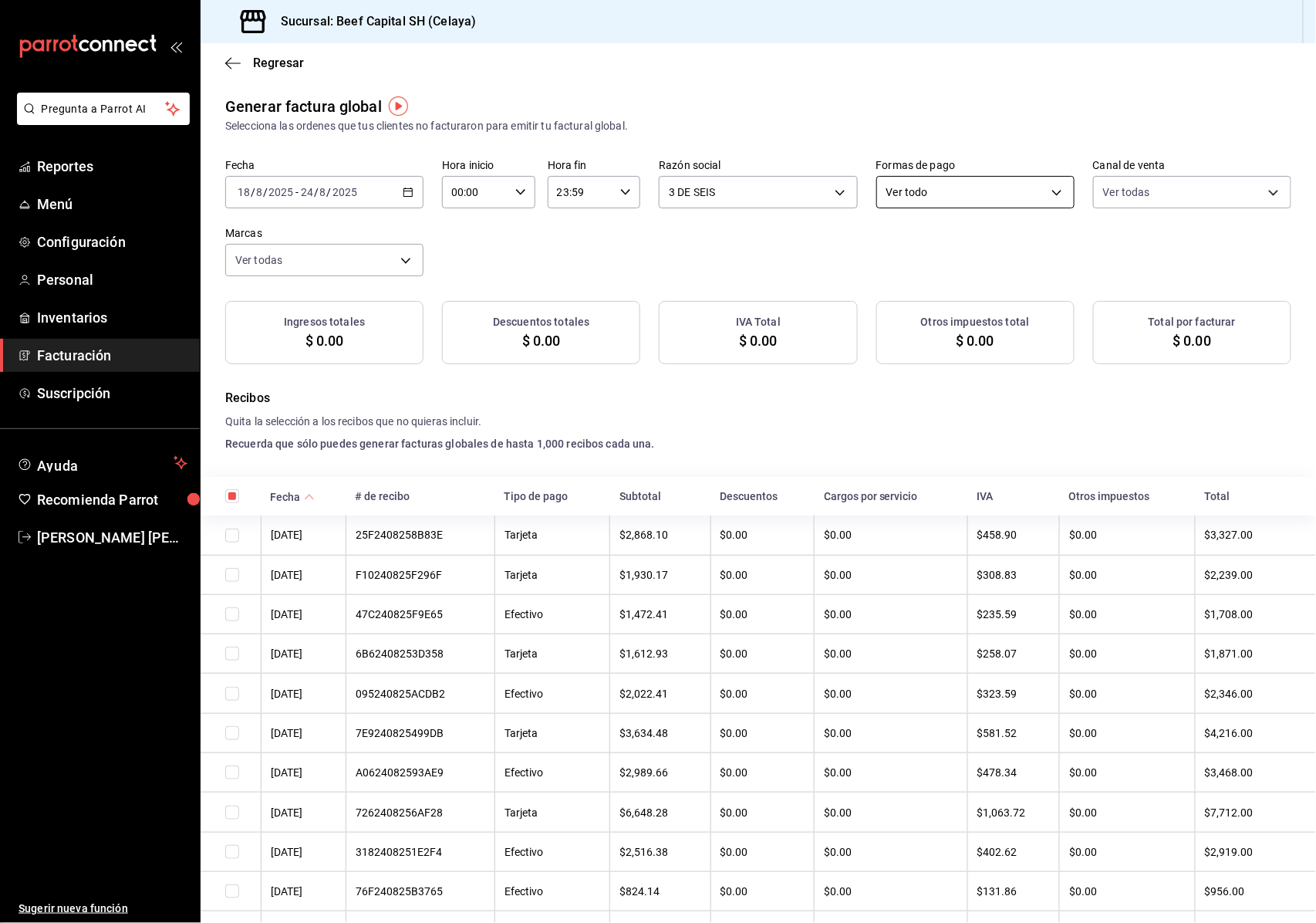
checkbox input "true"
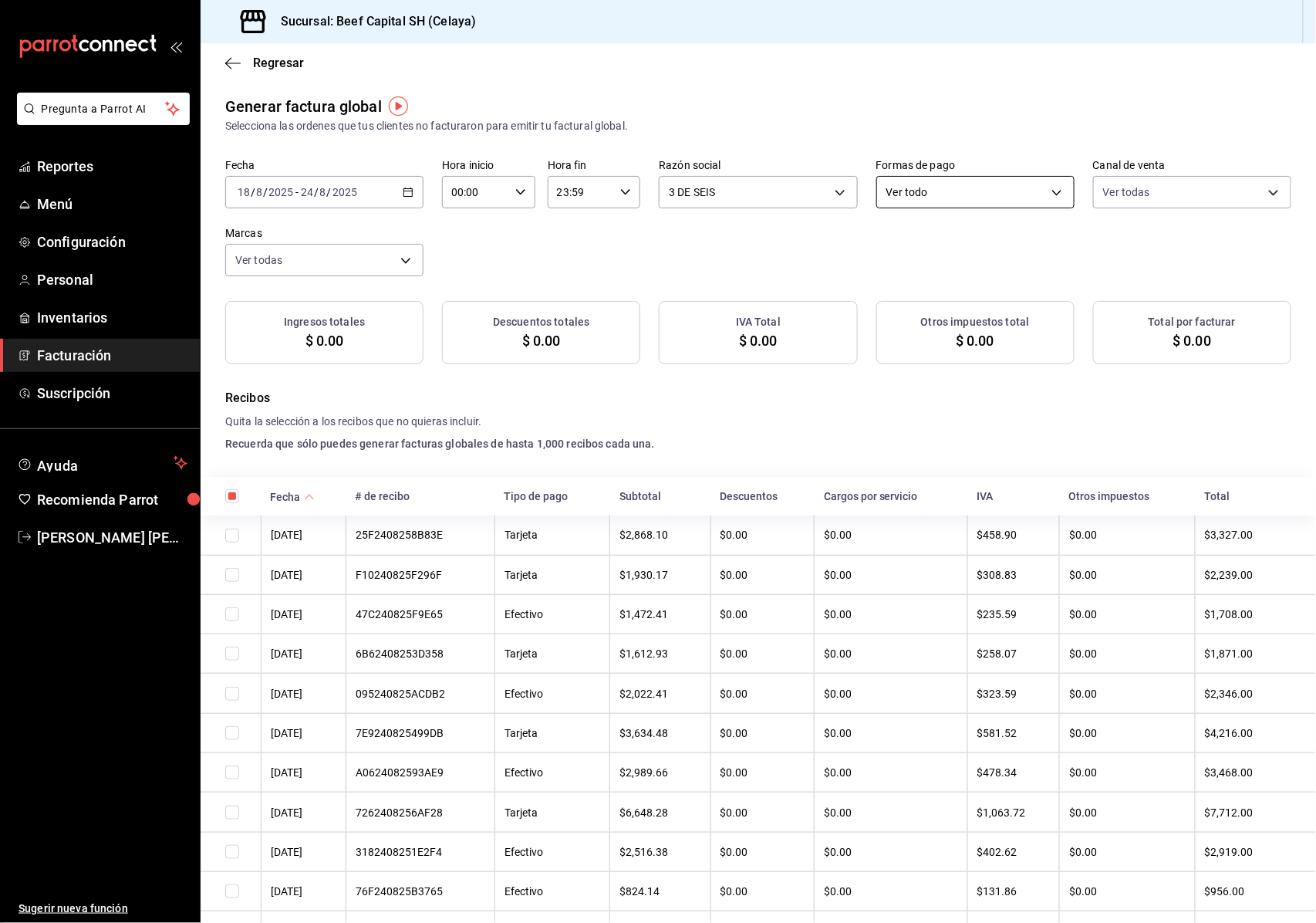
checkbox input "true"
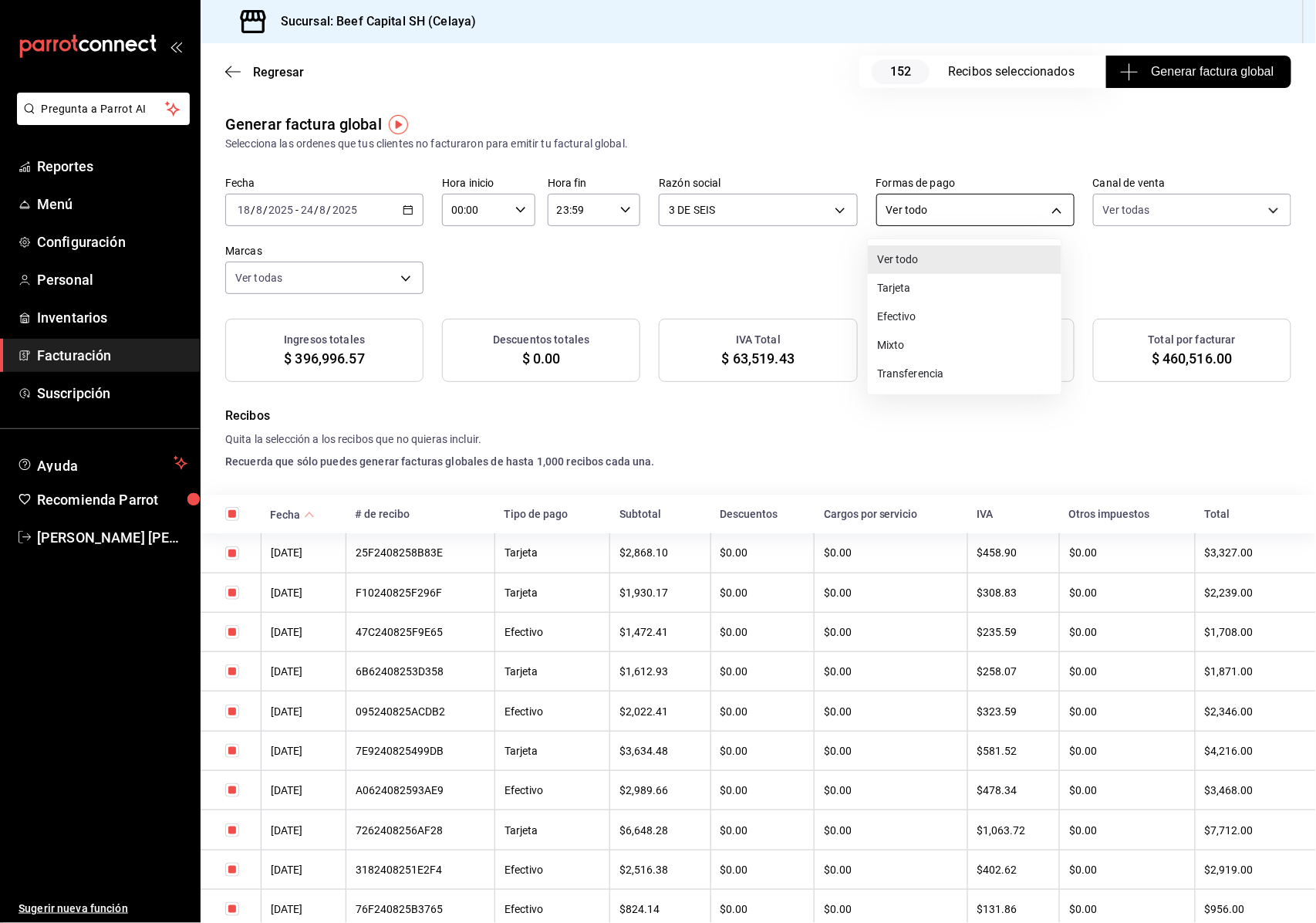
click at [1043, 210] on body "Pregunta a Parrot AI Reportes Menú Configuración Personal Inventarios Facturaci…" at bounding box center [658, 462] width 1316 height 923
click at [957, 316] on li "Efectivo" at bounding box center [965, 317] width 194 height 29
type input "CASH"
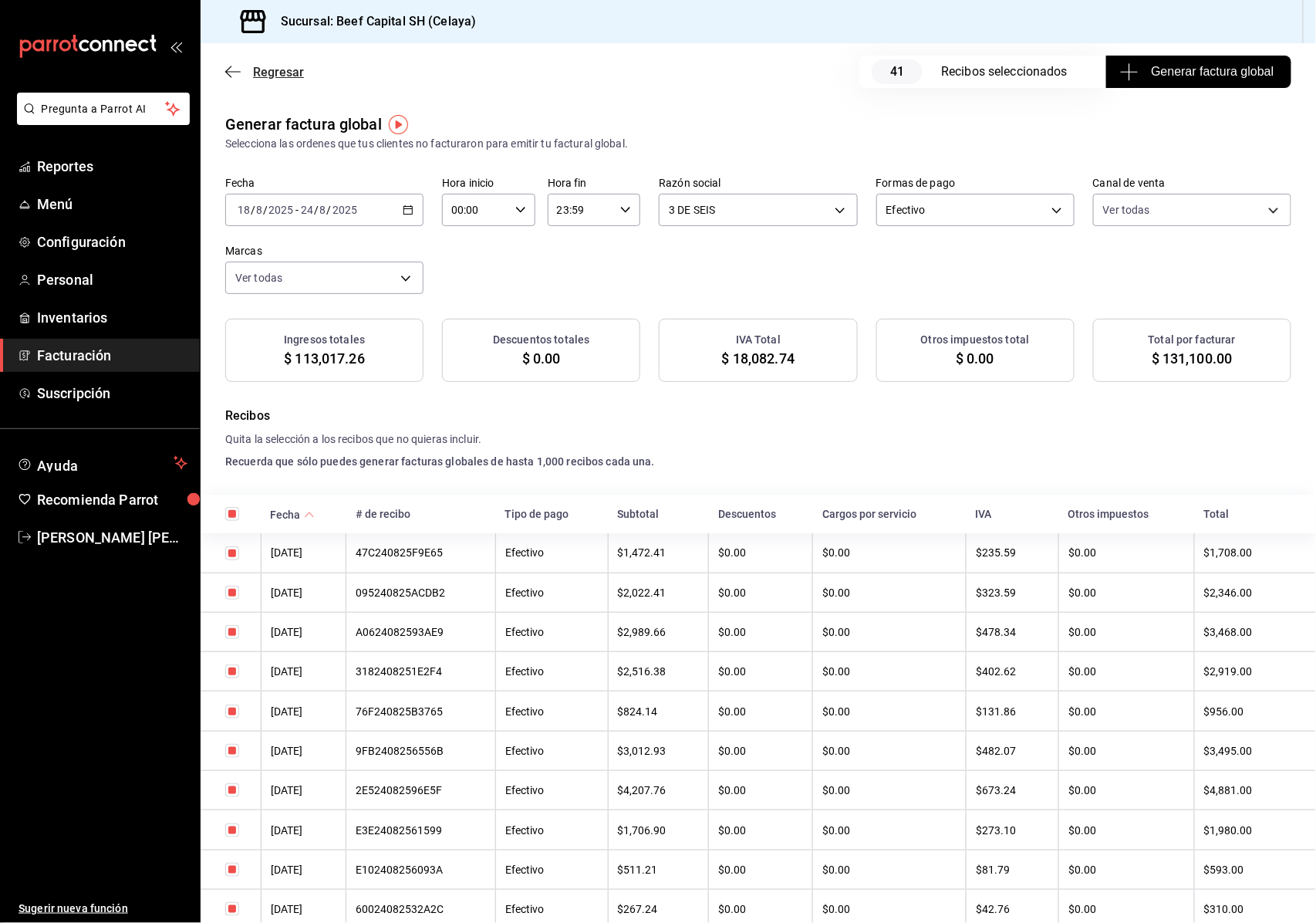
click at [229, 69] on icon "button" at bounding box center [233, 72] width 15 height 14
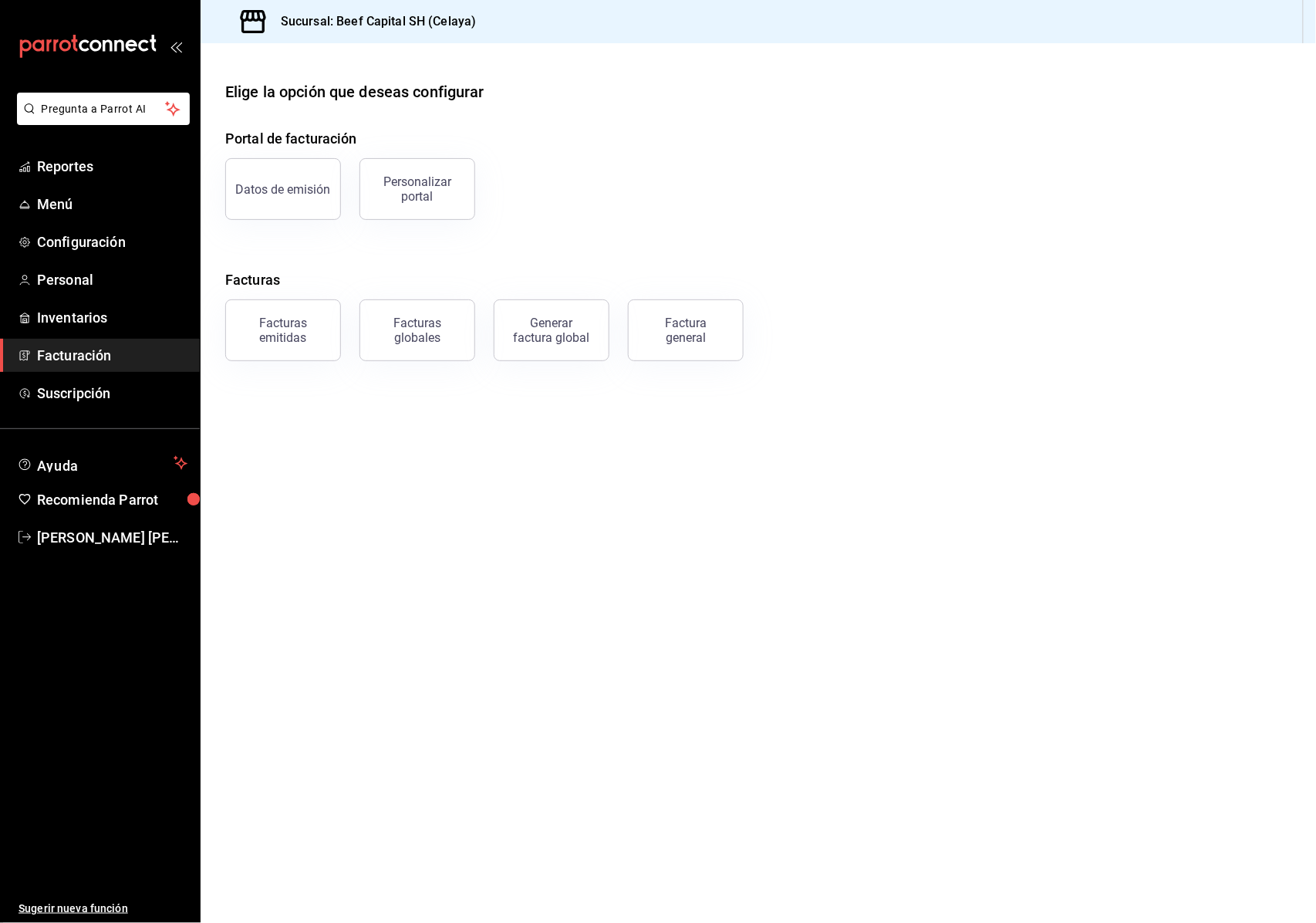
drag, startPoint x: 332, startPoint y: 807, endPoint x: 316, endPoint y: 828, distance: 26.4
click at [316, 828] on main "Elige la opción que deseas configurar Portal de facturación Datos de emisión Pe…" at bounding box center [758, 483] width 1115 height 880
click at [321, 826] on main "Elige la opción que deseas configurar Portal de facturación Datos de emisión Pe…" at bounding box center [758, 483] width 1115 height 880
click at [312, 337] on div "Facturas emitidas" at bounding box center [283, 330] width 96 height 30
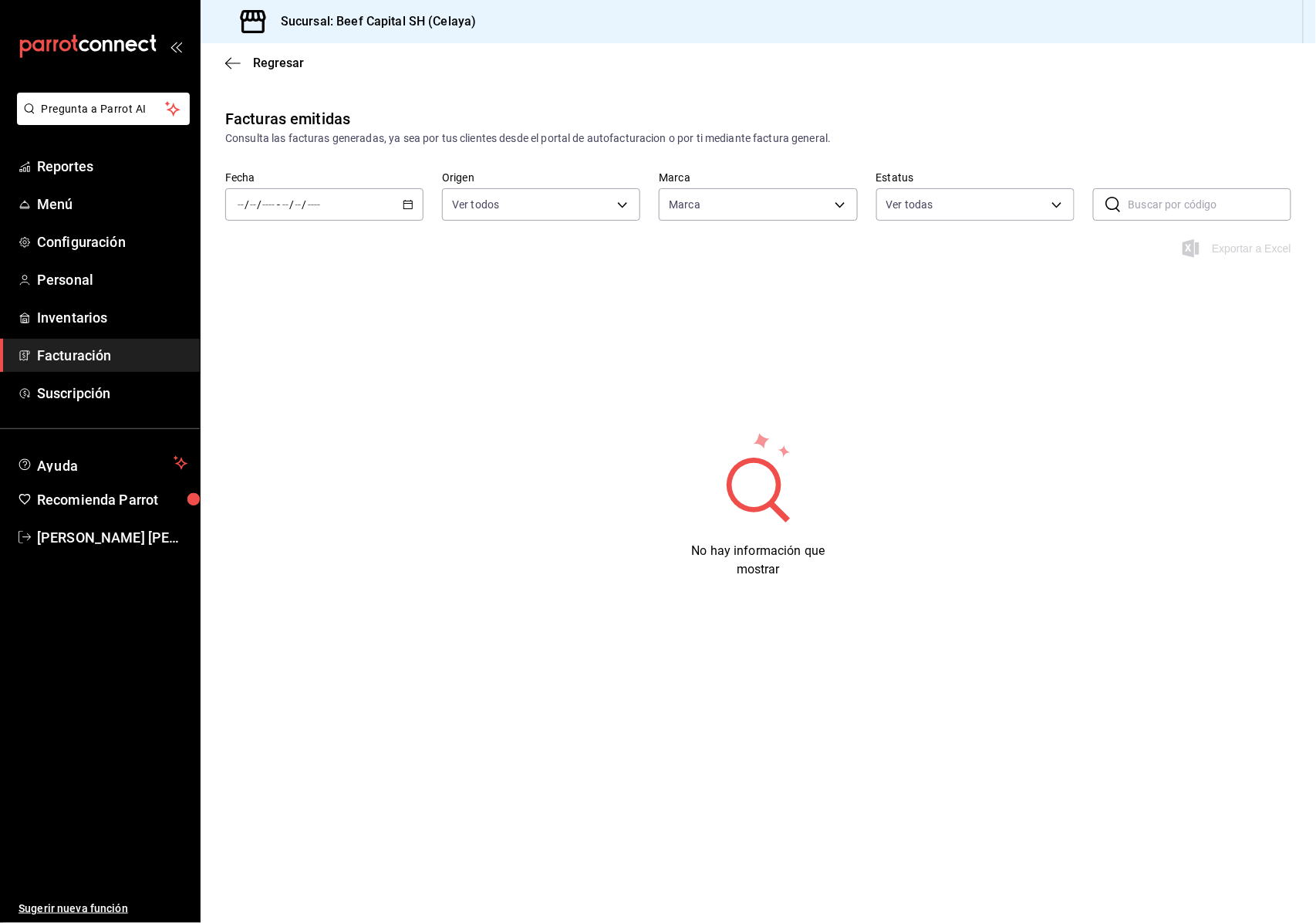
type input "e3bbe20f-edfc-40c7-bd32-db162cca2159"
click at [417, 201] on div "/ / - / /" at bounding box center [324, 204] width 198 height 32
click at [279, 428] on span "Rango de fechas" at bounding box center [297, 424] width 119 height 16
click at [88, 160] on span "Reportes" at bounding box center [113, 166] width 151 height 21
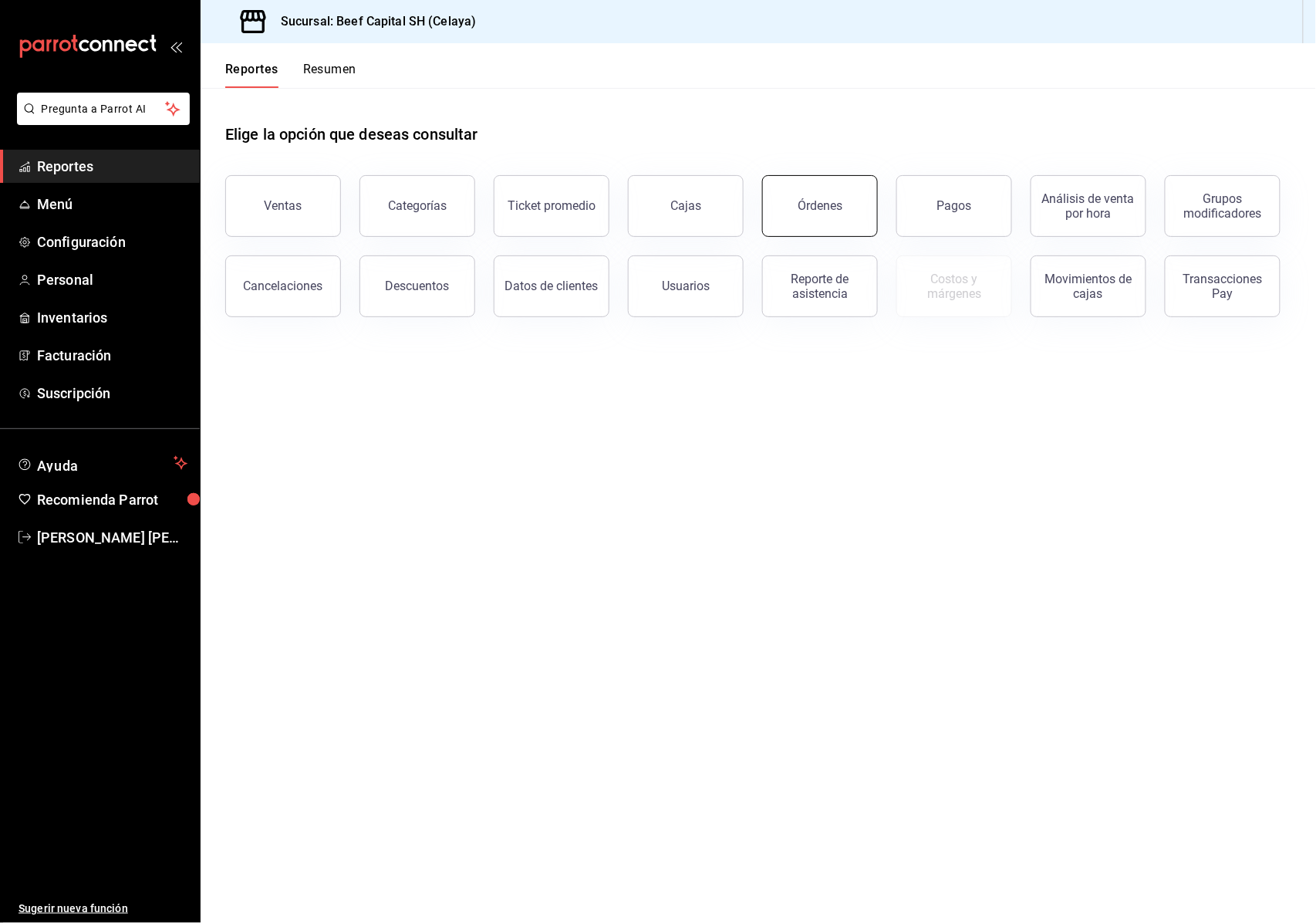
click at [847, 202] on button "Órdenes" at bounding box center [820, 206] width 116 height 62
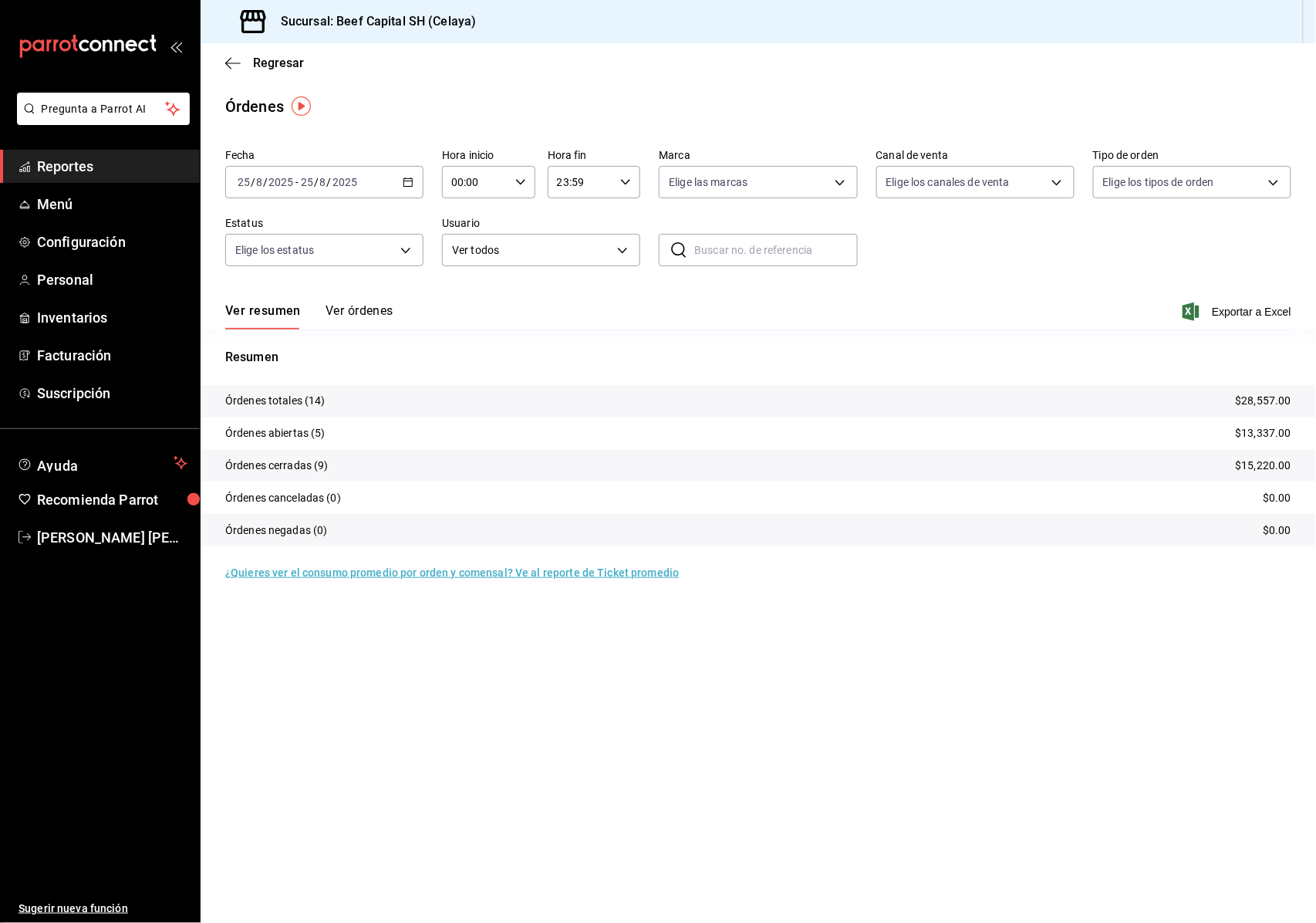
drag, startPoint x: 1019, startPoint y: 790, endPoint x: 1019, endPoint y: 730, distance: 60.0
click at [1019, 730] on main "Regresar Órdenes Fecha [DATE] [DATE] - [DATE] [DATE] Hora inicio 00:00 Hora ini…" at bounding box center [758, 483] width 1115 height 880
drag, startPoint x: 936, startPoint y: 665, endPoint x: 810, endPoint y: 575, distance: 154.8
drag, startPoint x: 810, startPoint y: 575, endPoint x: 227, endPoint y: 65, distance: 774.6
click at [227, 65] on icon "button" at bounding box center [233, 64] width 15 height 14
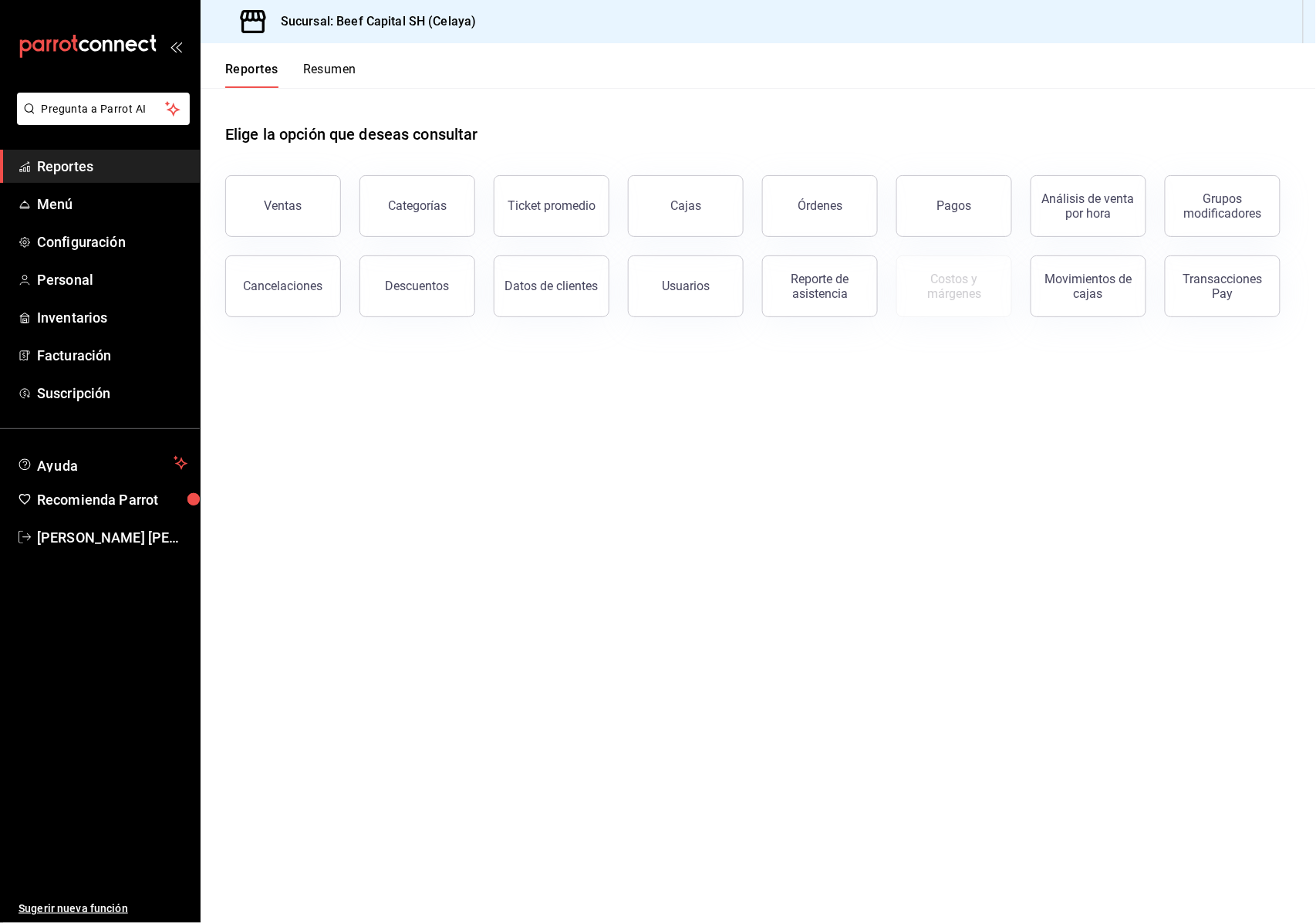
click at [92, 163] on span "Reportes" at bounding box center [113, 166] width 151 height 21
drag, startPoint x: 1018, startPoint y: 796, endPoint x: 1019, endPoint y: 735, distance: 61.0
click at [1019, 735] on main "Elige la opción que deseas consultar Ventas Categorías Ticket promedio Cajas Ór…" at bounding box center [758, 506] width 1115 height 835
drag, startPoint x: 1004, startPoint y: 830, endPoint x: 1008, endPoint y: 760, distance: 70.1
click at [1008, 760] on main "Elige la opción que deseas consultar Ventas Categorías Ticket promedio Cajas Ór…" at bounding box center [758, 506] width 1115 height 835
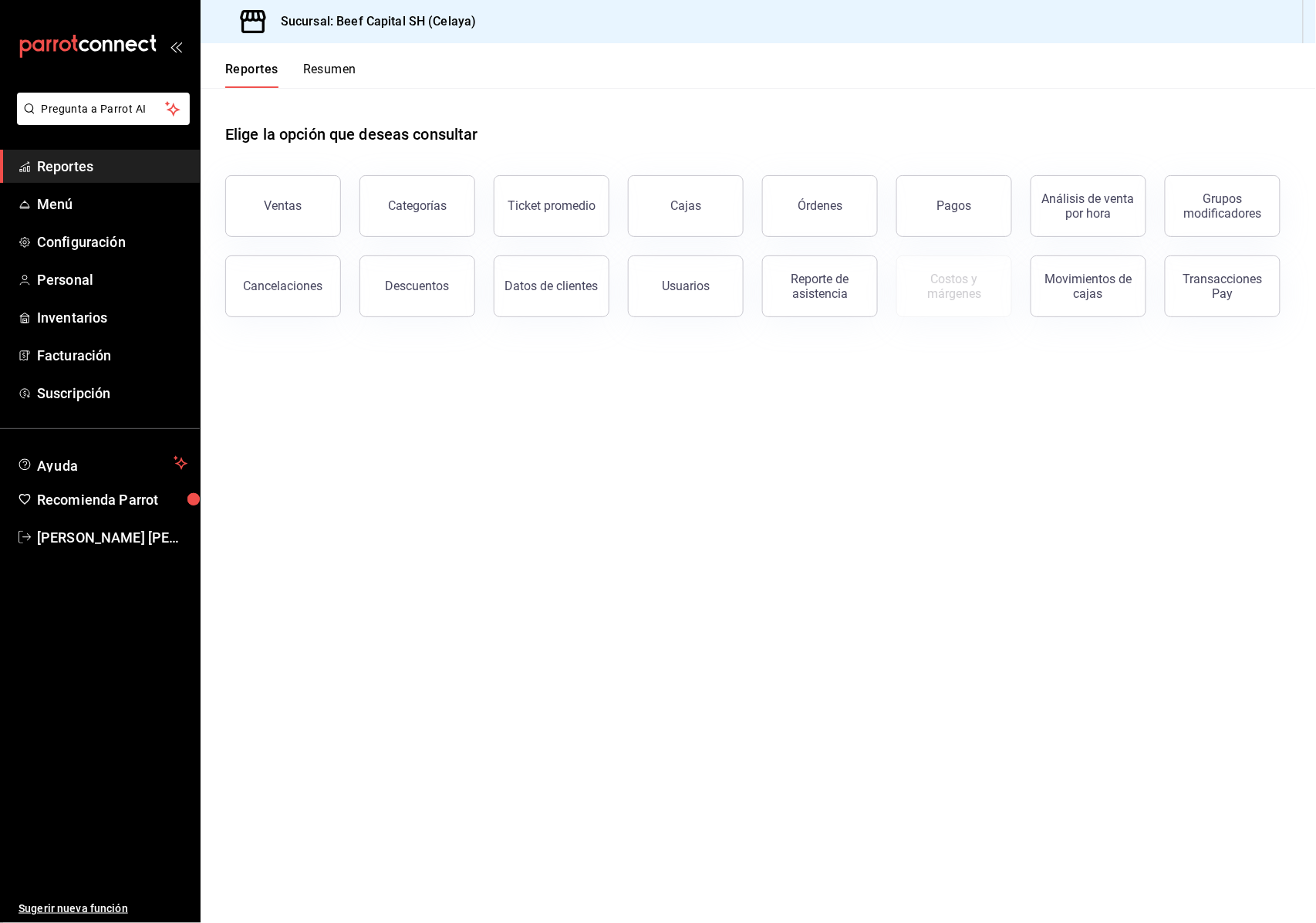
click at [1009, 758] on main "Elige la opción que deseas consultar Ventas Categorías Ticket promedio Cajas Ór…" at bounding box center [758, 506] width 1115 height 835
click at [1008, 719] on main "Elige la opción que deseas consultar Ventas Categorías Ticket promedio Cajas Ór…" at bounding box center [758, 506] width 1115 height 835
click at [1007, 719] on main "Elige la opción que deseas consultar Ventas Categorías Ticket promedio Cajas Ór…" at bounding box center [758, 506] width 1115 height 835
click at [1008, 719] on main "Elige la opción que deseas consultar Ventas Categorías Ticket promedio Cajas Ór…" at bounding box center [758, 506] width 1115 height 835
click at [1007, 719] on main "Elige la opción que deseas consultar Ventas Categorías Ticket promedio Cajas Ór…" at bounding box center [758, 506] width 1115 height 835
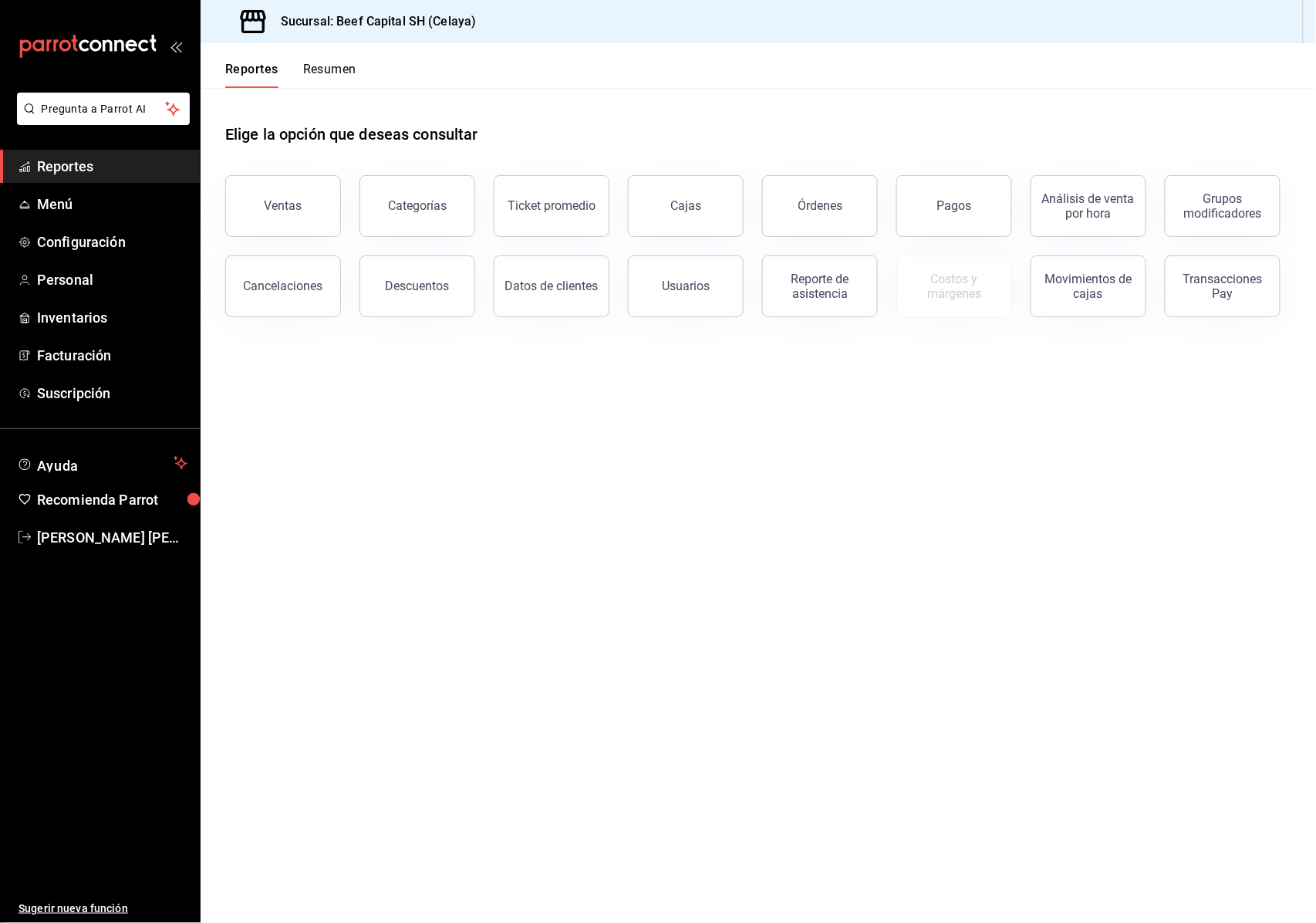
click at [1009, 719] on main "Elige la opción que deseas consultar Ventas Categorías Ticket promedio Cajas Ór…" at bounding box center [758, 506] width 1115 height 835
click at [1008, 719] on main "Elige la opción que deseas consultar Ventas Categorías Ticket promedio Cajas Ór…" at bounding box center [758, 506] width 1115 height 835
click at [923, 809] on main "Elige la opción que deseas consultar Ventas Categorías Ticket promedio Cajas Ór…" at bounding box center [758, 506] width 1115 height 835
